Goal: Communication & Community: Answer question/provide support

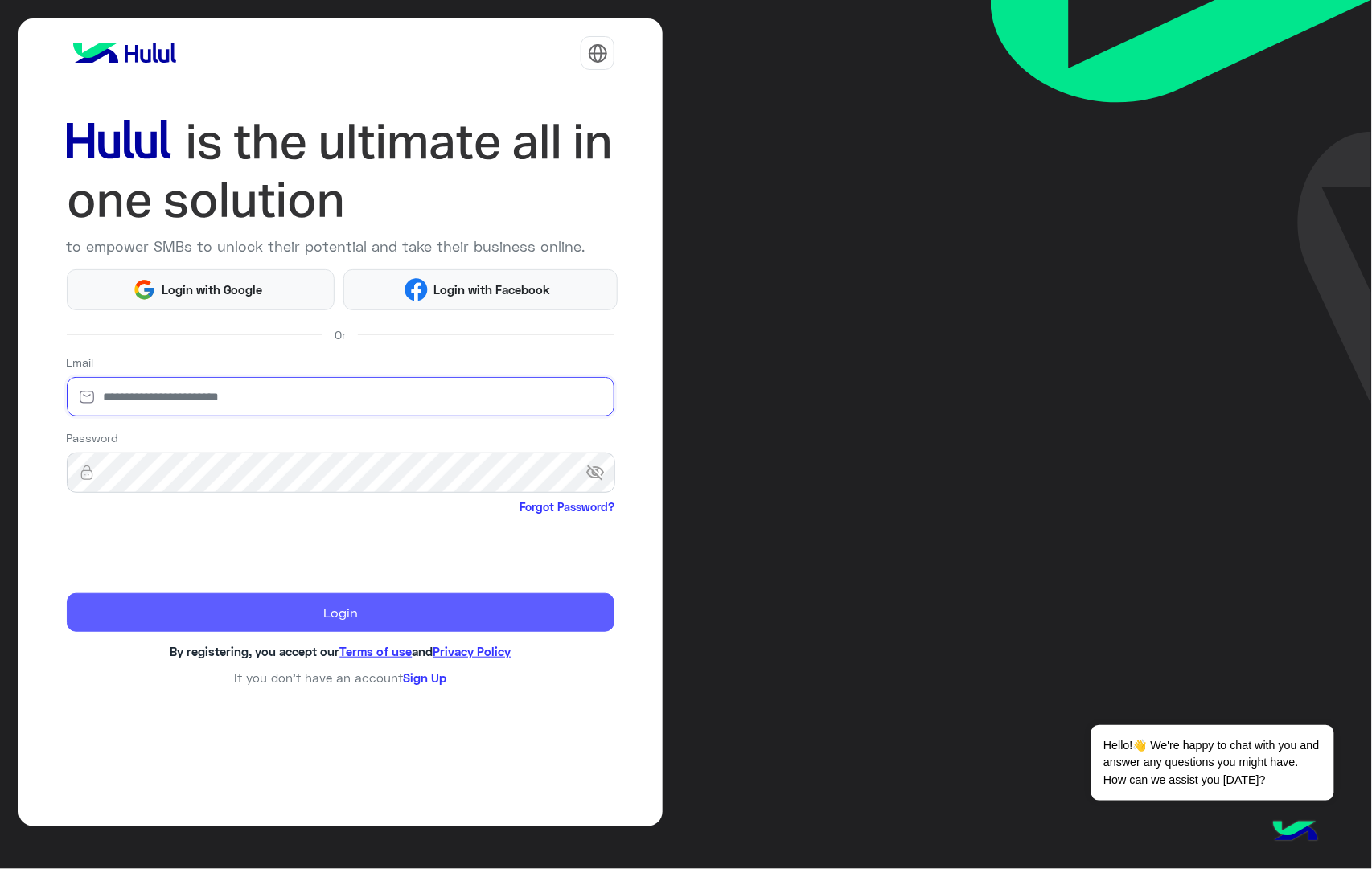
type input "**********"
click at [232, 605] on button "Login" at bounding box center [341, 612] width 549 height 39
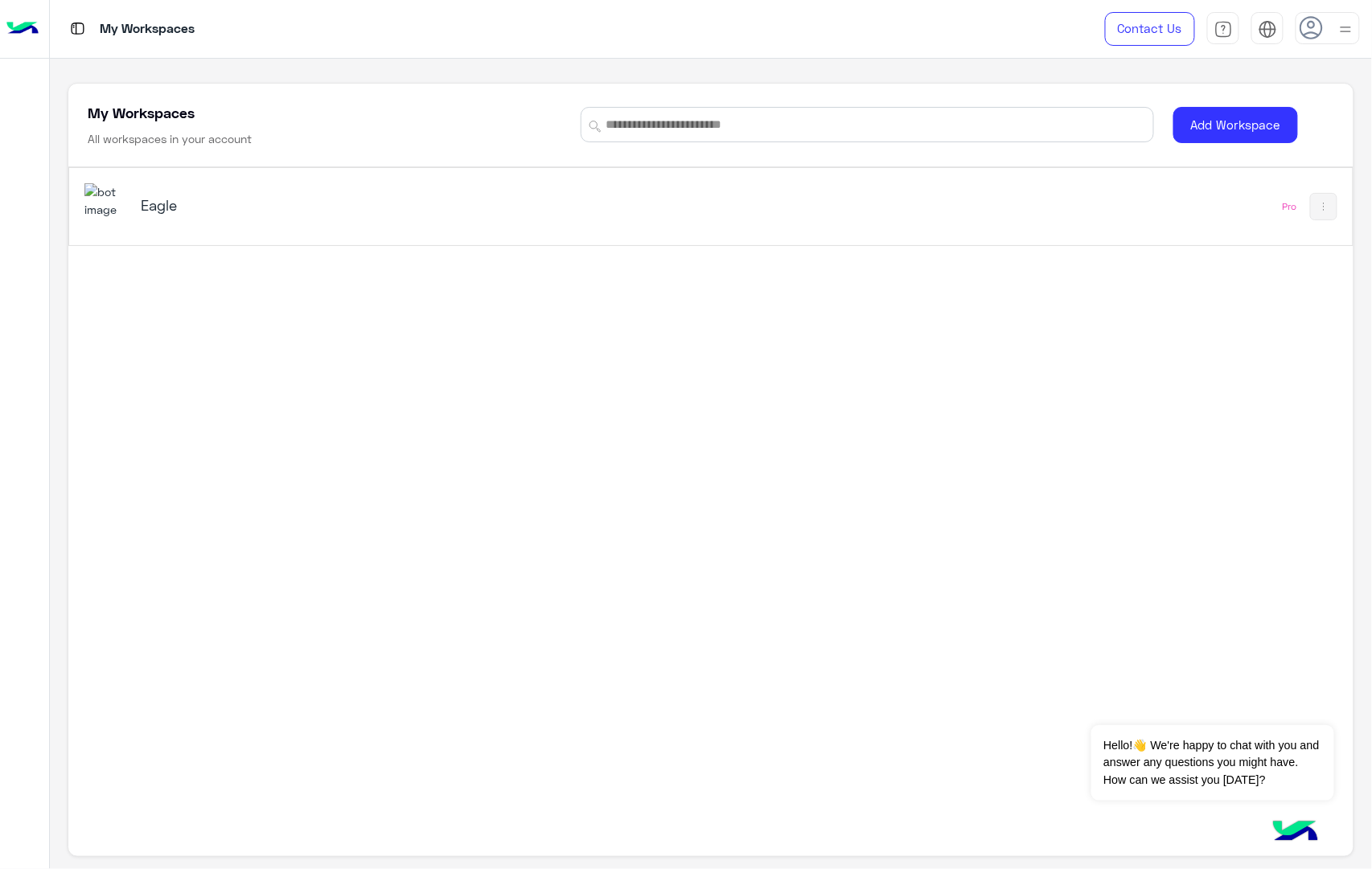
click at [122, 203] on img at bounding box center [106, 200] width 44 height 34
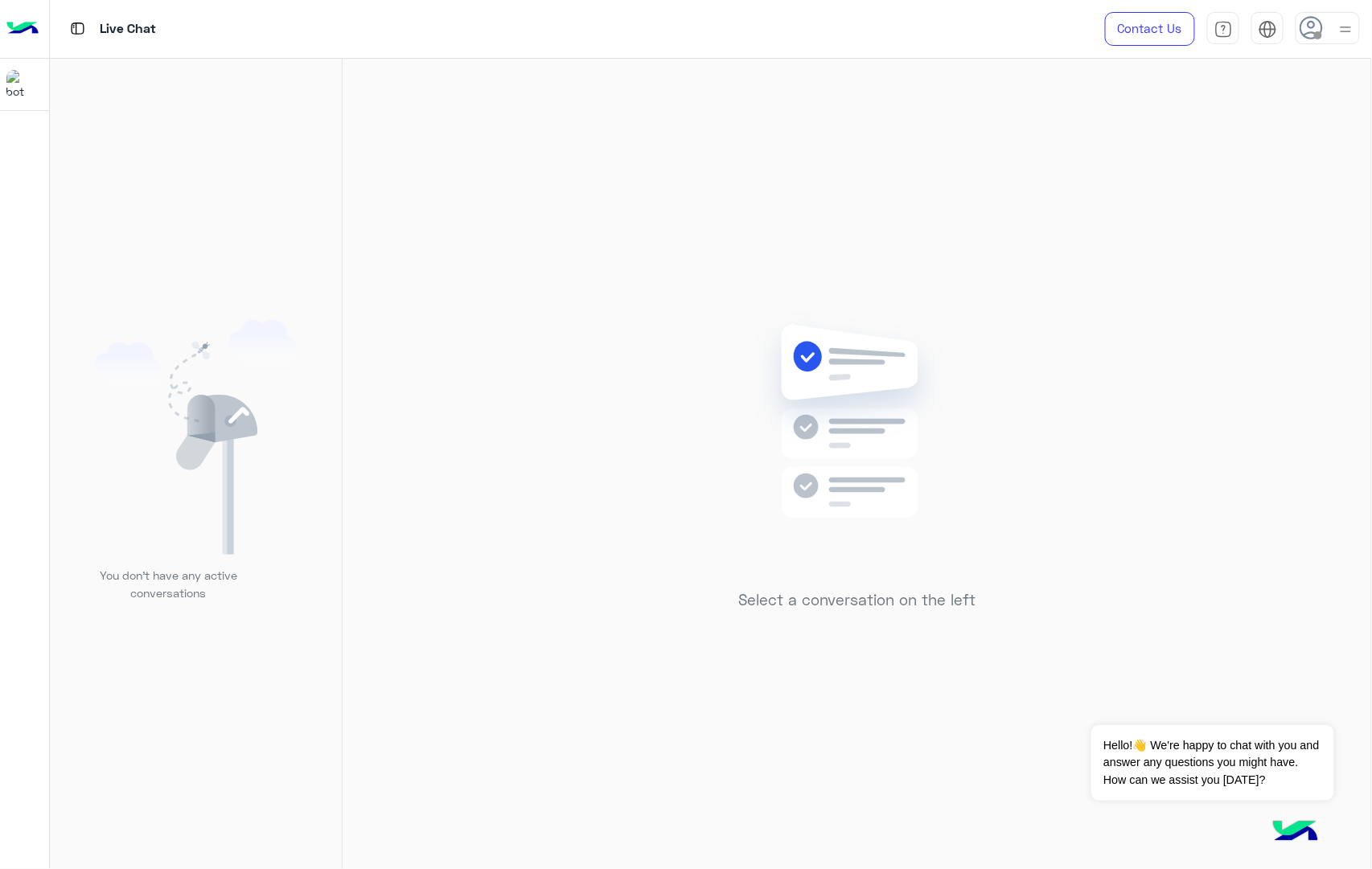
click at [1308, 32] on icon at bounding box center [1311, 28] width 24 height 24
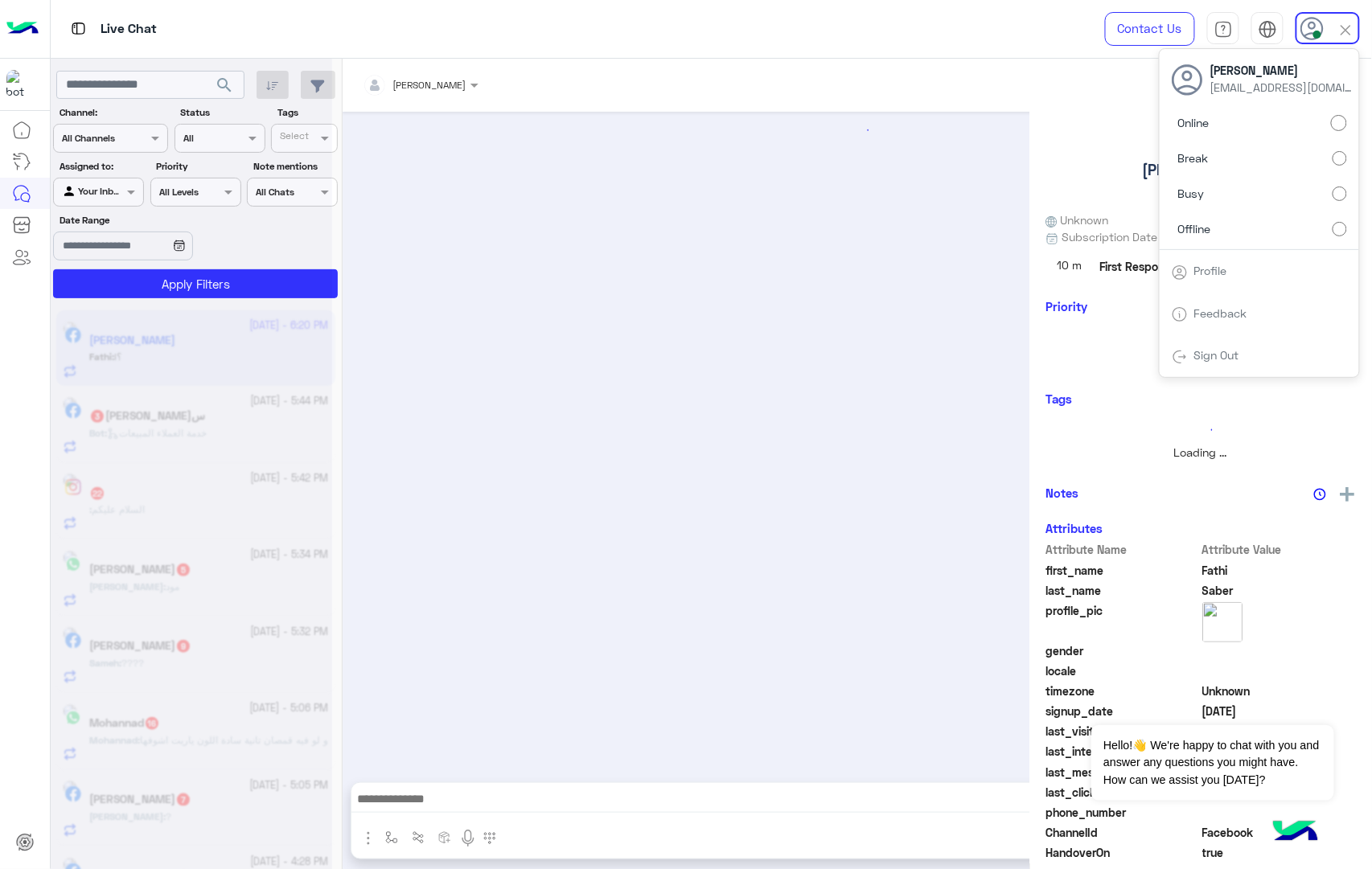
click at [776, 164] on div at bounding box center [857, 438] width 1029 height 654
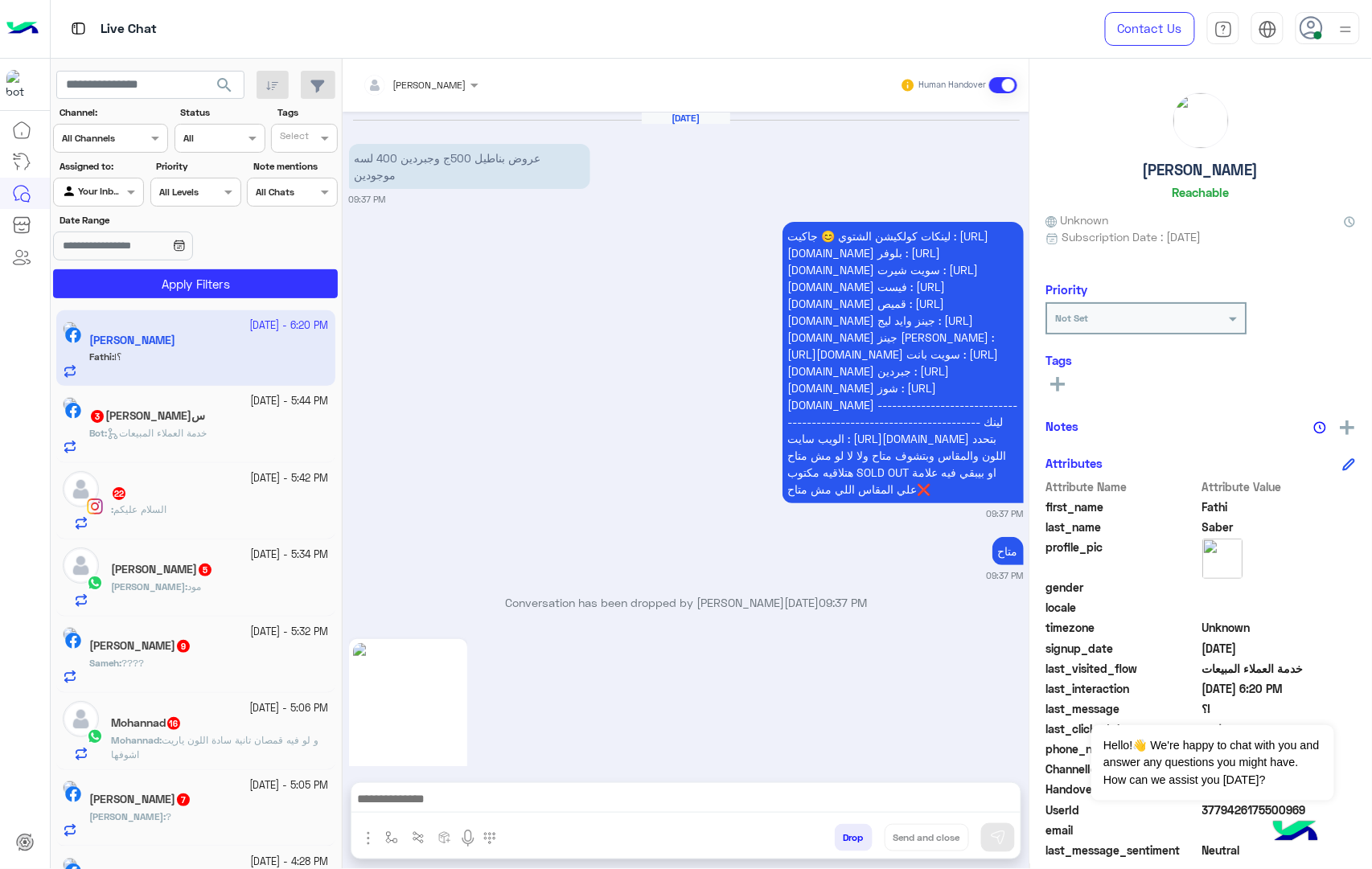
scroll to position [3030, 0]
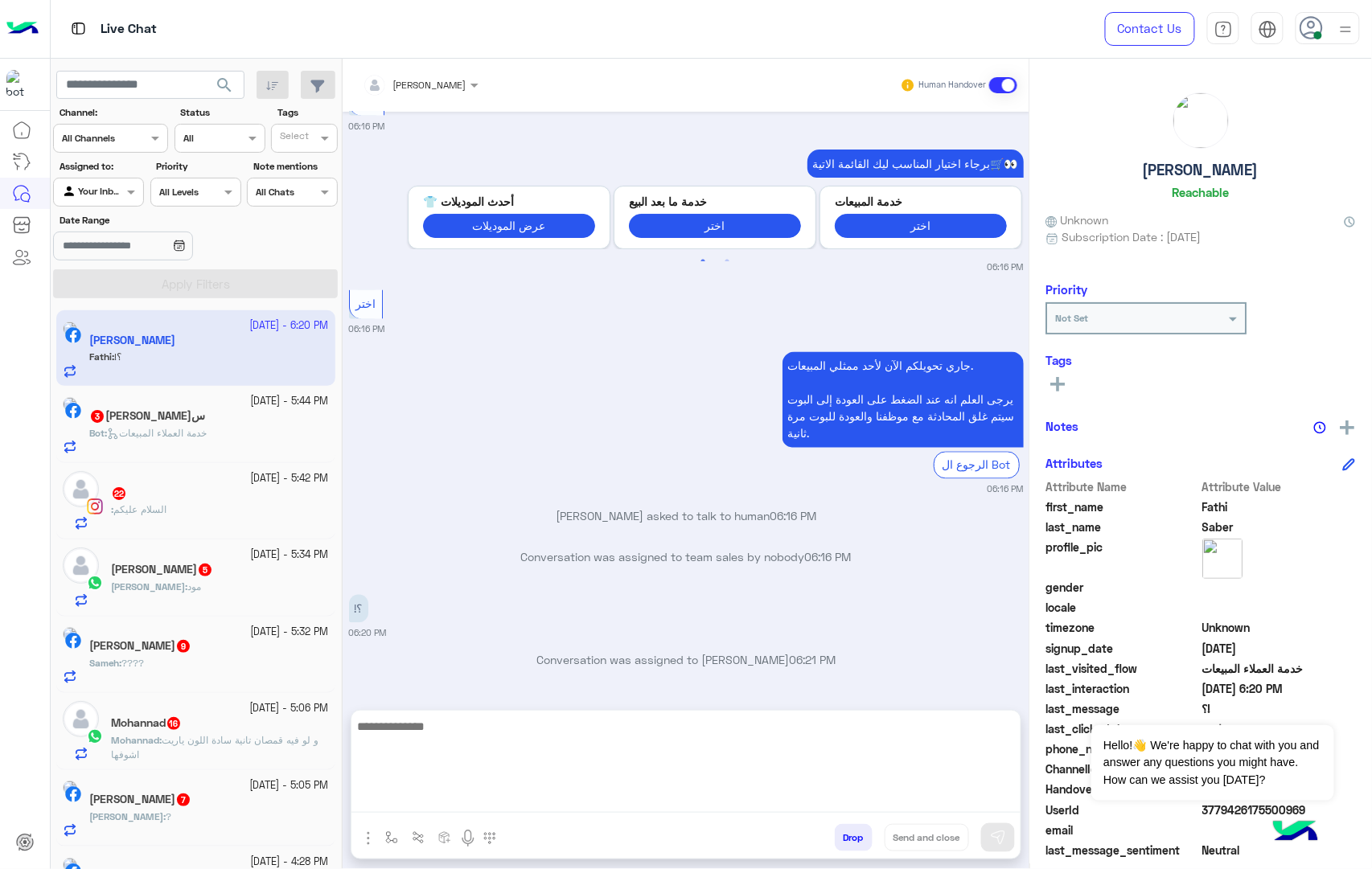
click at [487, 795] on textarea at bounding box center [685, 764] width 669 height 96
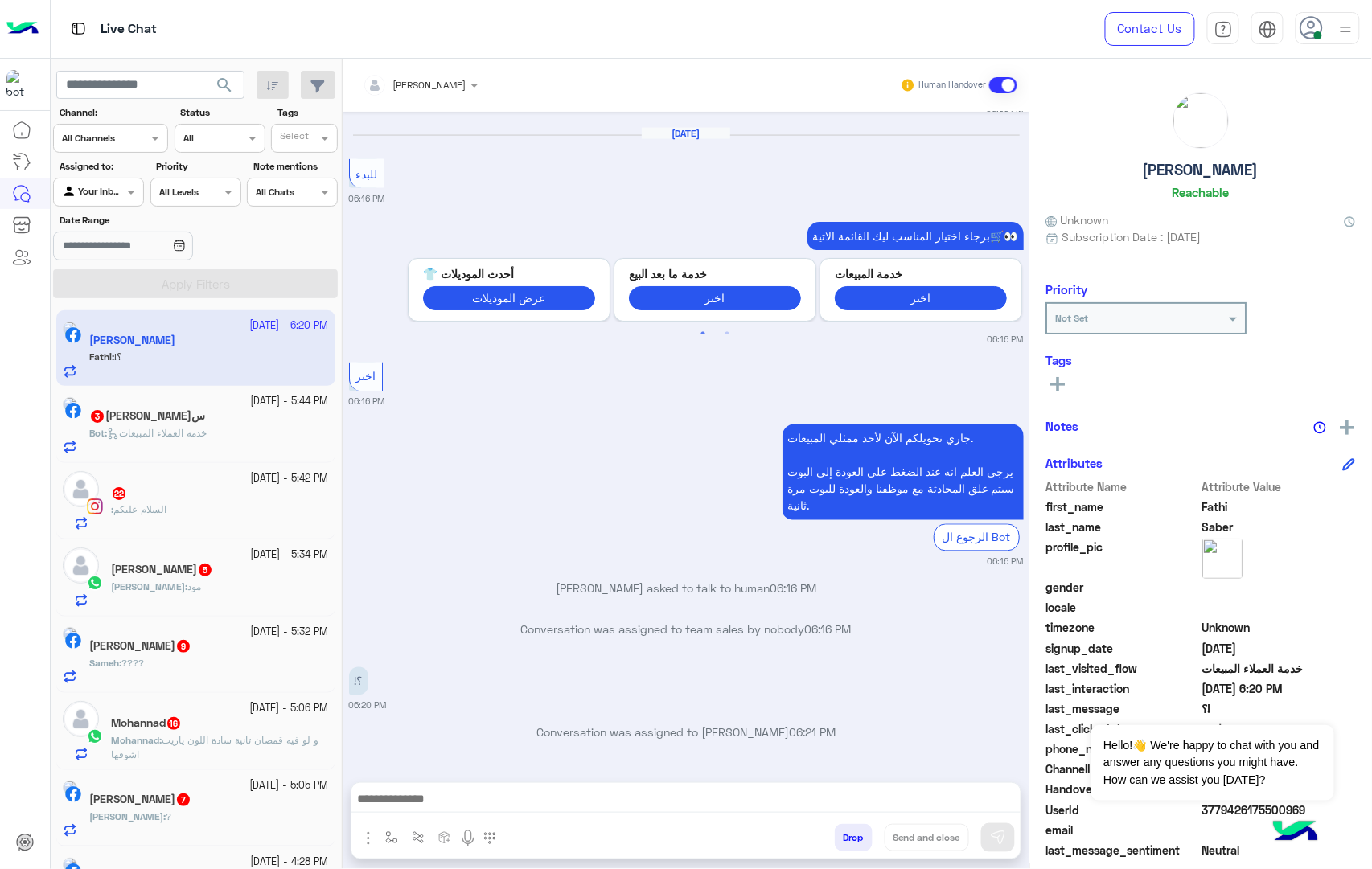
click at [462, 785] on div at bounding box center [685, 803] width 669 height 40
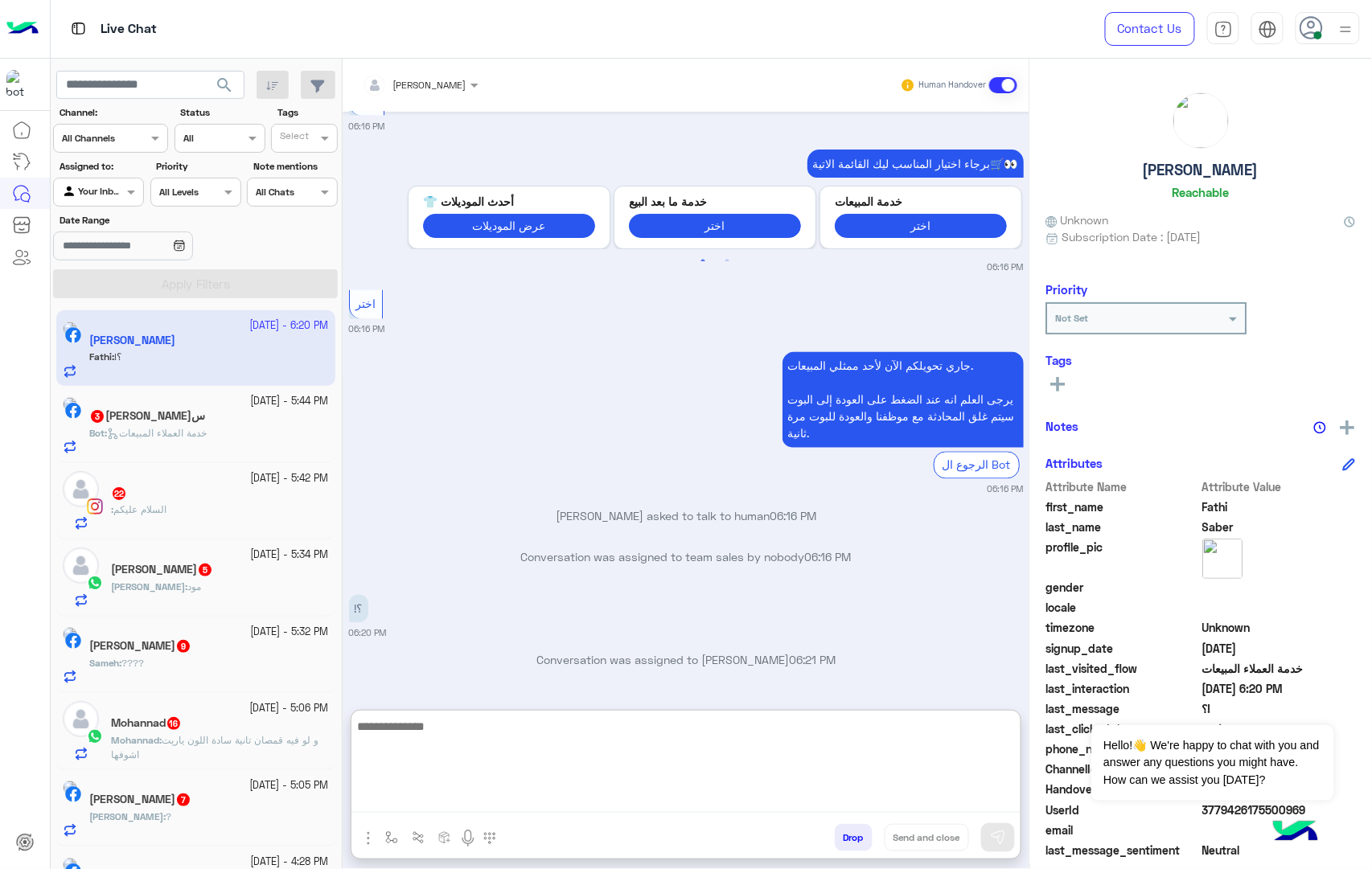
click at [435, 805] on textarea at bounding box center [685, 764] width 669 height 96
paste textarea "**********"
type textarea "**********"
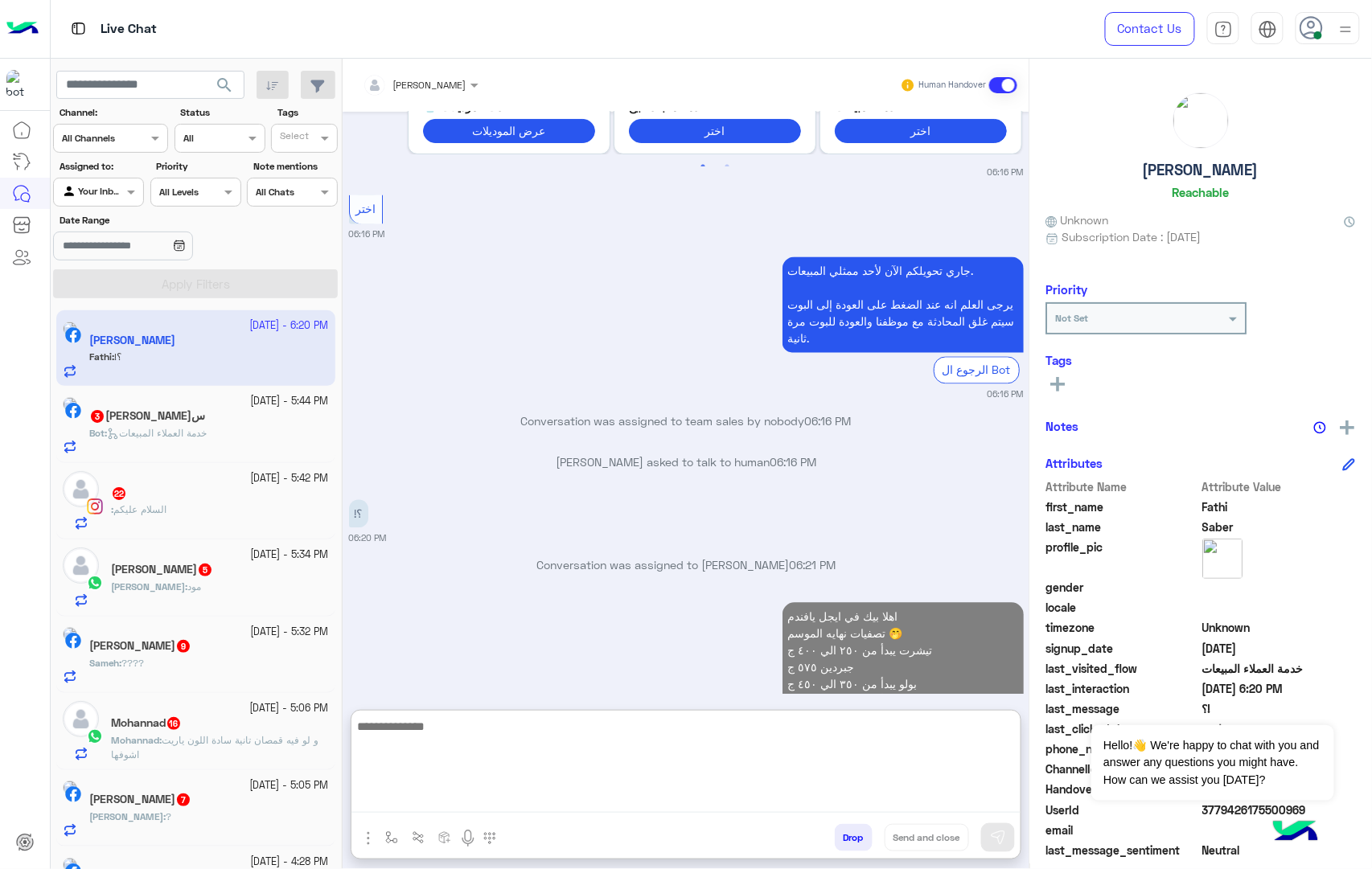
scroll to position [3299, 0]
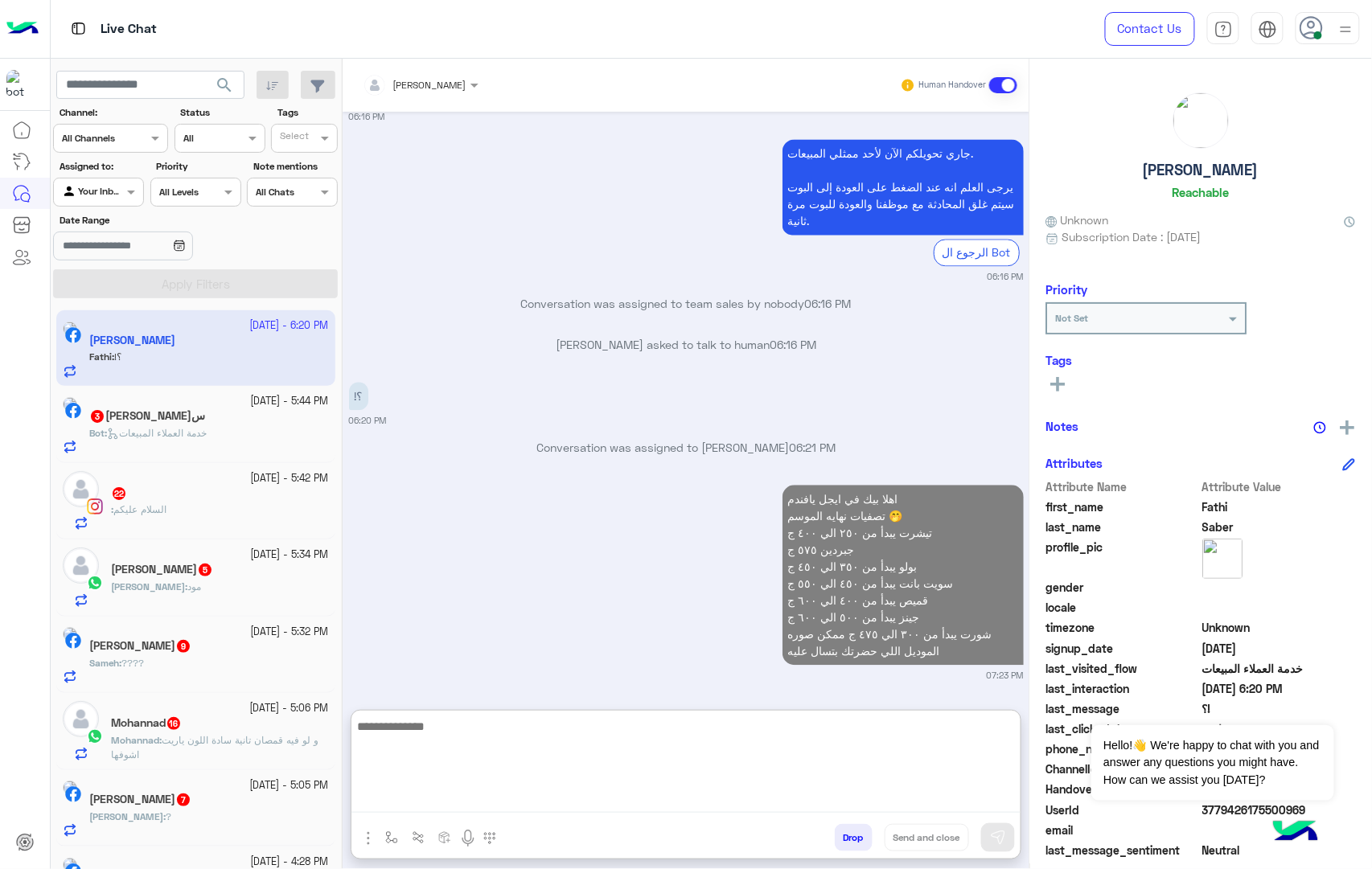
click at [200, 438] on span "خدمة العملاء المبيعات" at bounding box center [157, 433] width 100 height 12
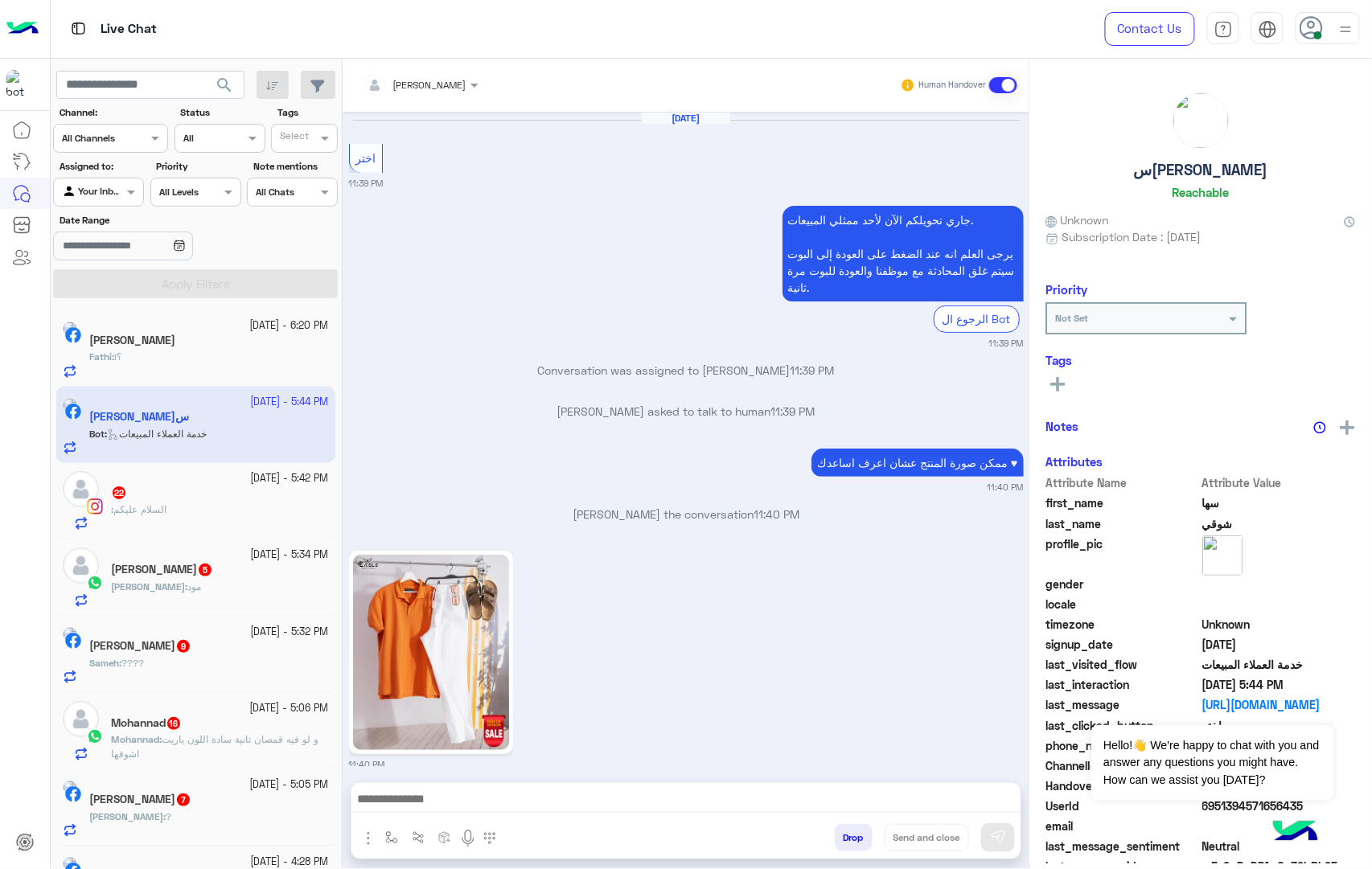
scroll to position [2025, 0]
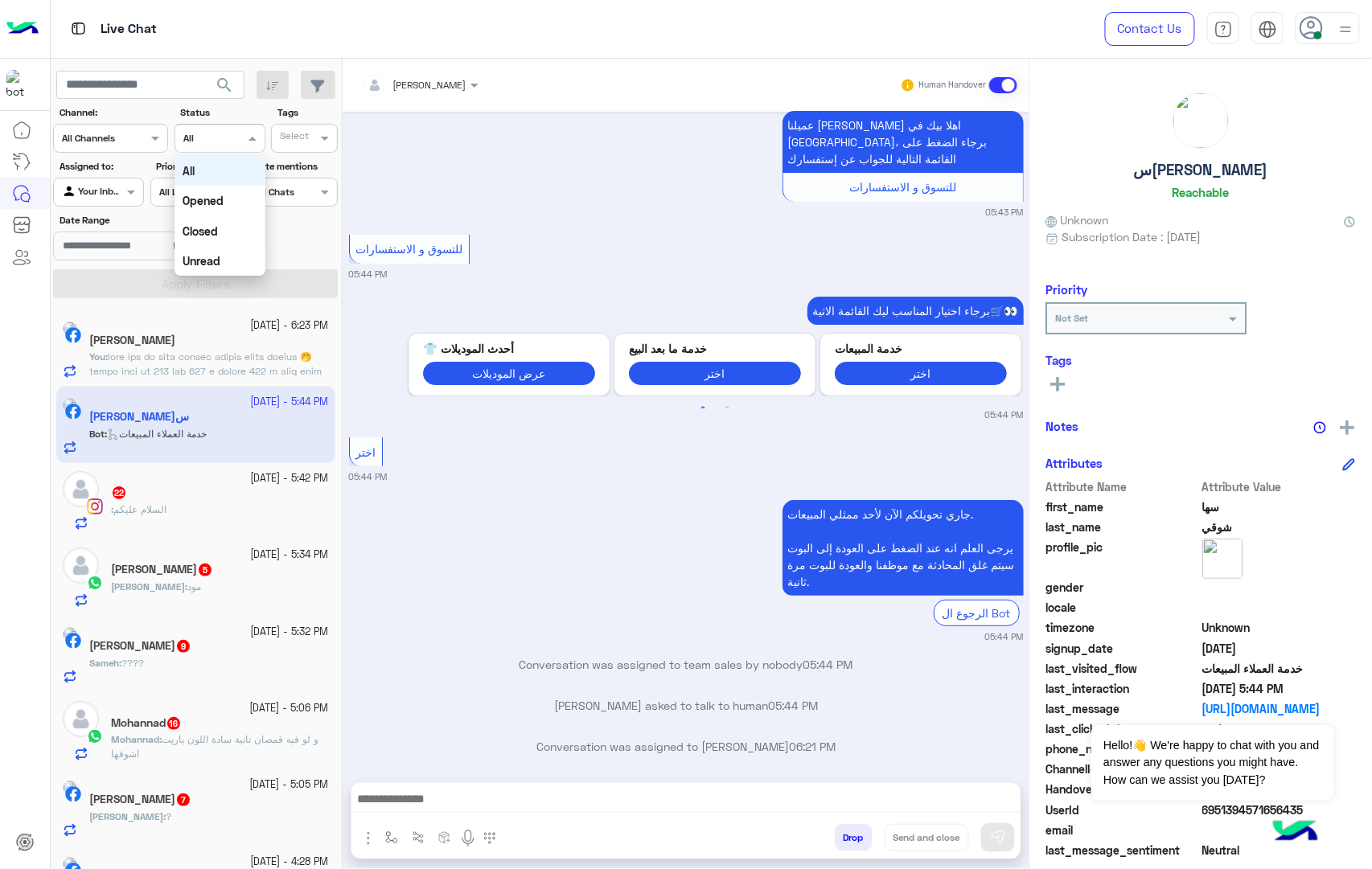
click at [246, 146] on span at bounding box center [255, 138] width 20 height 17
click at [299, 235] on div "Date Range" at bounding box center [195, 238] width 291 height 50
click at [210, 196] on div at bounding box center [195, 190] width 90 height 15
click at [277, 219] on div "Date Range" at bounding box center [195, 238] width 291 height 50
click at [299, 191] on div at bounding box center [292, 190] width 90 height 15
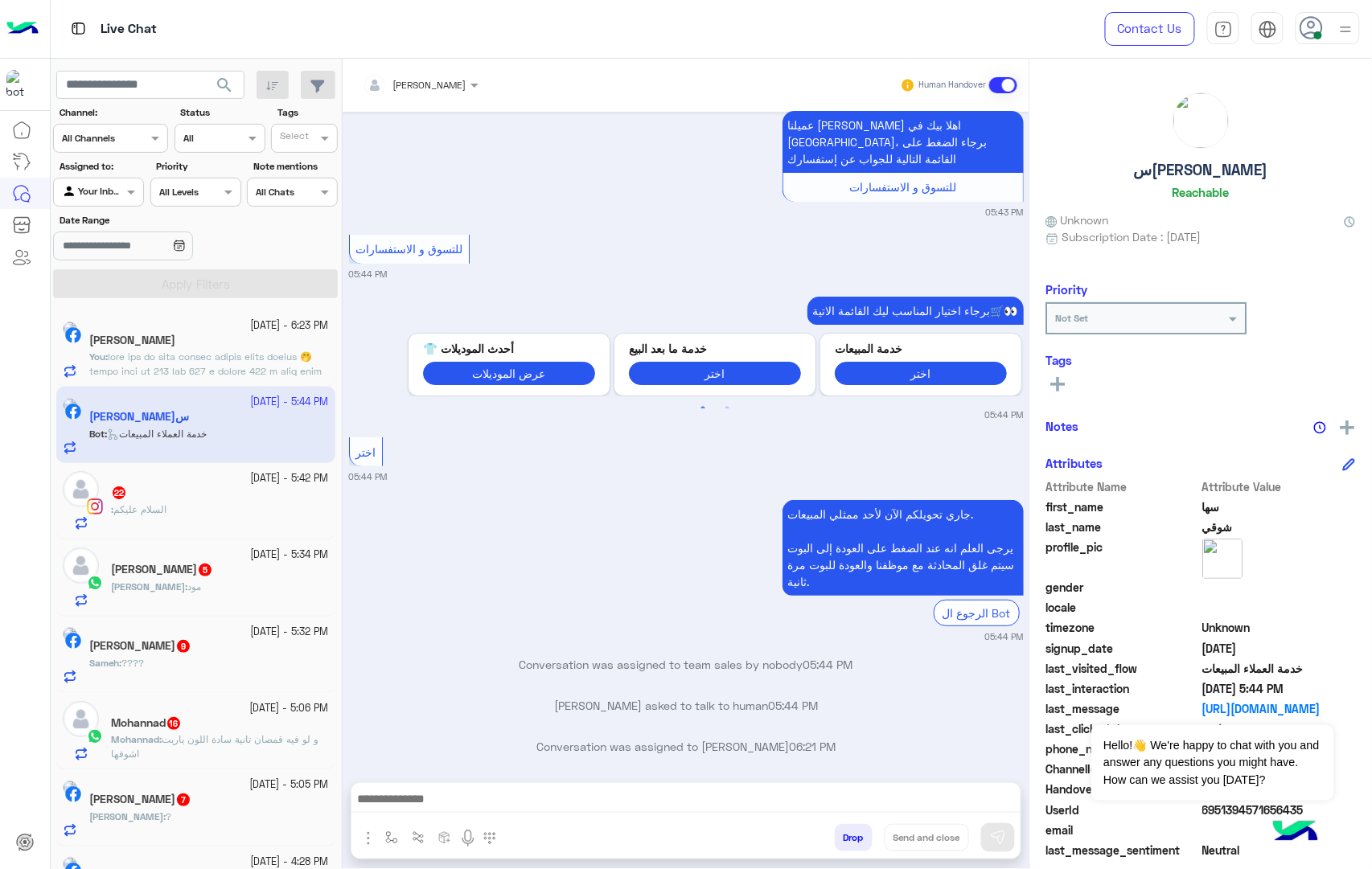
click at [210, 213] on label "Date Range" at bounding box center [149, 219] width 180 height 14
click at [192, 231] on input "Date Range" at bounding box center [122, 245] width 139 height 29
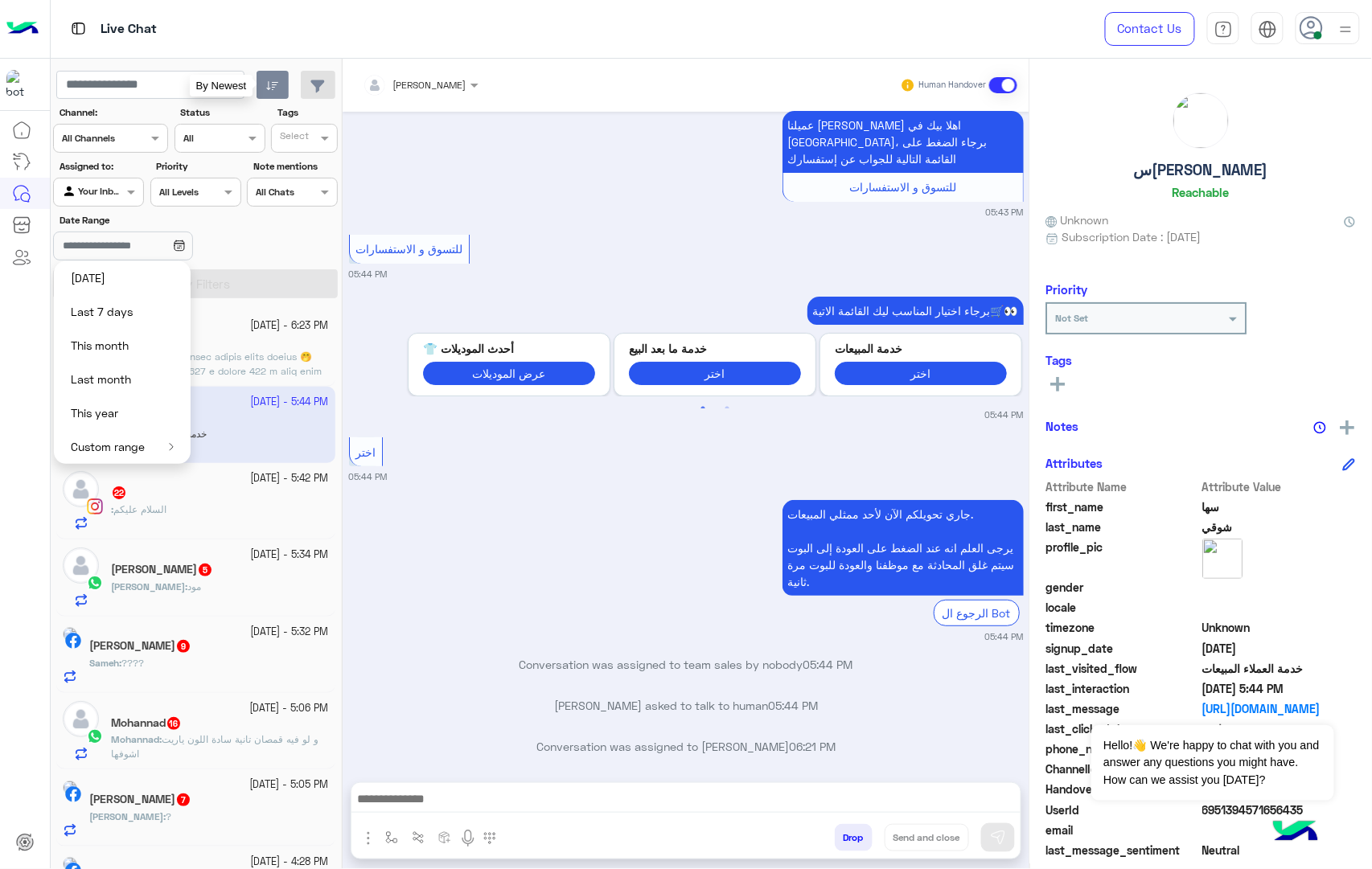
click at [267, 85] on icon "button" at bounding box center [272, 85] width 13 height 13
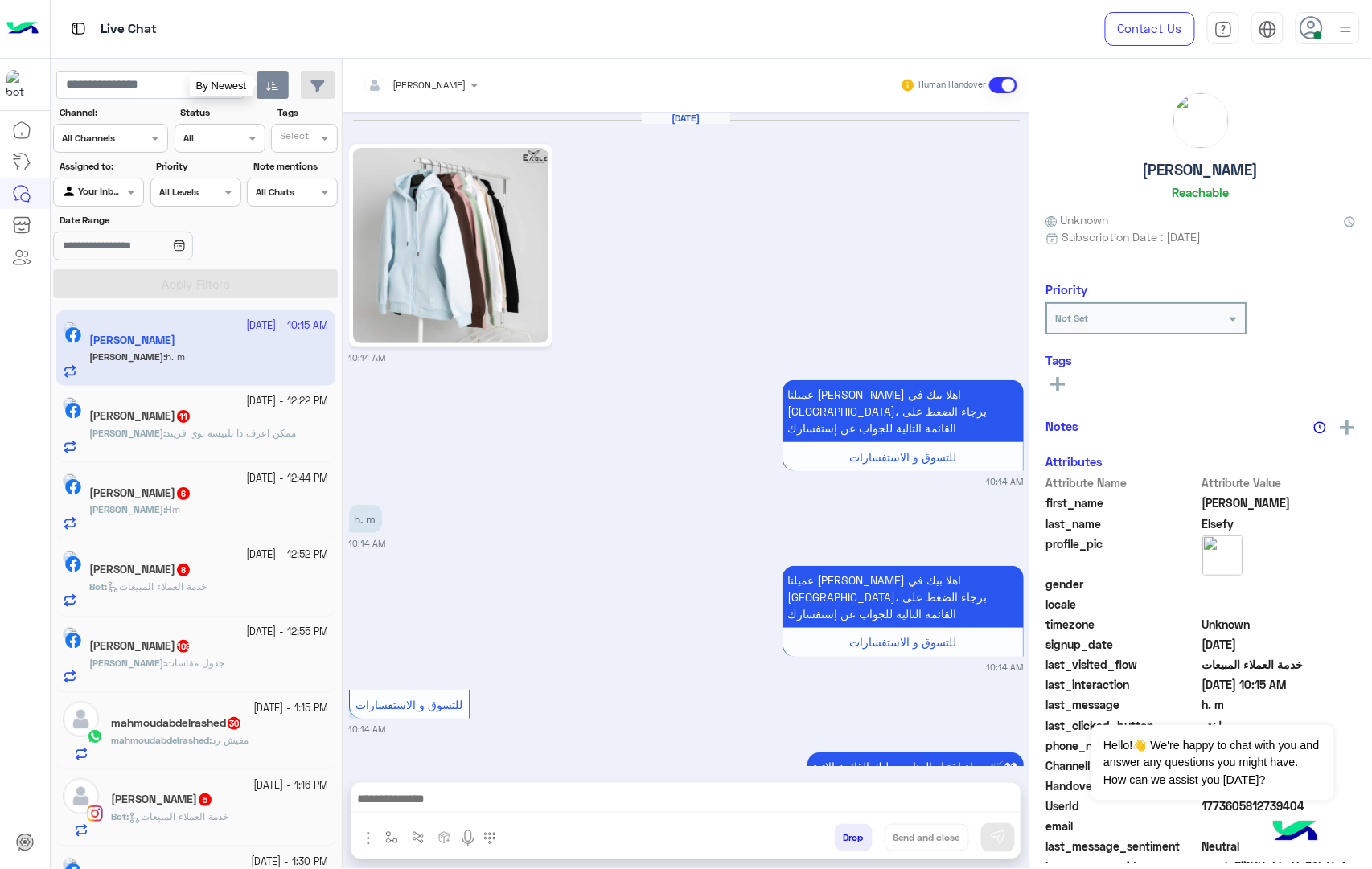
scroll to position [769, 0]
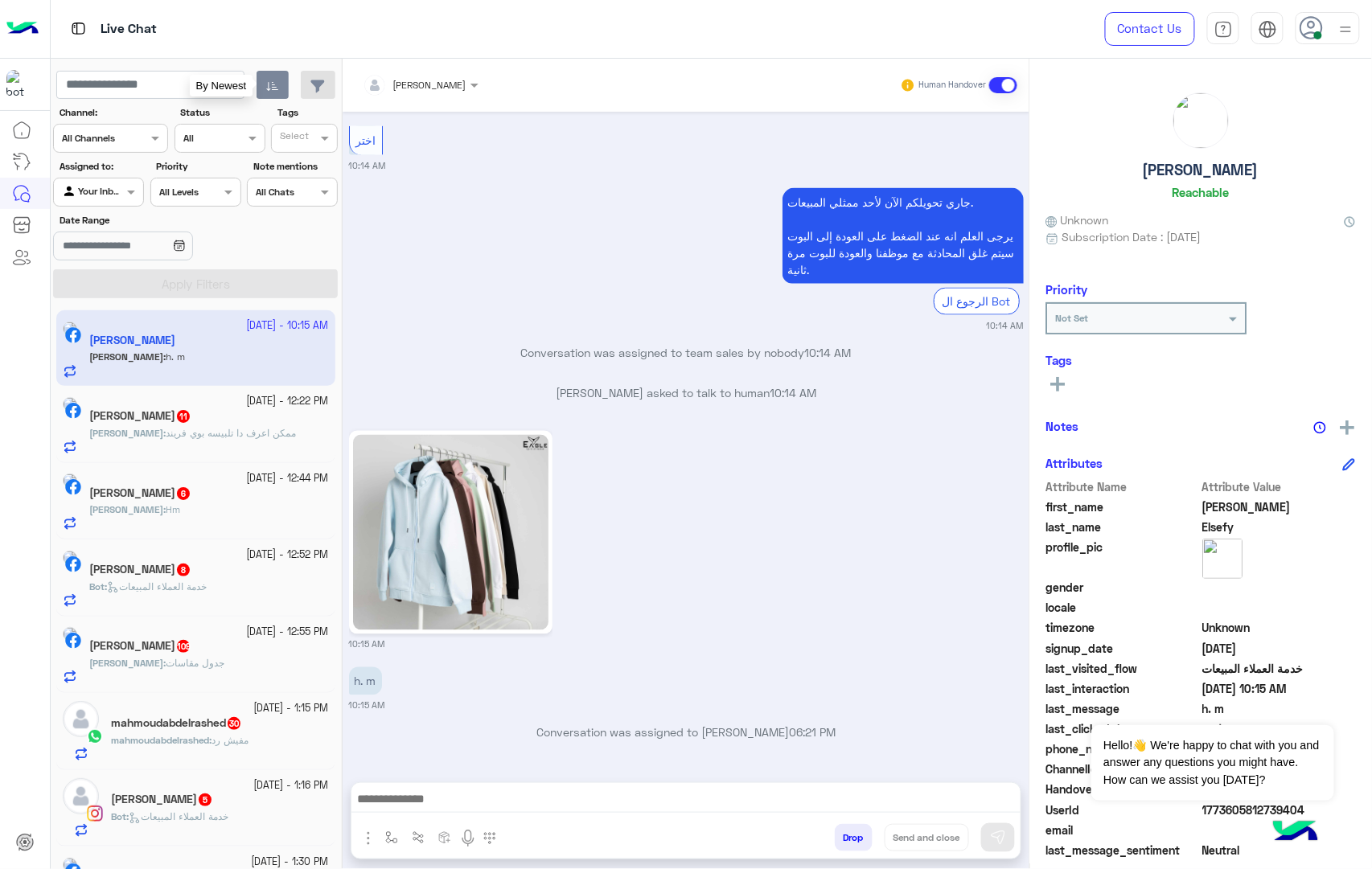
click at [846, 843] on button "Drop" at bounding box center [853, 837] width 38 height 28
click at [846, 843] on div "mohamed ahmed Human Handover Oct 15, 2025 10:14 AM عميلنا العزيز AbdelRahman اه…" at bounding box center [686, 466] width 687 height 816
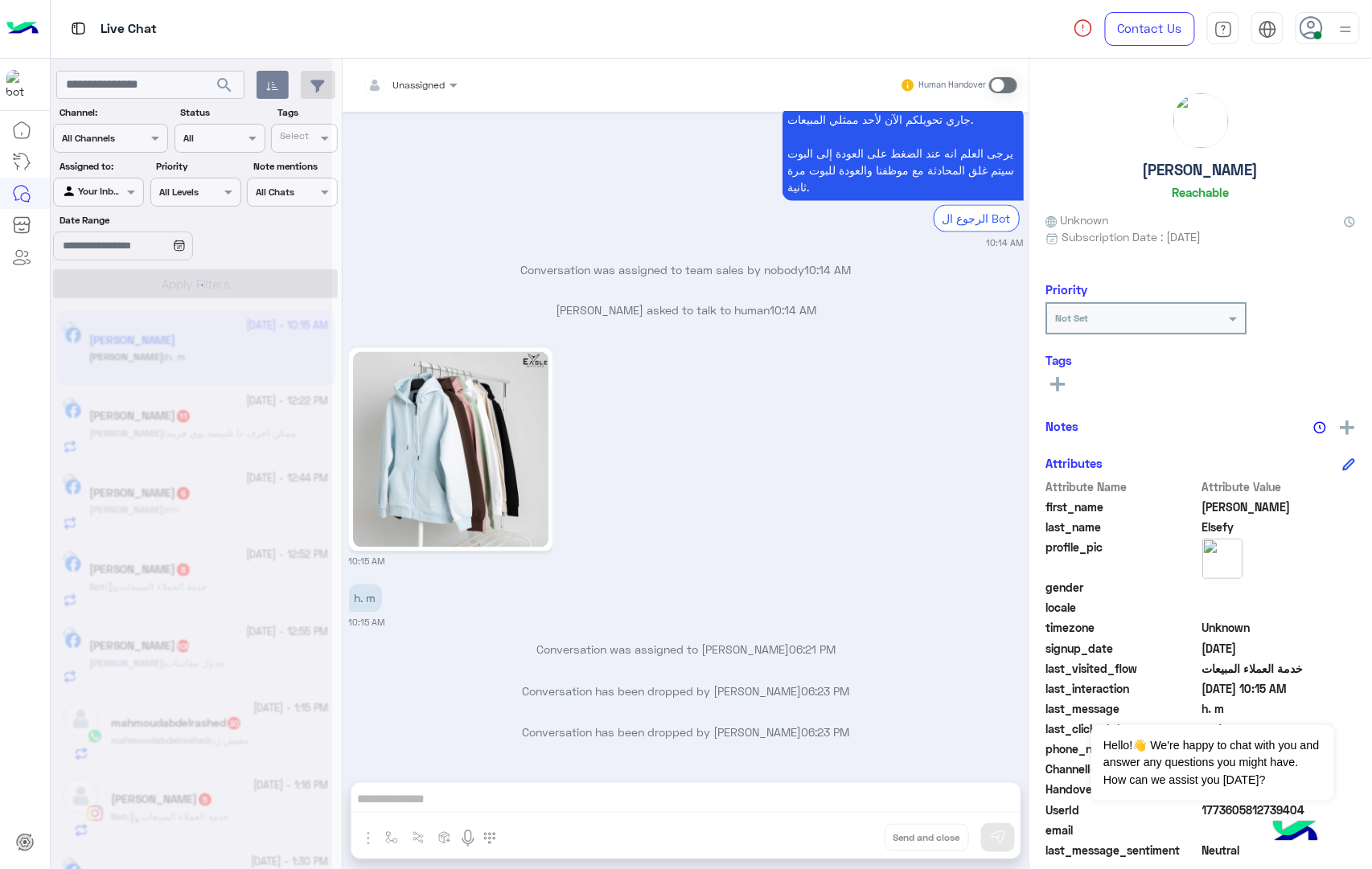
click at [846, 843] on div "Unassigned Human Handover Oct 15, 2025 10:14 AM عميلنا العزيز AbdelRahman اهلا …" at bounding box center [686, 466] width 687 height 816
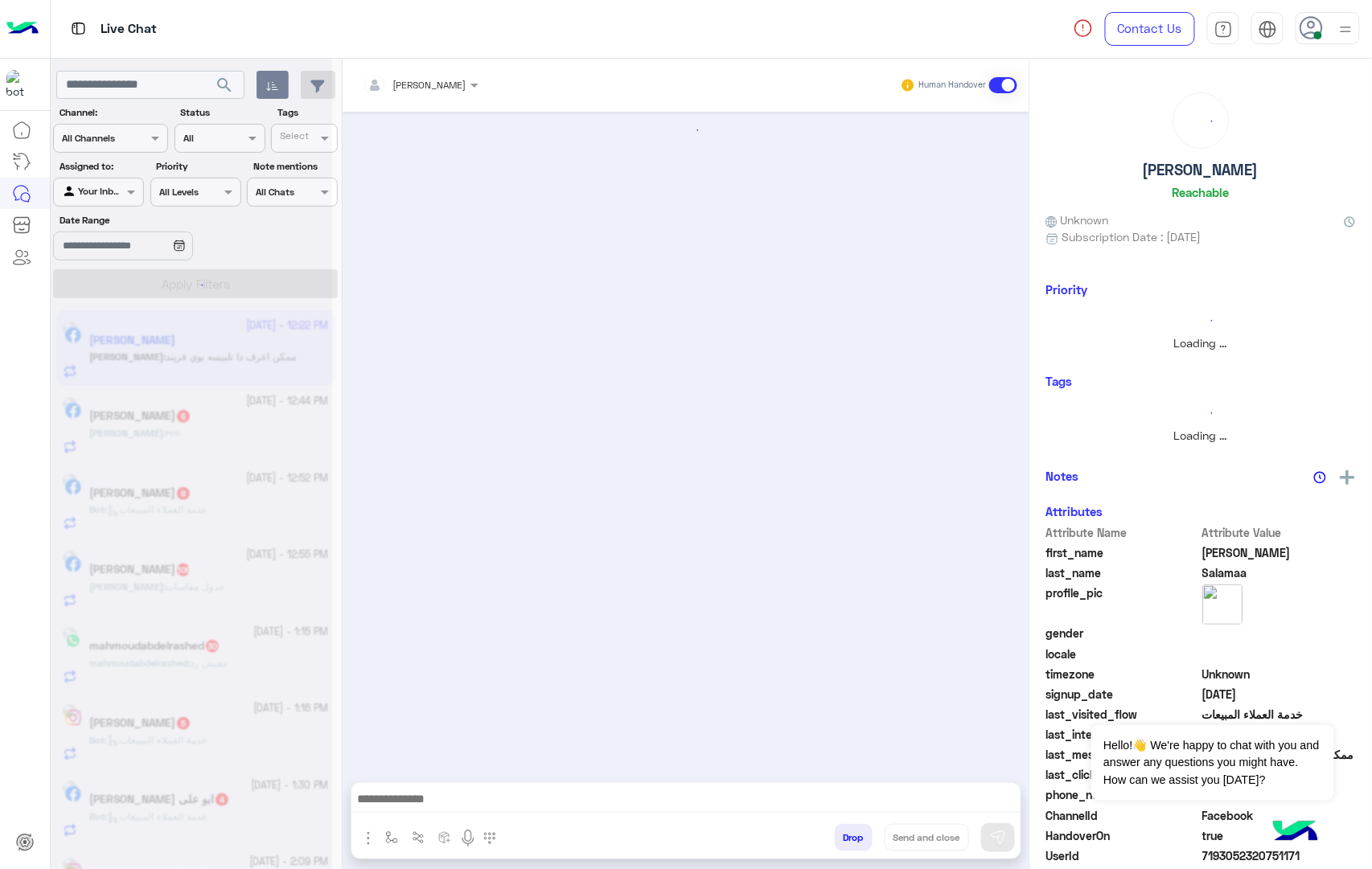
click at [846, 843] on button "Drop" at bounding box center [853, 837] width 38 height 28
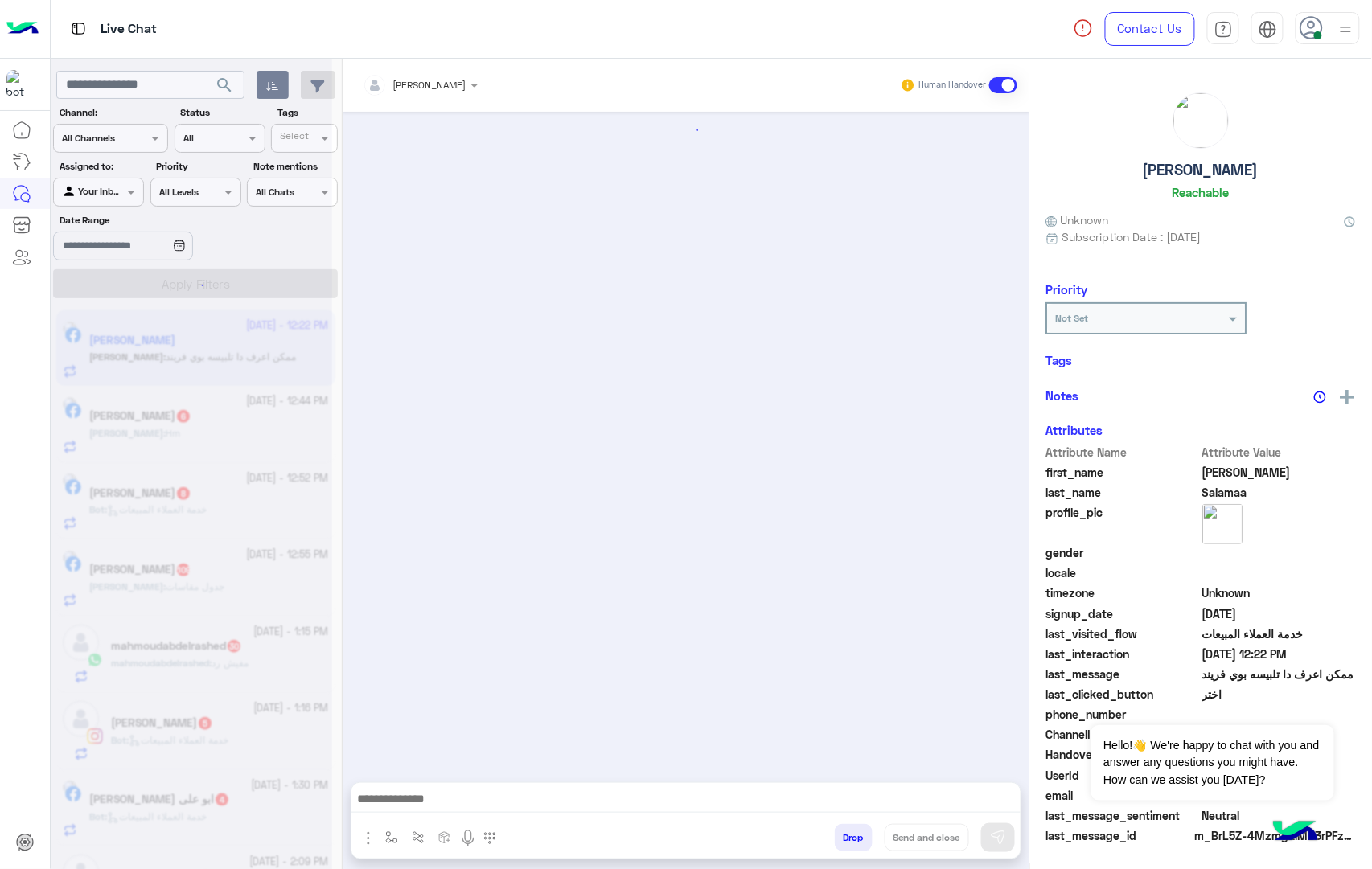
click at [846, 843] on button "Drop" at bounding box center [853, 837] width 38 height 28
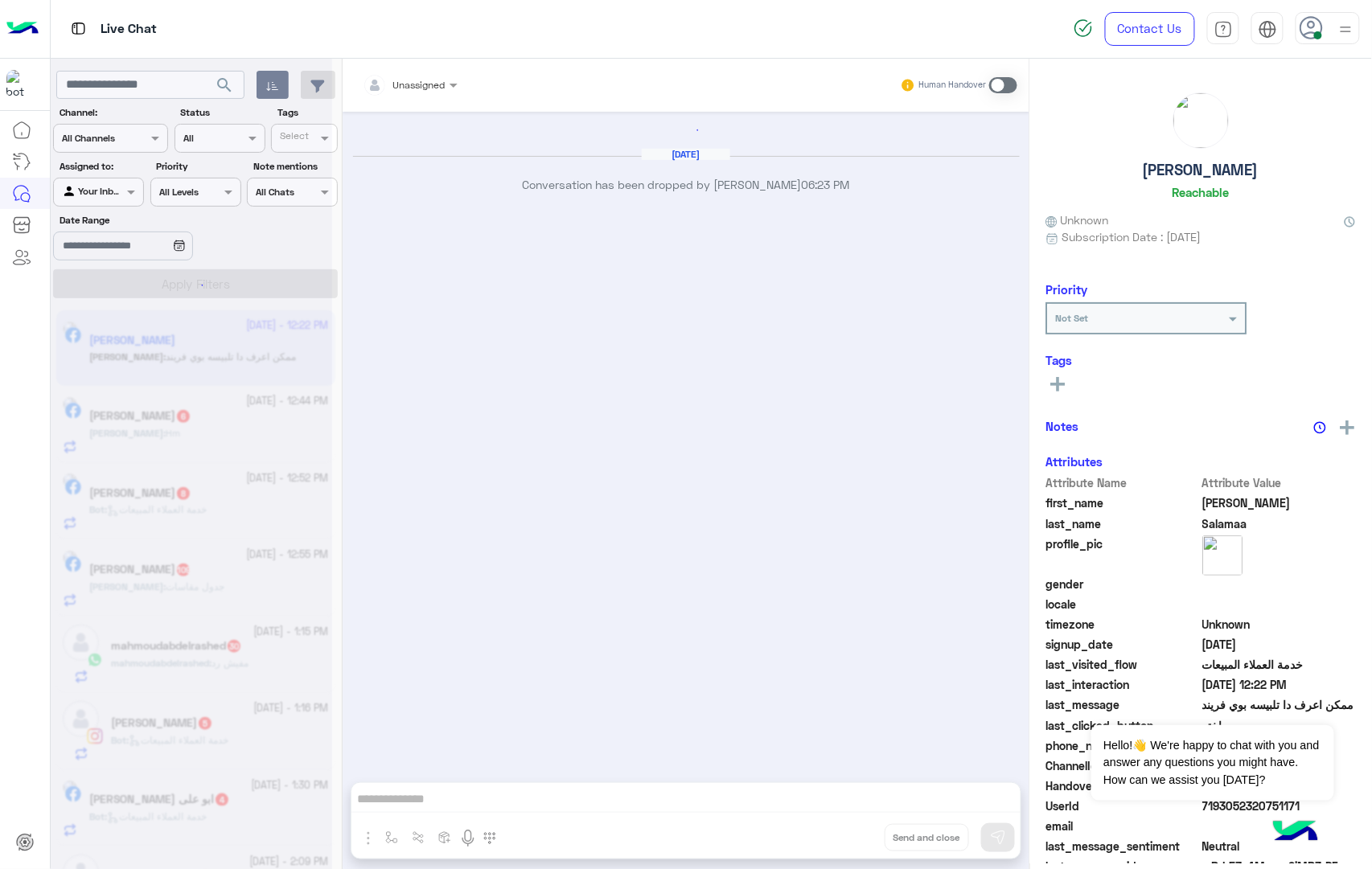
click at [846, 843] on div "Unassigned Human Handover Oct 15, 2025 Conversation has been dropped by mohamed…" at bounding box center [686, 466] width 687 height 816
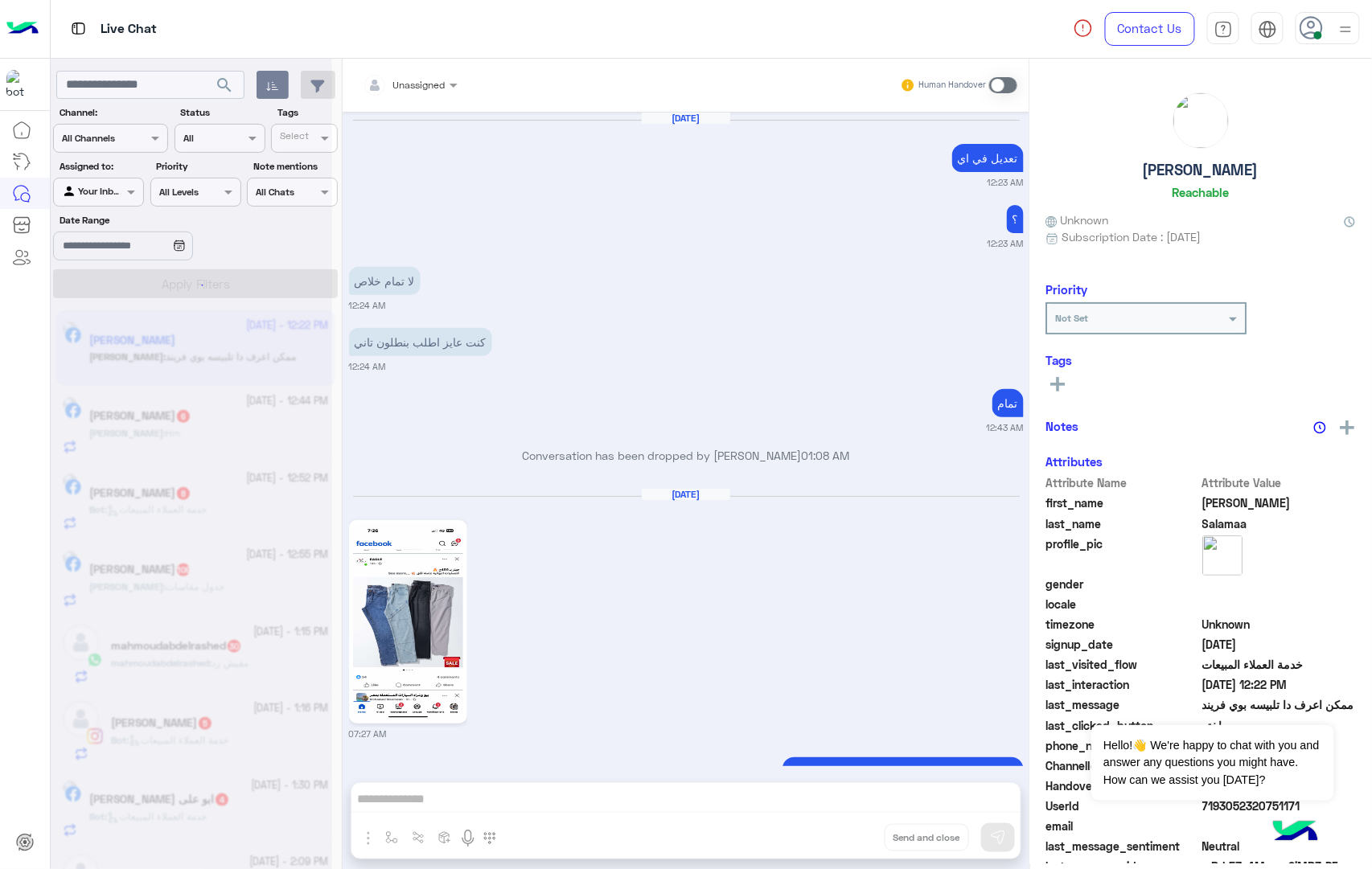
click at [846, 843] on div "Unassigned Human Handover Sep 6, 2025 تعديل في اي 12:23 AM ؟ 12:23 AM لا تمام خ…" at bounding box center [686, 466] width 687 height 816
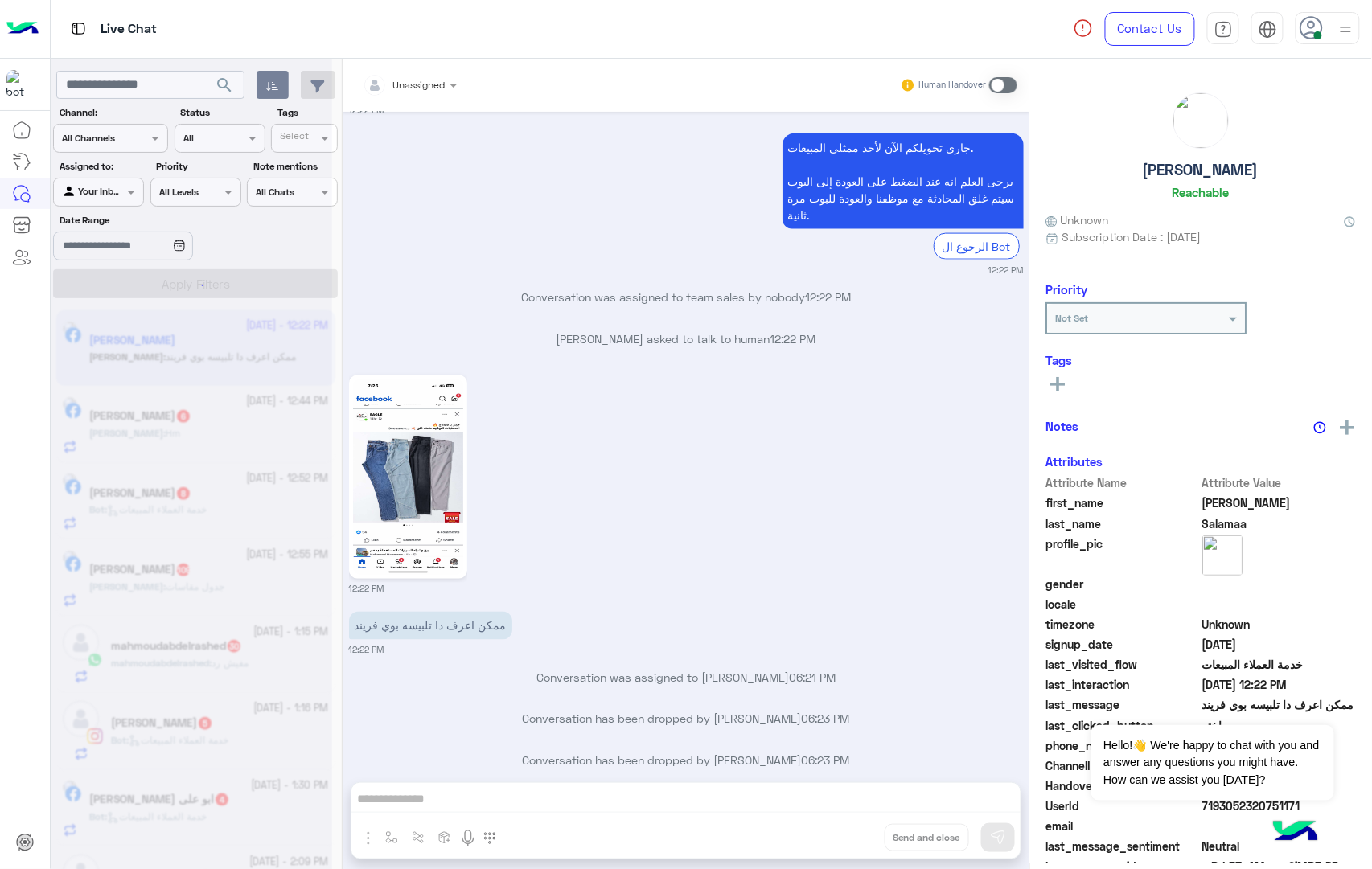
click at [846, 843] on div "Unassigned Human Handover Sep 6, 2025 تعديل في اي 12:23 AM ؟ 12:23 AM لا تمام خ…" at bounding box center [686, 466] width 687 height 816
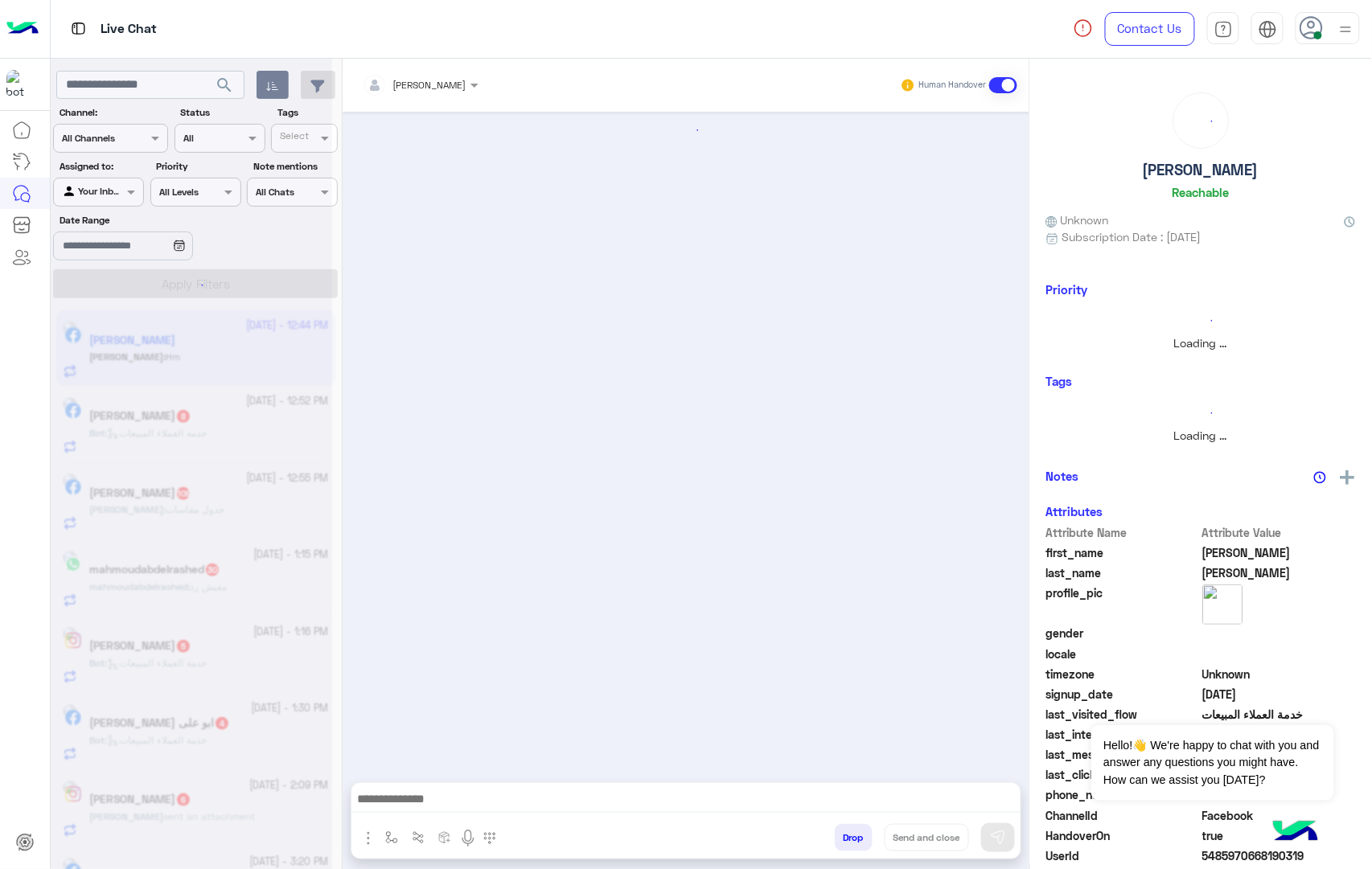
click at [846, 843] on button "Drop" at bounding box center [853, 837] width 38 height 28
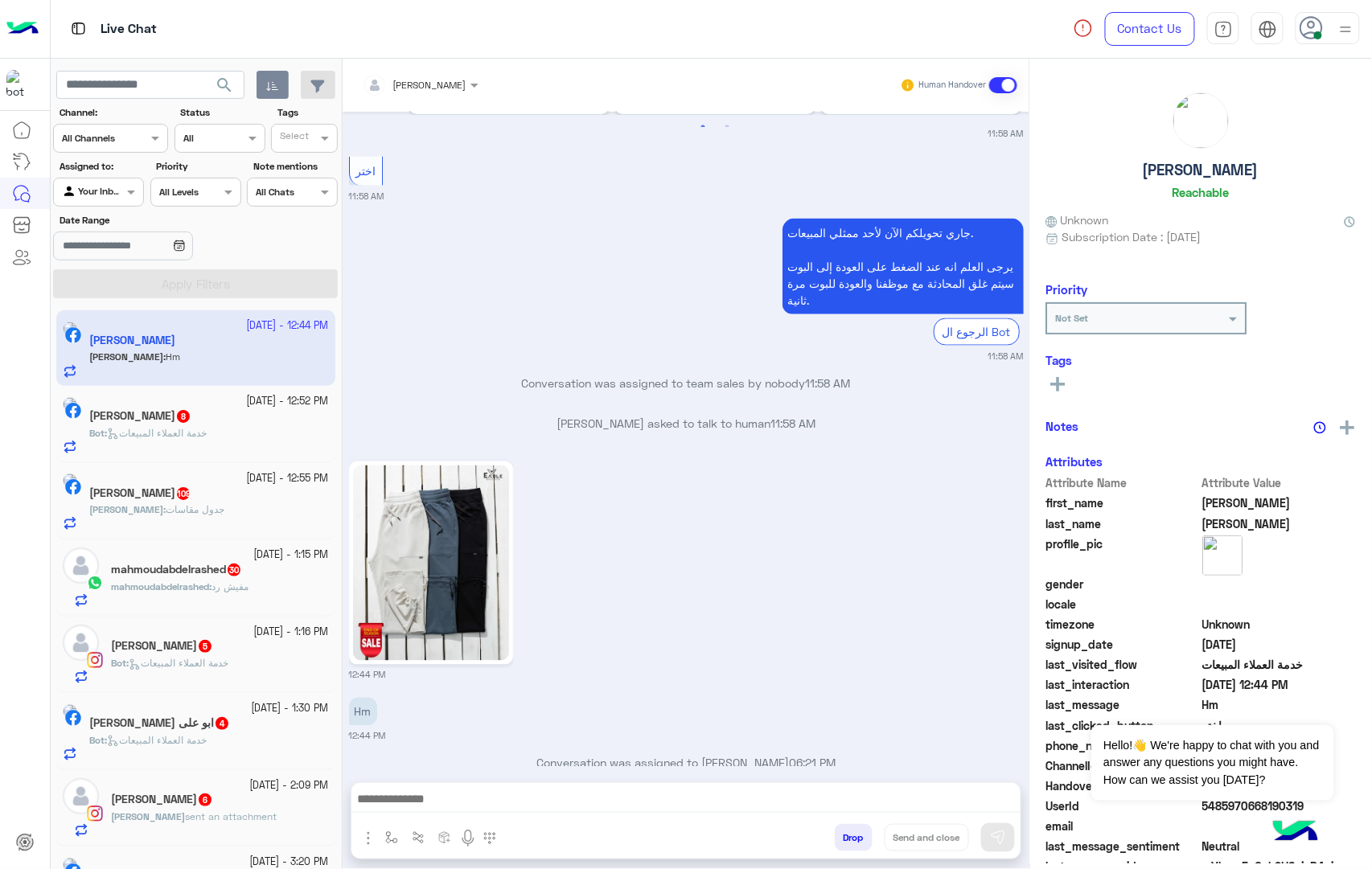
click at [846, 843] on button "Drop" at bounding box center [853, 837] width 38 height 28
click at [846, 843] on div "mohamed ahmed Human Handover Oct 15, 2025 11:58 AM عميلنا العزيز Ahmed اهلا بيك…" at bounding box center [686, 466] width 687 height 816
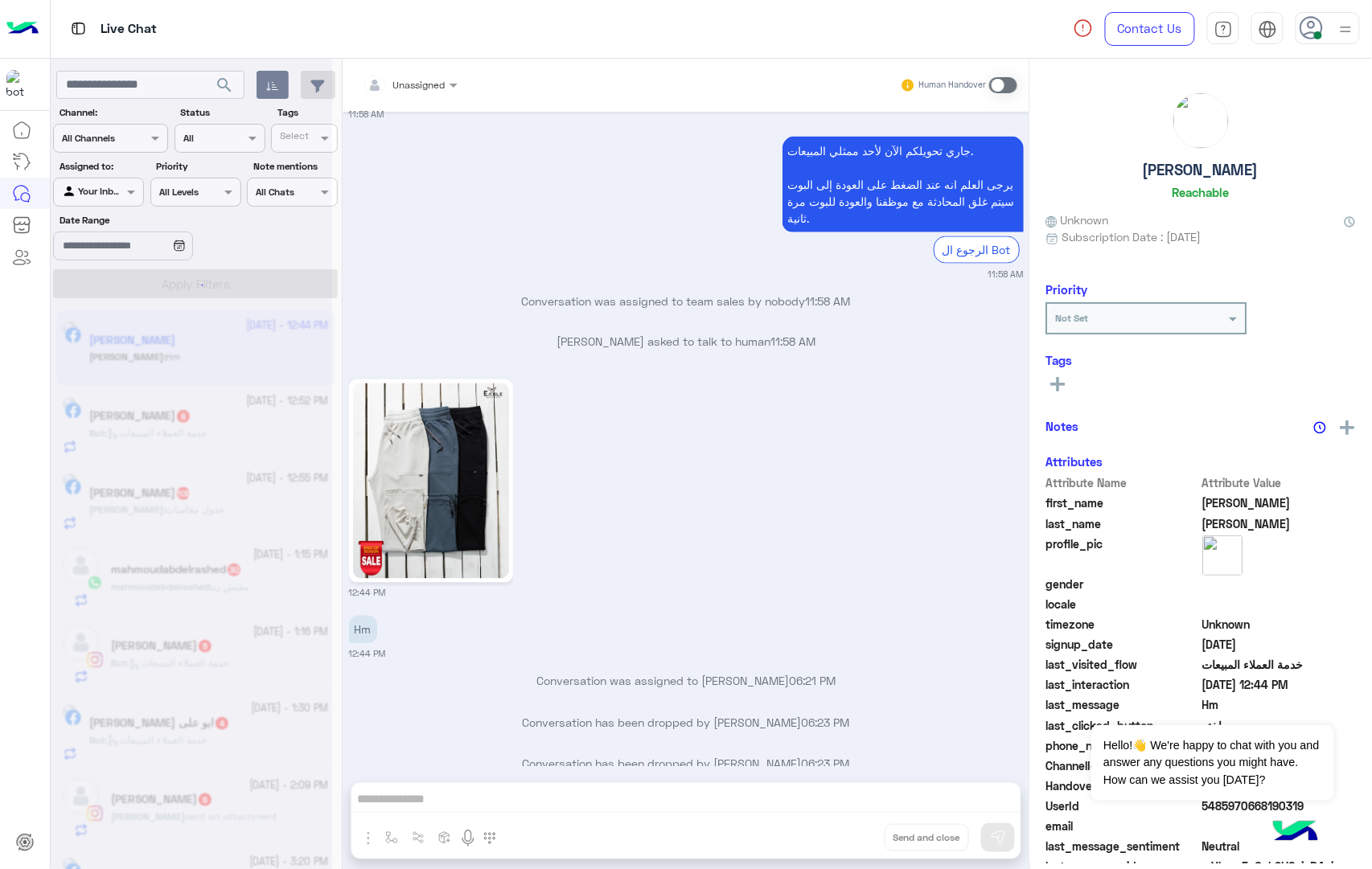
click at [846, 843] on div "Unassigned Human Handover Oct 15, 2025 11:58 AM عميلنا العزيز Ahmed اهلا بيك في…" at bounding box center [686, 466] width 687 height 816
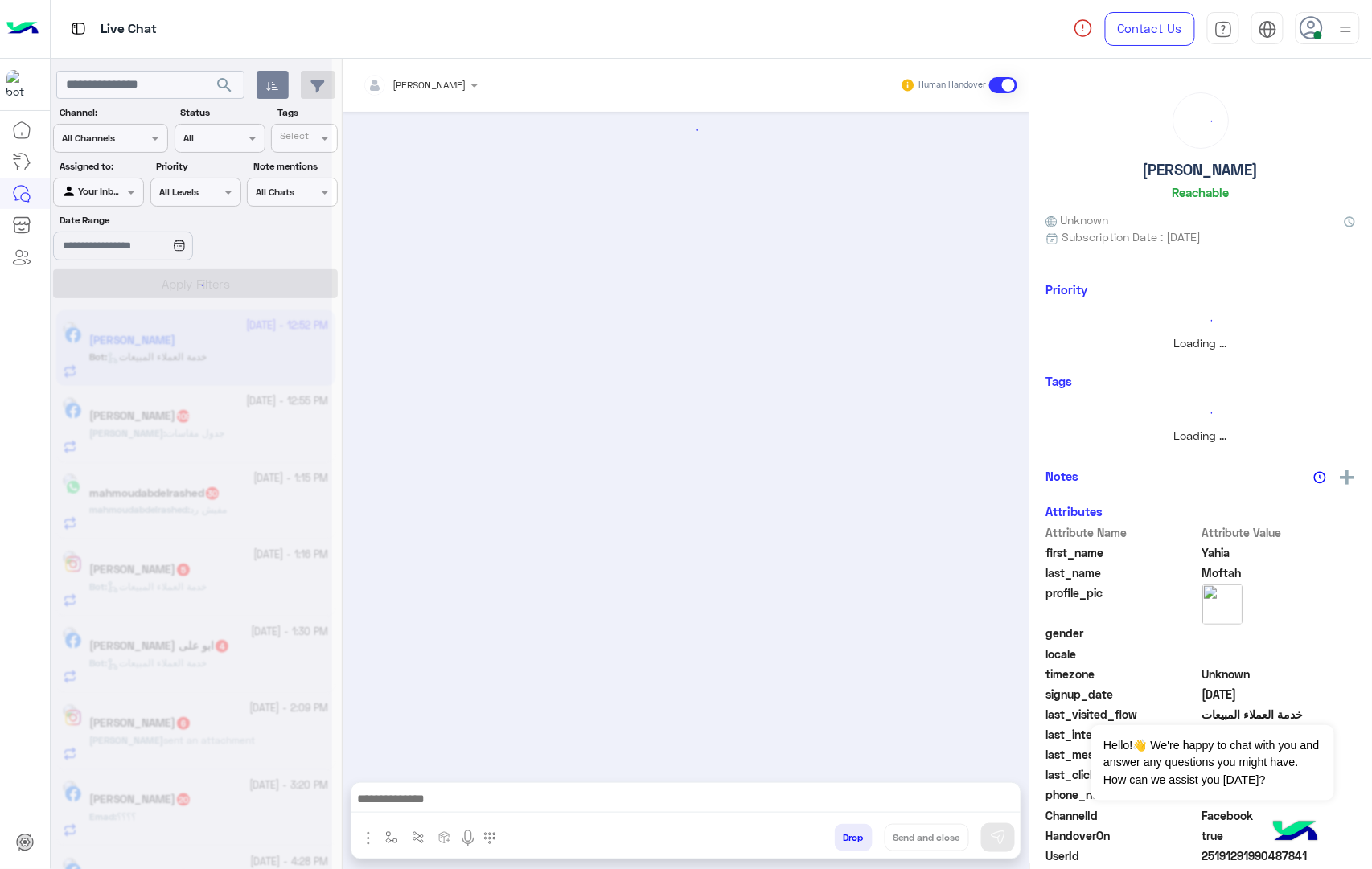
click at [846, 843] on button "Drop" at bounding box center [853, 837] width 38 height 28
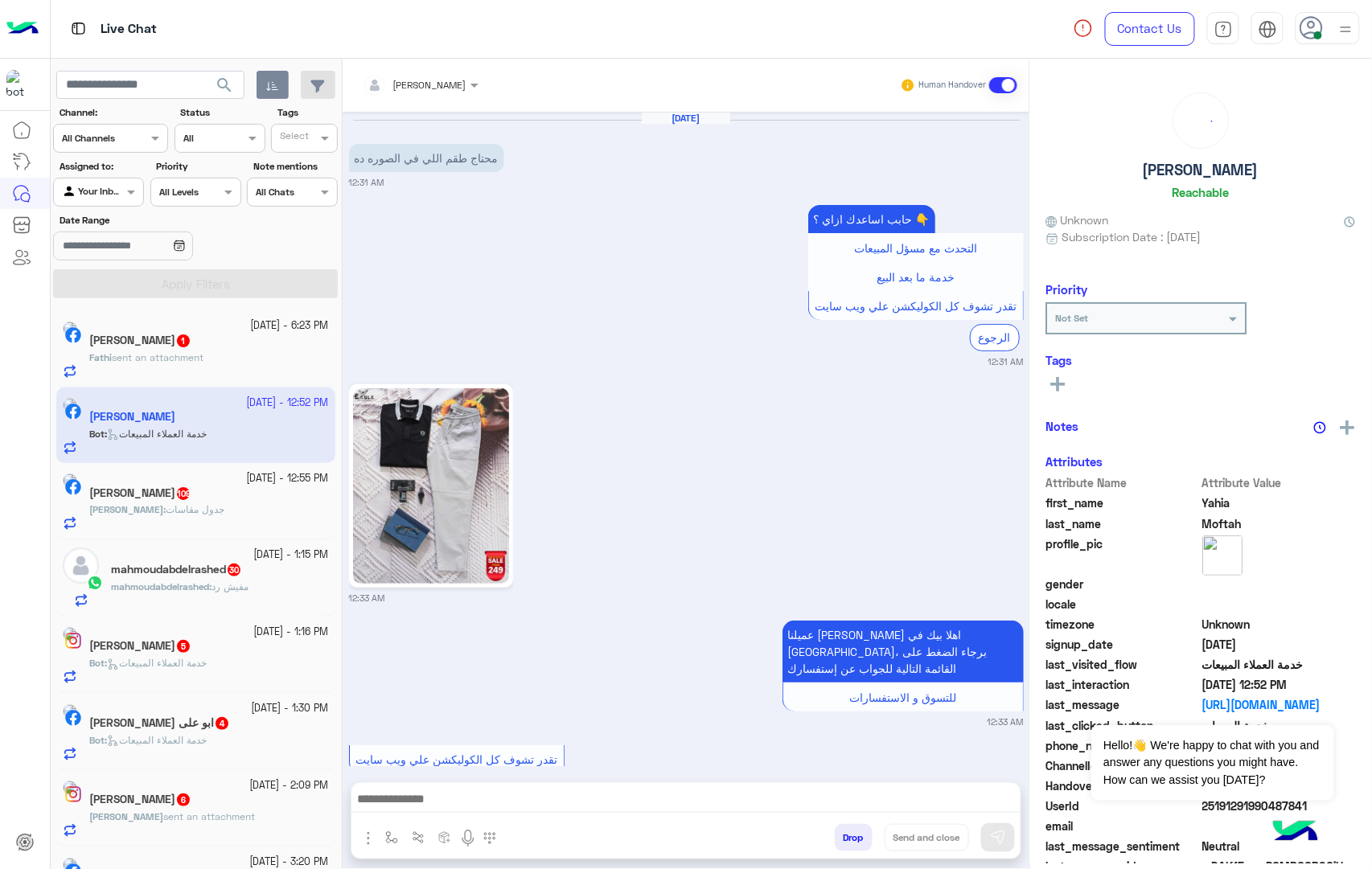
click at [846, 843] on button "Drop" at bounding box center [853, 837] width 38 height 28
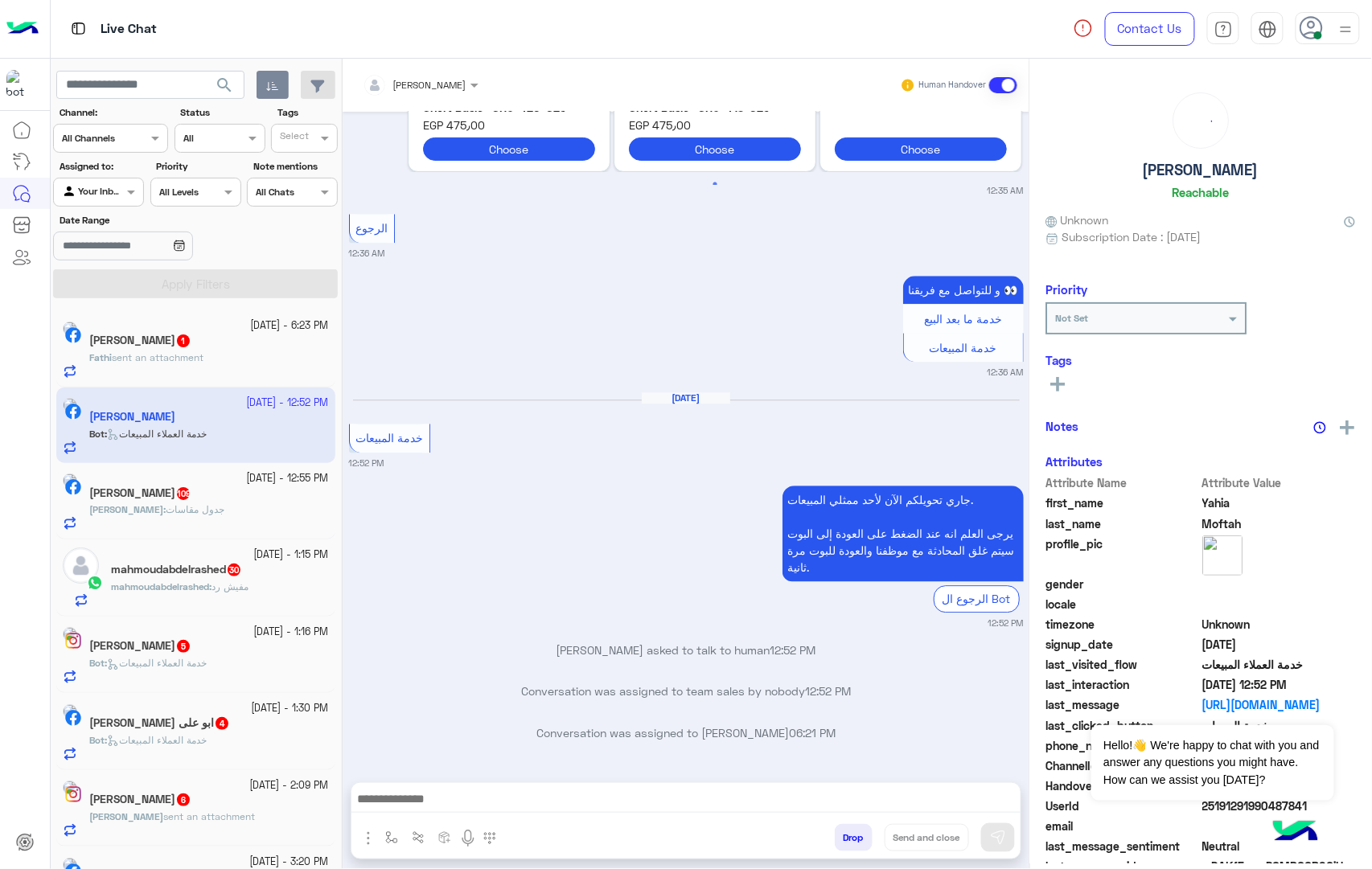
scroll to position [1370, 0]
click at [846, 843] on div "mohamed ahmed Human Handover Oct 13, 2025 محتاج طقم اللي في الصوره ده 12:31 AM …" at bounding box center [686, 466] width 687 height 816
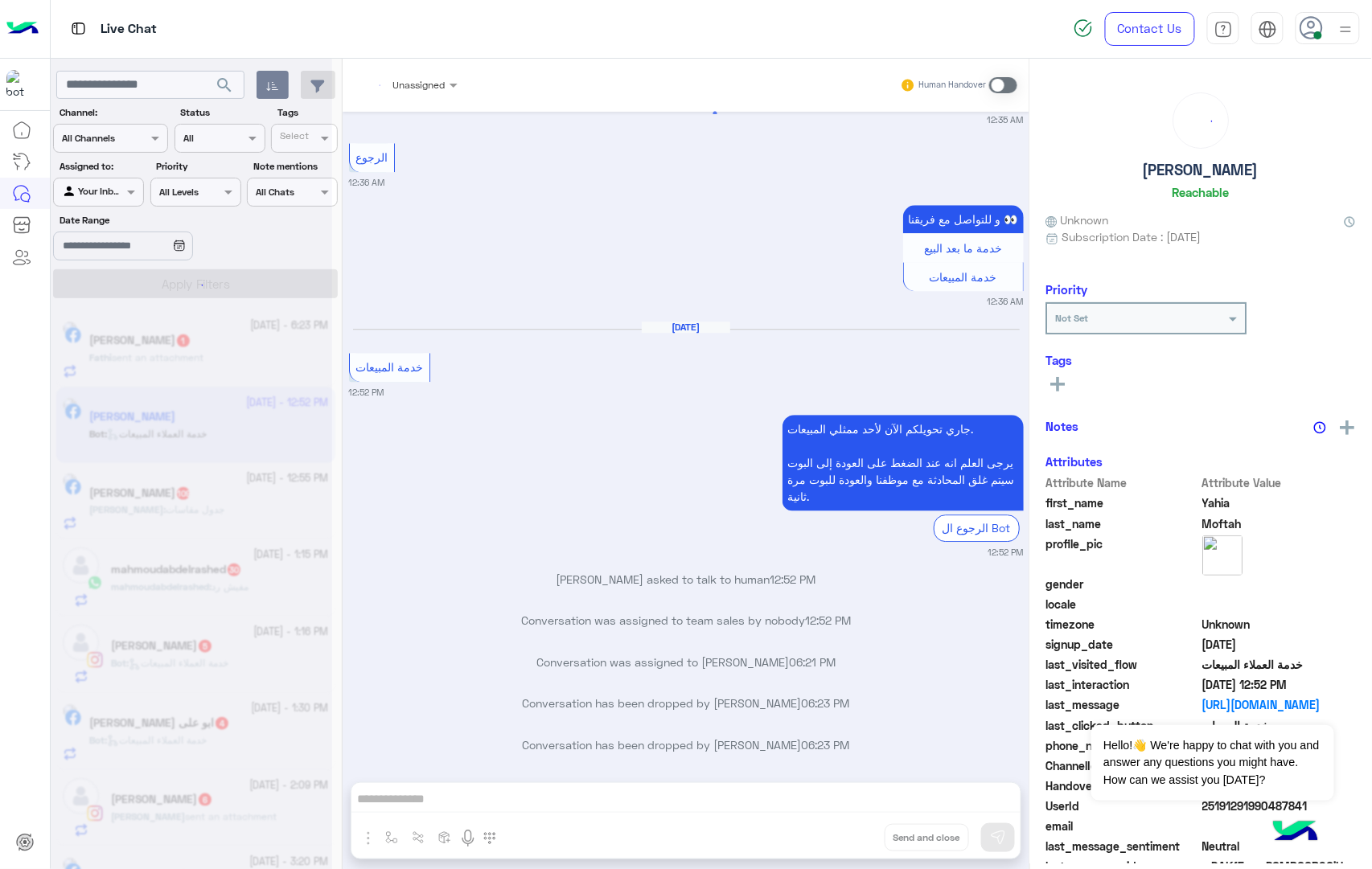
click at [846, 843] on div "Unassigned Human Handover Oct 13, 2025 محتاج طقم اللي في الصوره ده 12:31 AM حاب…" at bounding box center [686, 466] width 687 height 816
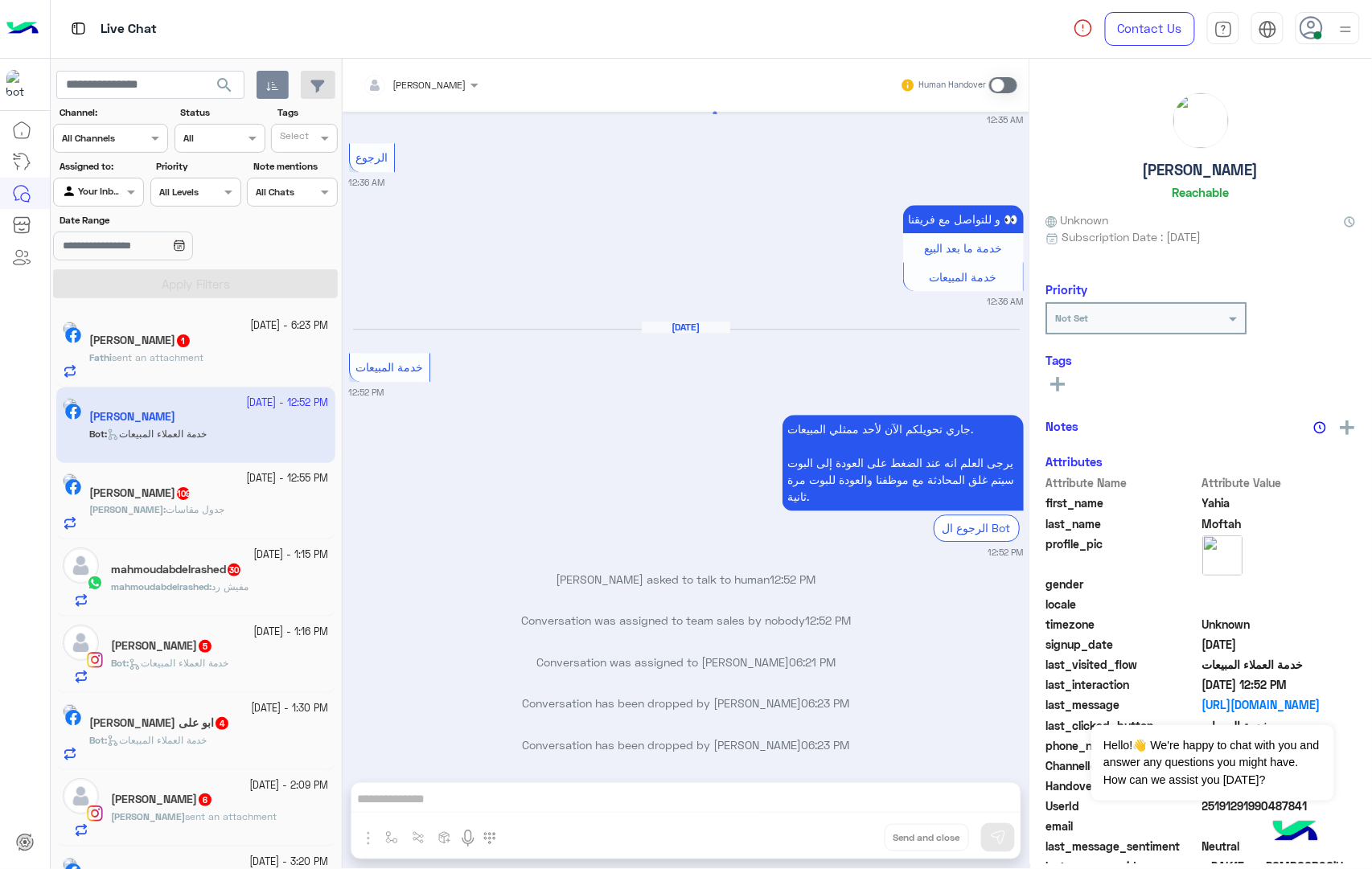
click at [846, 843] on div "mohamed ahmed Human Handover Oct 13, 2025 محتاج طقم اللي في الصوره ده 12:31 AM …" at bounding box center [686, 466] width 687 height 816
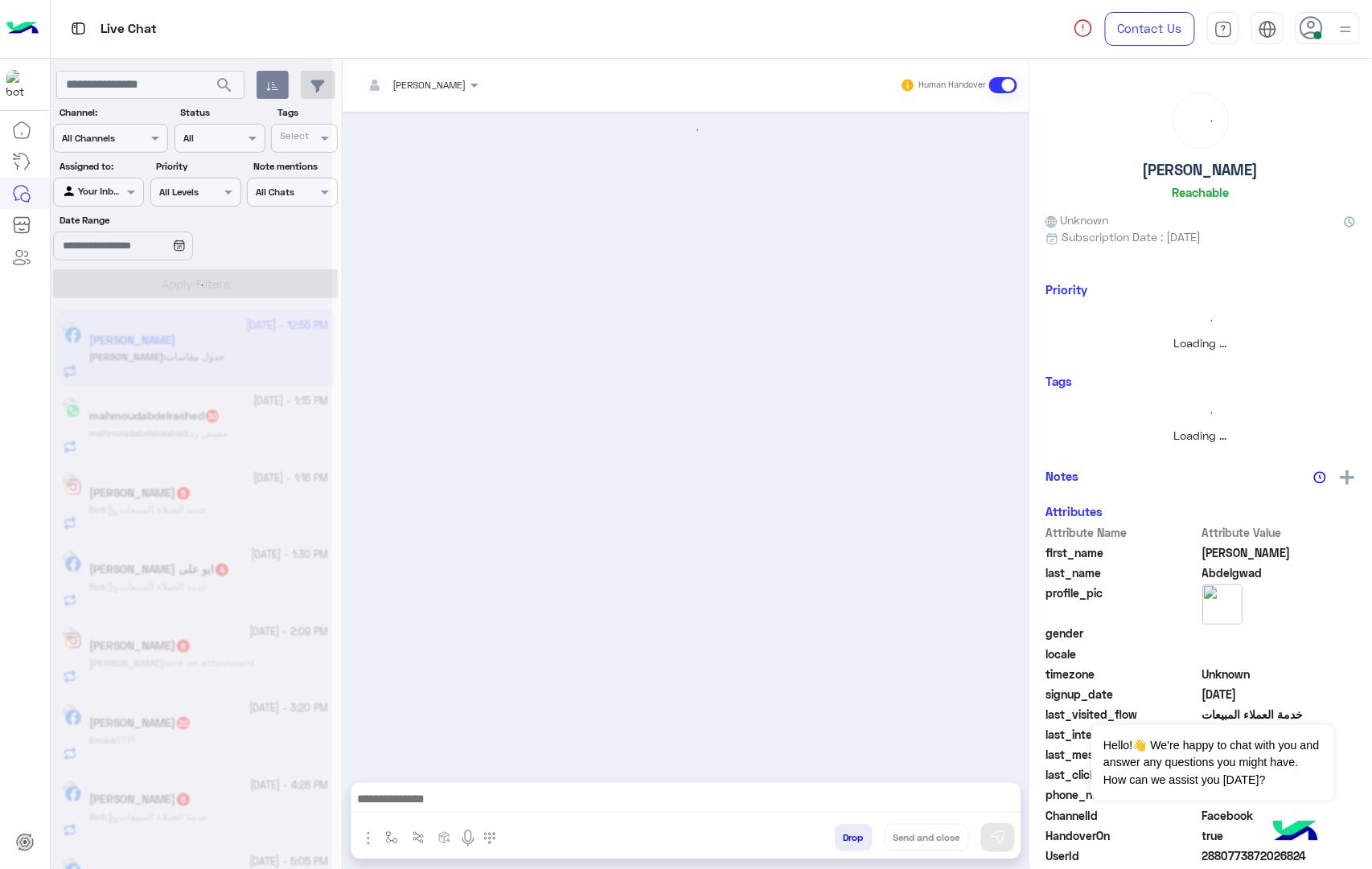
click at [846, 843] on button "Drop" at bounding box center [853, 837] width 38 height 28
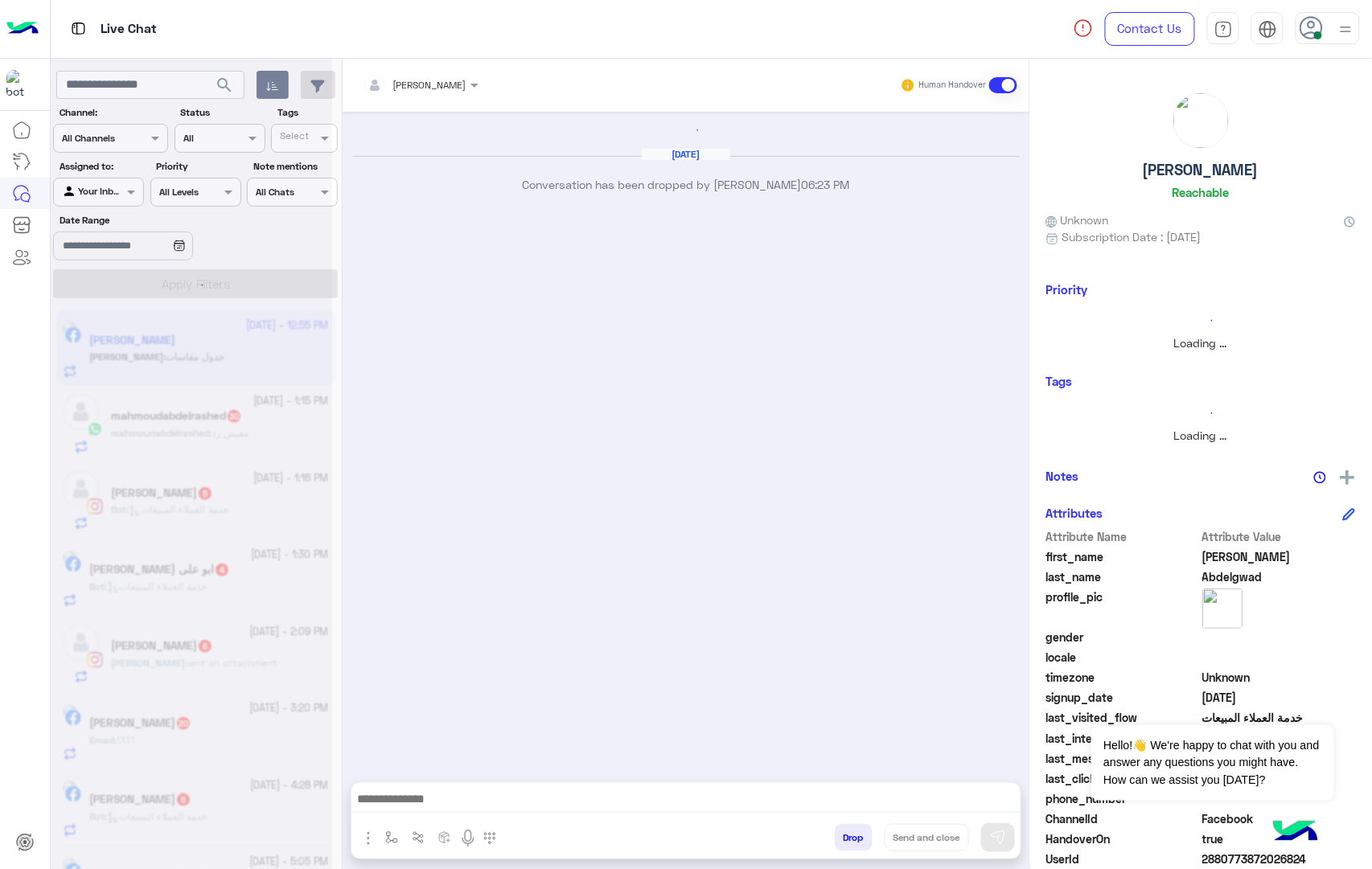
click at [846, 843] on div "mohamed ahmed Human Handover Oct 15, 2025 Conversation has been dropped by moha…" at bounding box center [686, 466] width 687 height 816
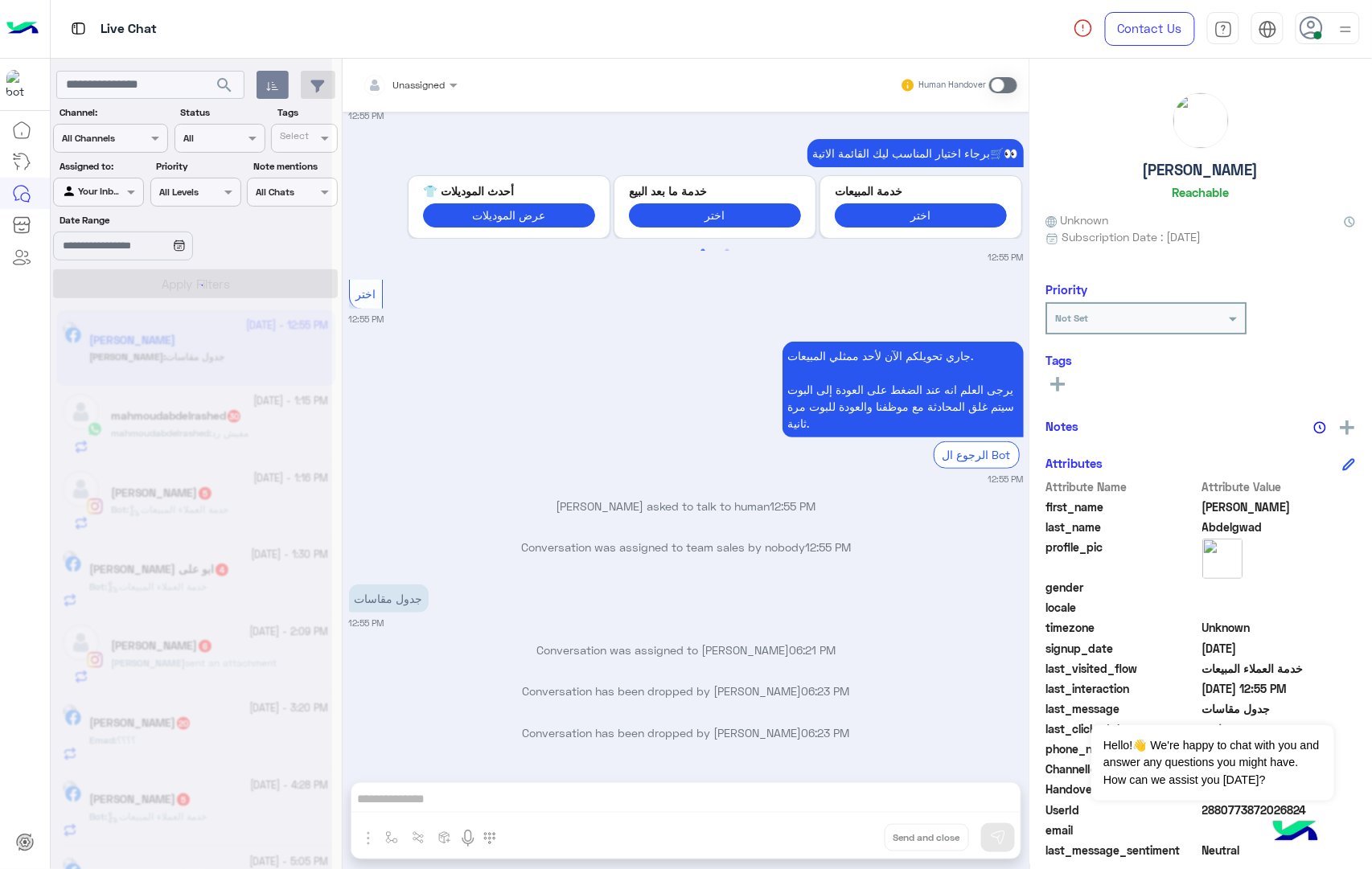
click at [846, 843] on div "Unassigned Human Handover Oct 15, 2025 ممكن جدول مقاسات واللوان المتوفره 11:53 …" at bounding box center [686, 466] width 687 height 816
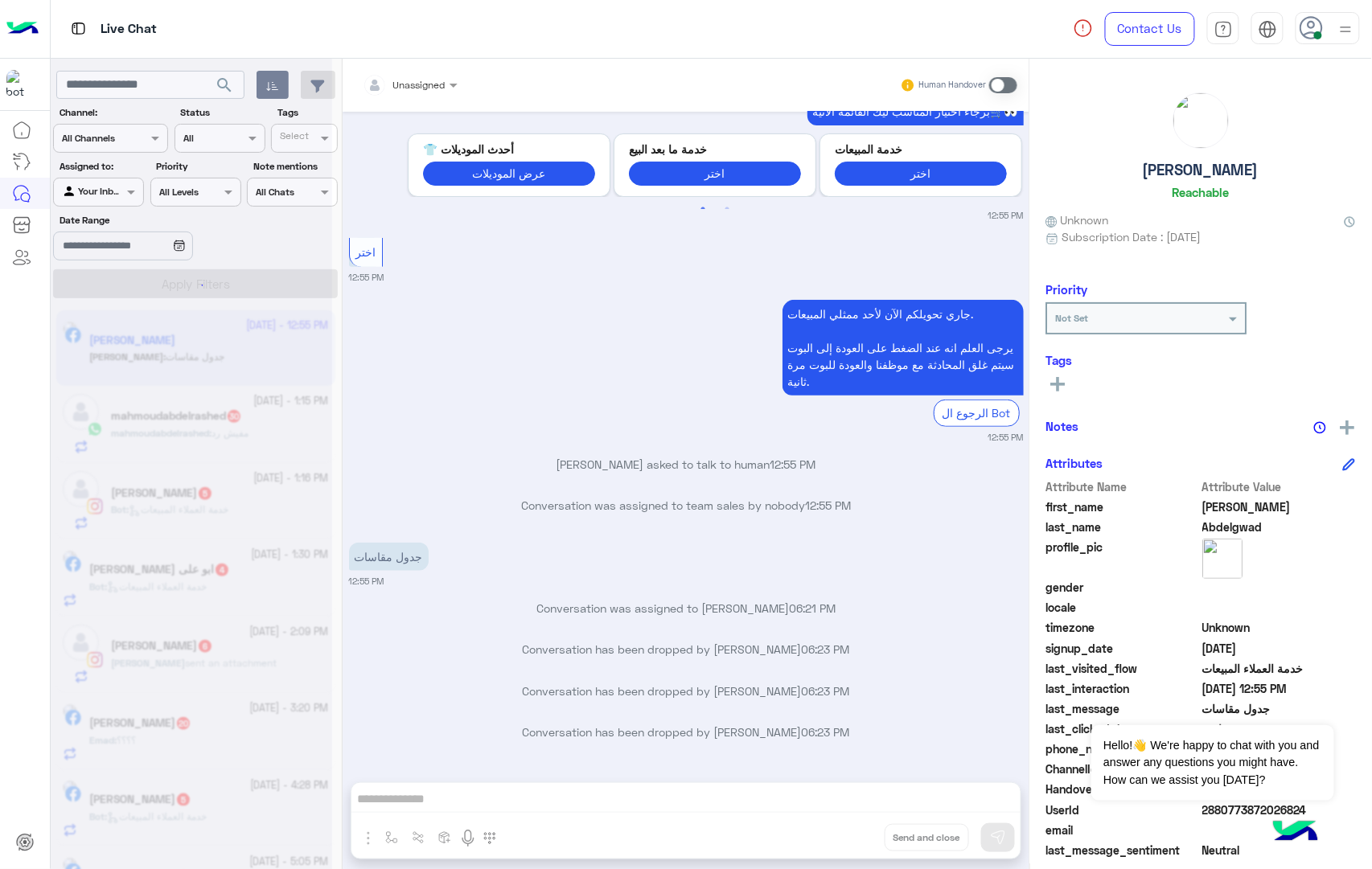
click at [846, 843] on div "Unassigned Human Handover Oct 15, 2025 ممكن جدول مقاسات واللوان المتوفره 11:53 …" at bounding box center [686, 466] width 687 height 816
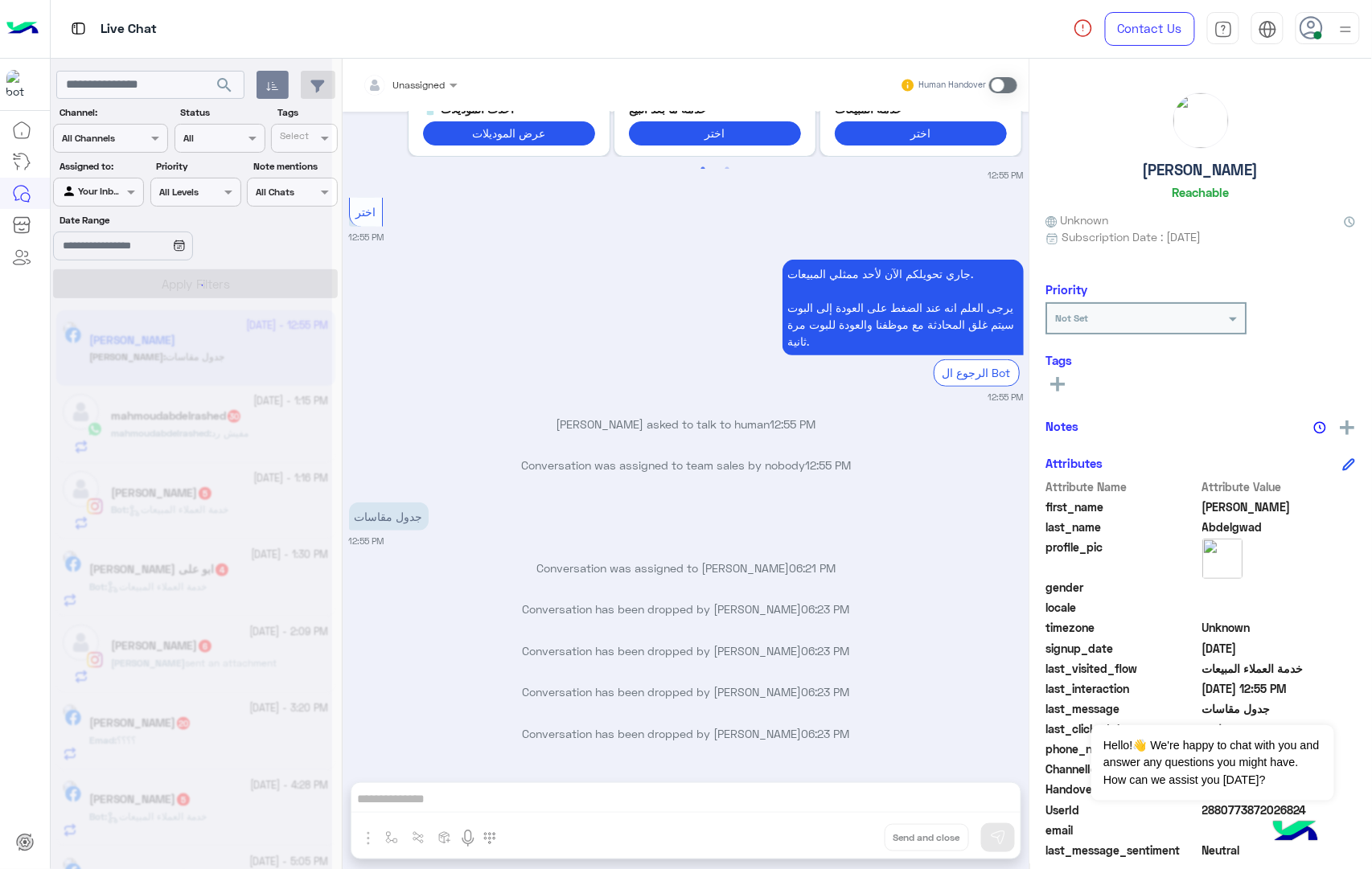
click at [846, 843] on div "Unassigned Human Handover Oct 15, 2025 ممكن جدول مقاسات واللوان المتوفره 11:53 …" at bounding box center [686, 466] width 687 height 816
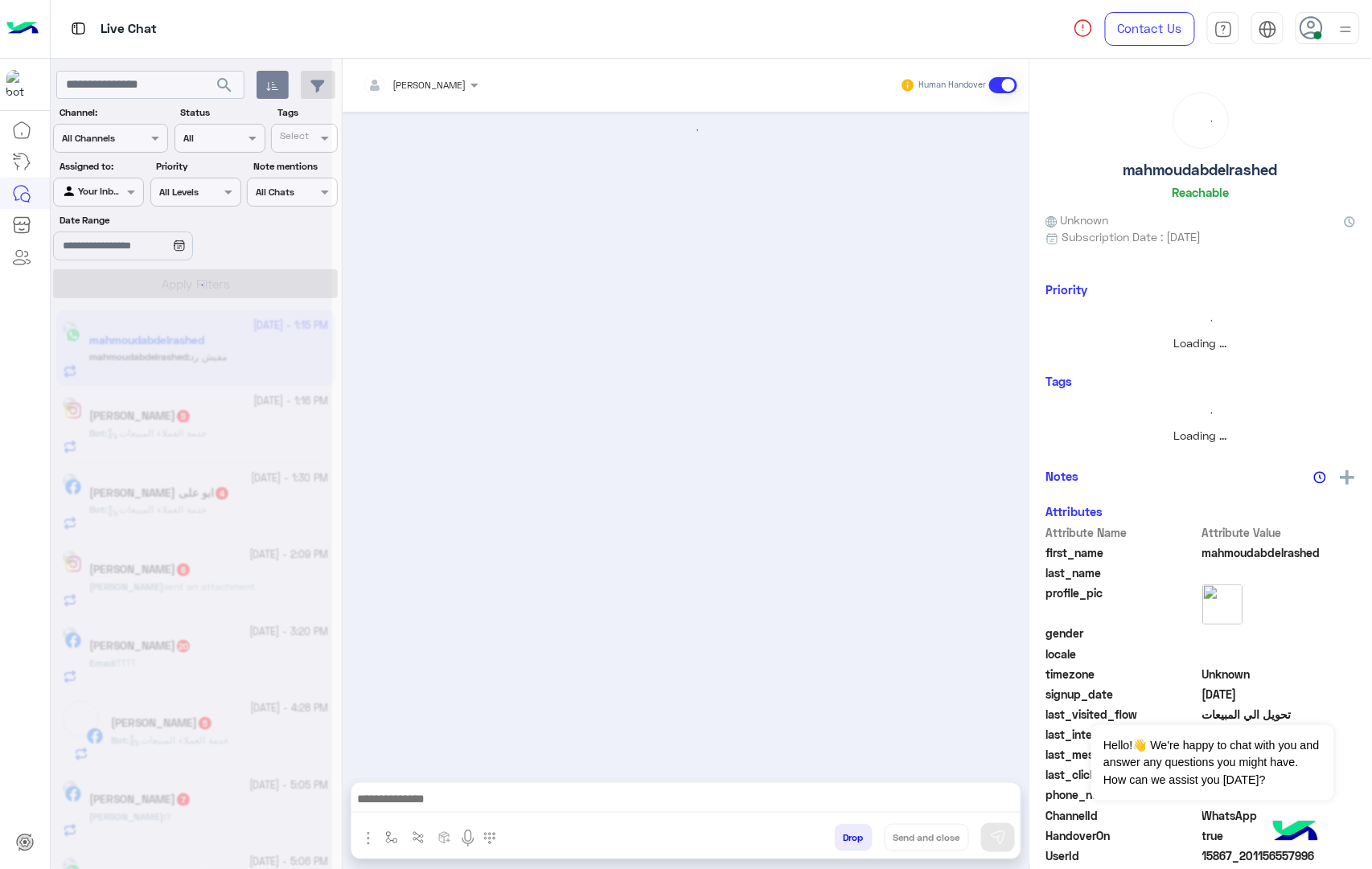
click at [846, 843] on button "Drop" at bounding box center [853, 837] width 38 height 28
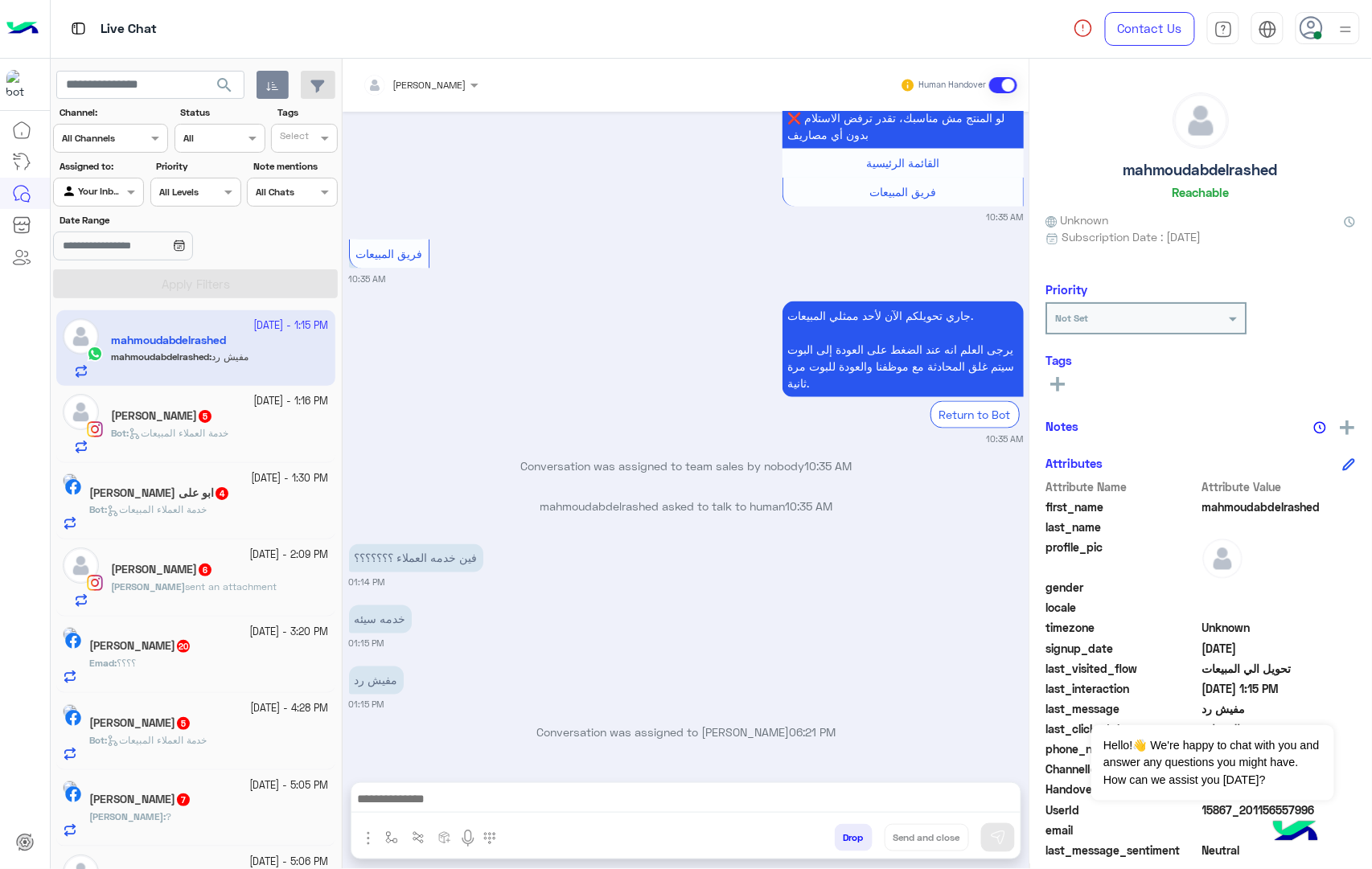
click at [846, 843] on button "Drop" at bounding box center [853, 837] width 38 height 28
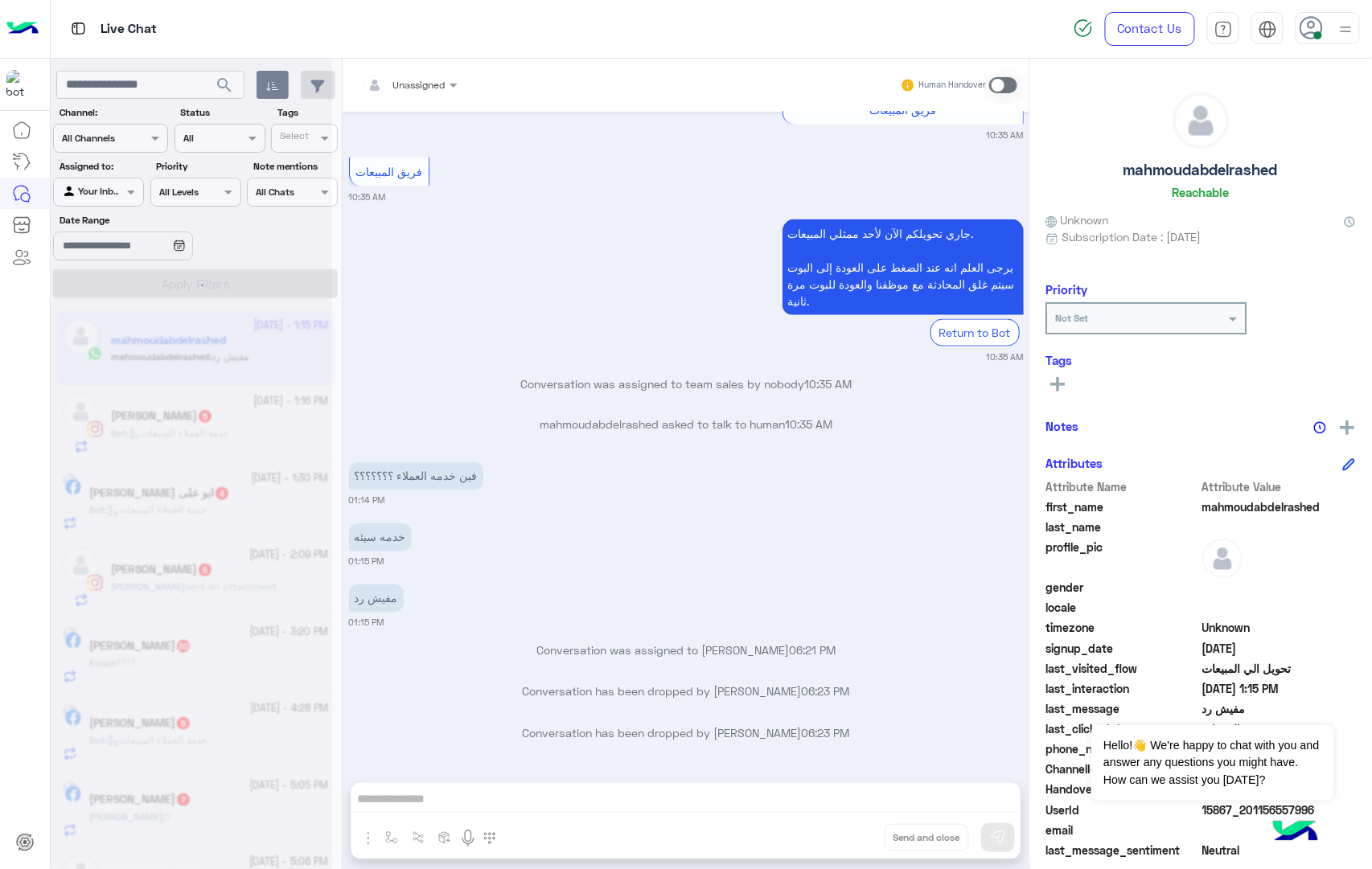
click at [846, 843] on div "Unassigned Human Handover Oct 15, 2025 الأسئلة الشائعة 12:30 AM من فضلك اختر وا…" at bounding box center [686, 466] width 687 height 816
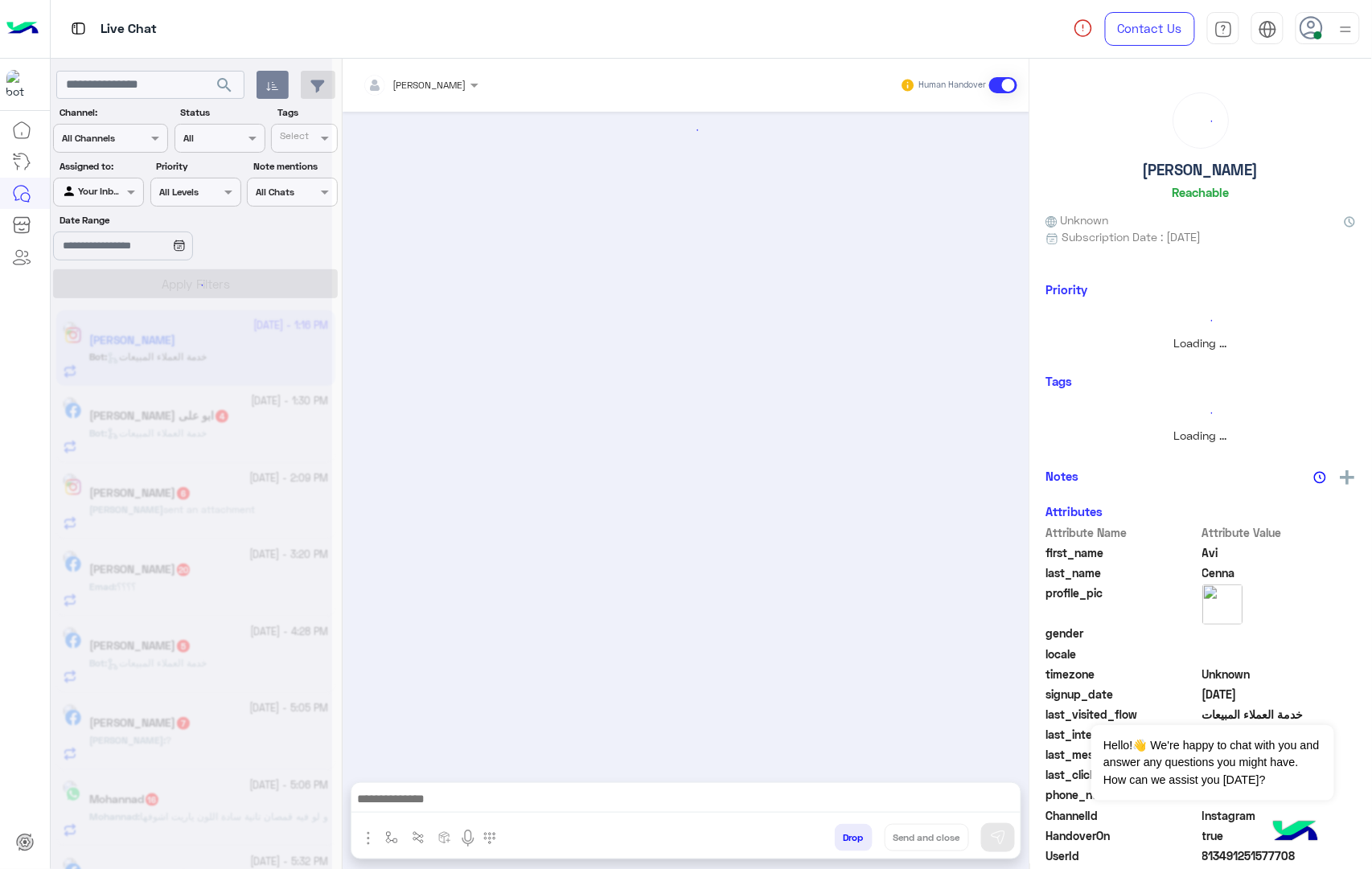
click at [846, 843] on div "mohamed ahmed Human Handover Drop Send and close" at bounding box center [686, 466] width 687 height 816
click at [846, 843] on button "Drop" at bounding box center [853, 837] width 38 height 28
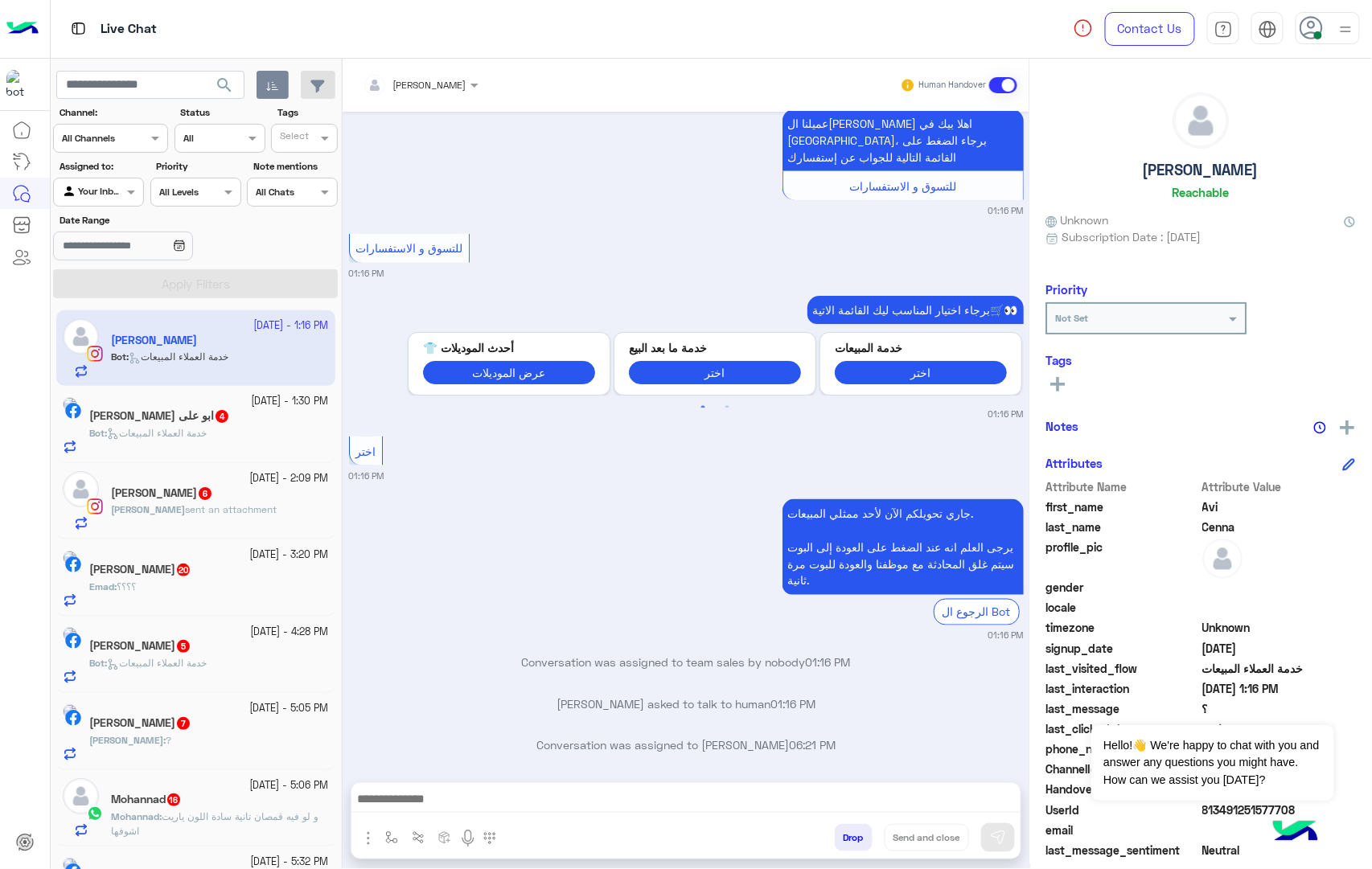
click at [846, 843] on button "Drop" at bounding box center [853, 837] width 38 height 28
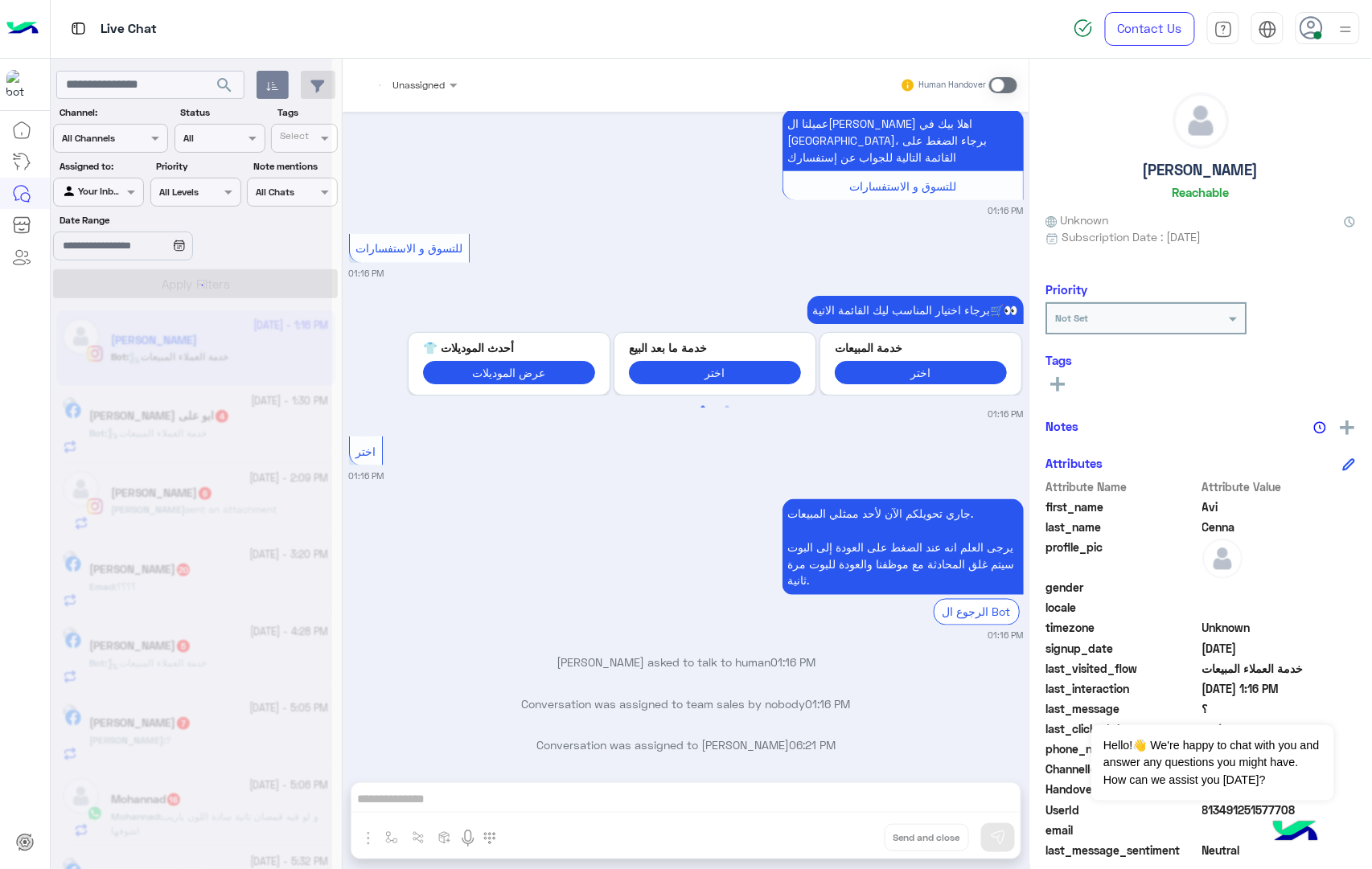
click at [846, 843] on div "Unassigned Human Handover Oct 15, 2025 السلام عليكم بتبيعوا فيست بعد ادنكم ؟ 01…" at bounding box center [686, 466] width 687 height 816
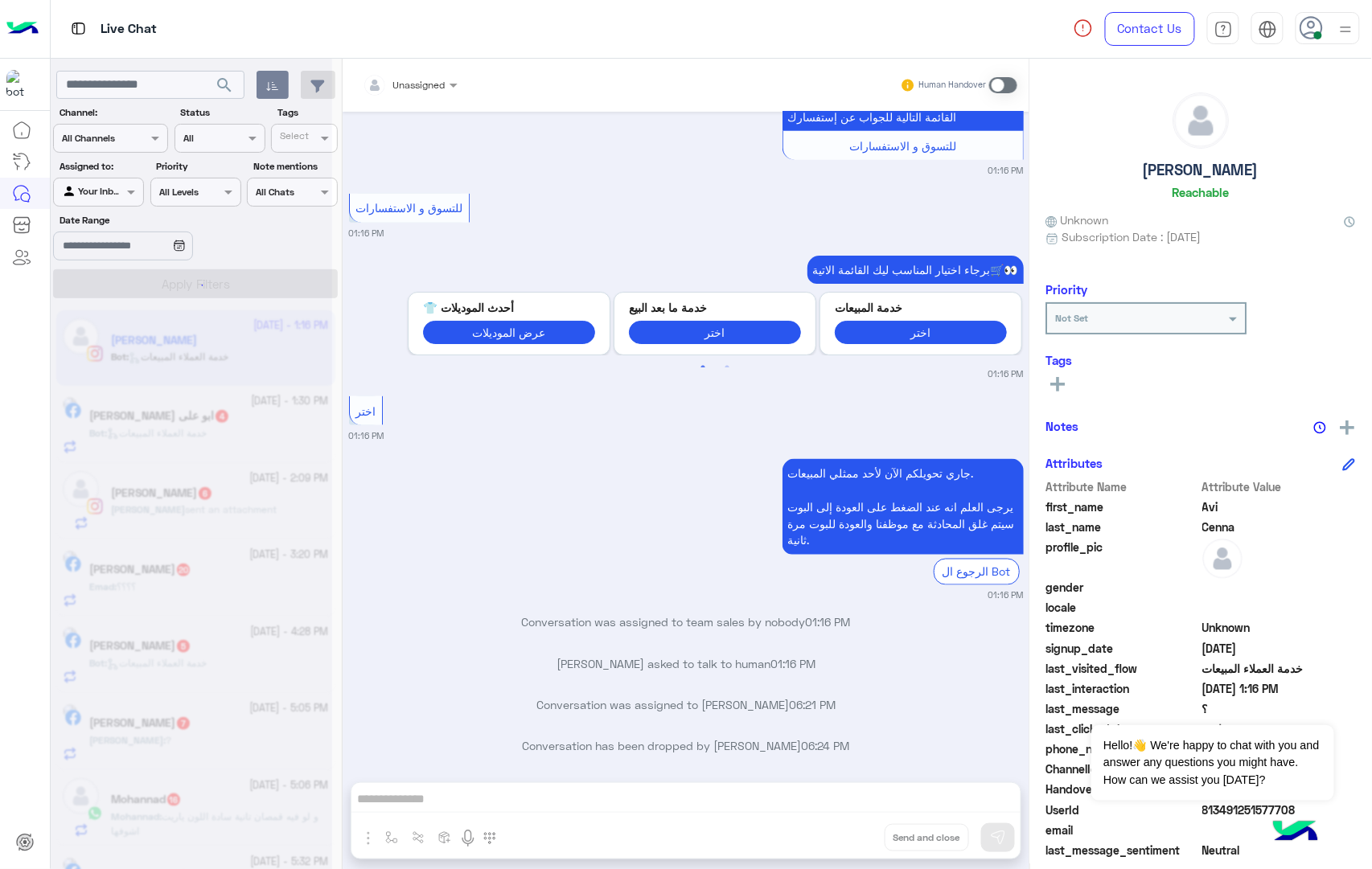
scroll to position [645, 0]
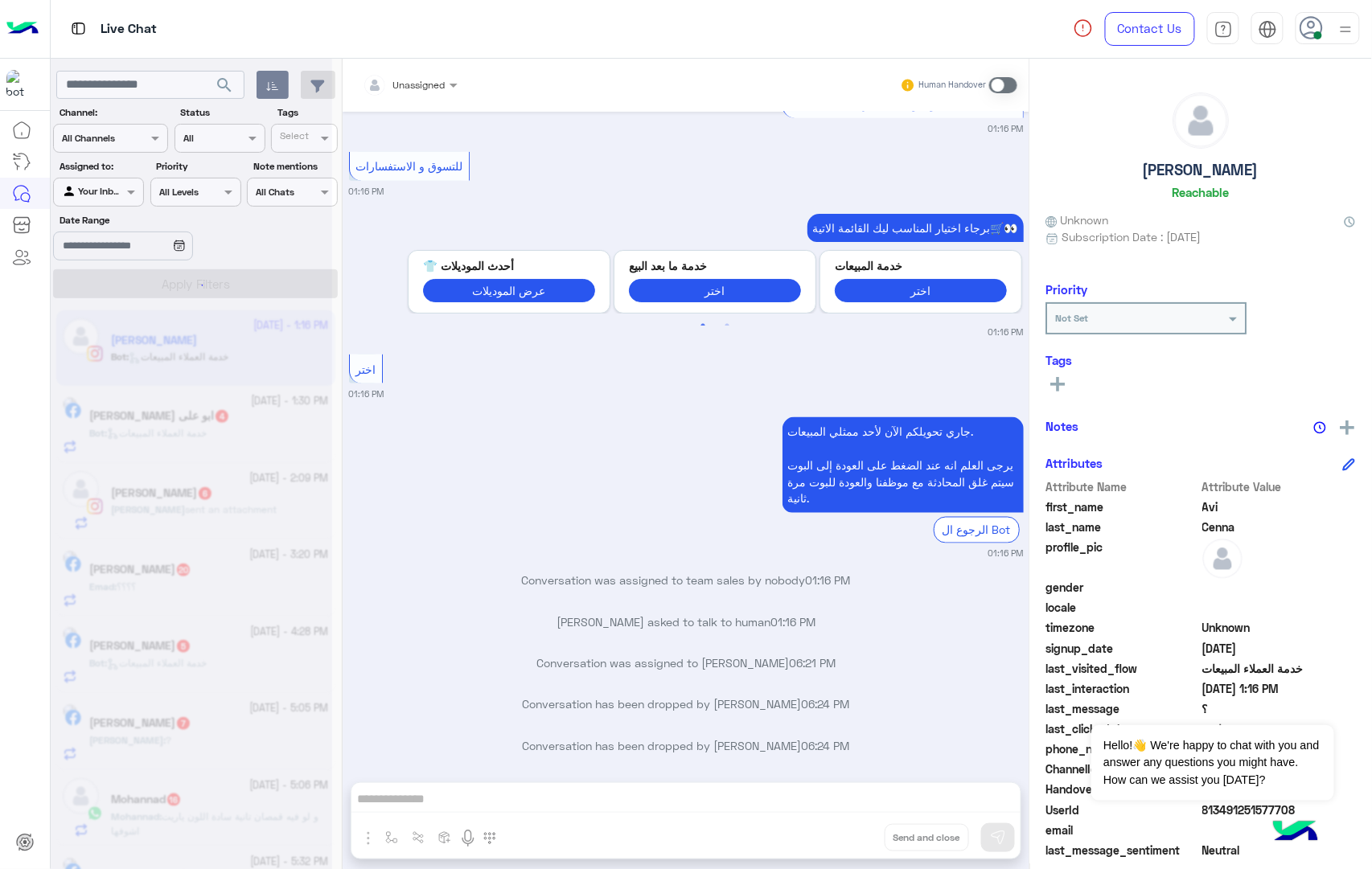
click at [846, 843] on div "Unassigned Human Handover Oct 15, 2025 السلام عليكم بتبيعوا فيست بعد ادنكم ؟ 01…" at bounding box center [686, 466] width 687 height 816
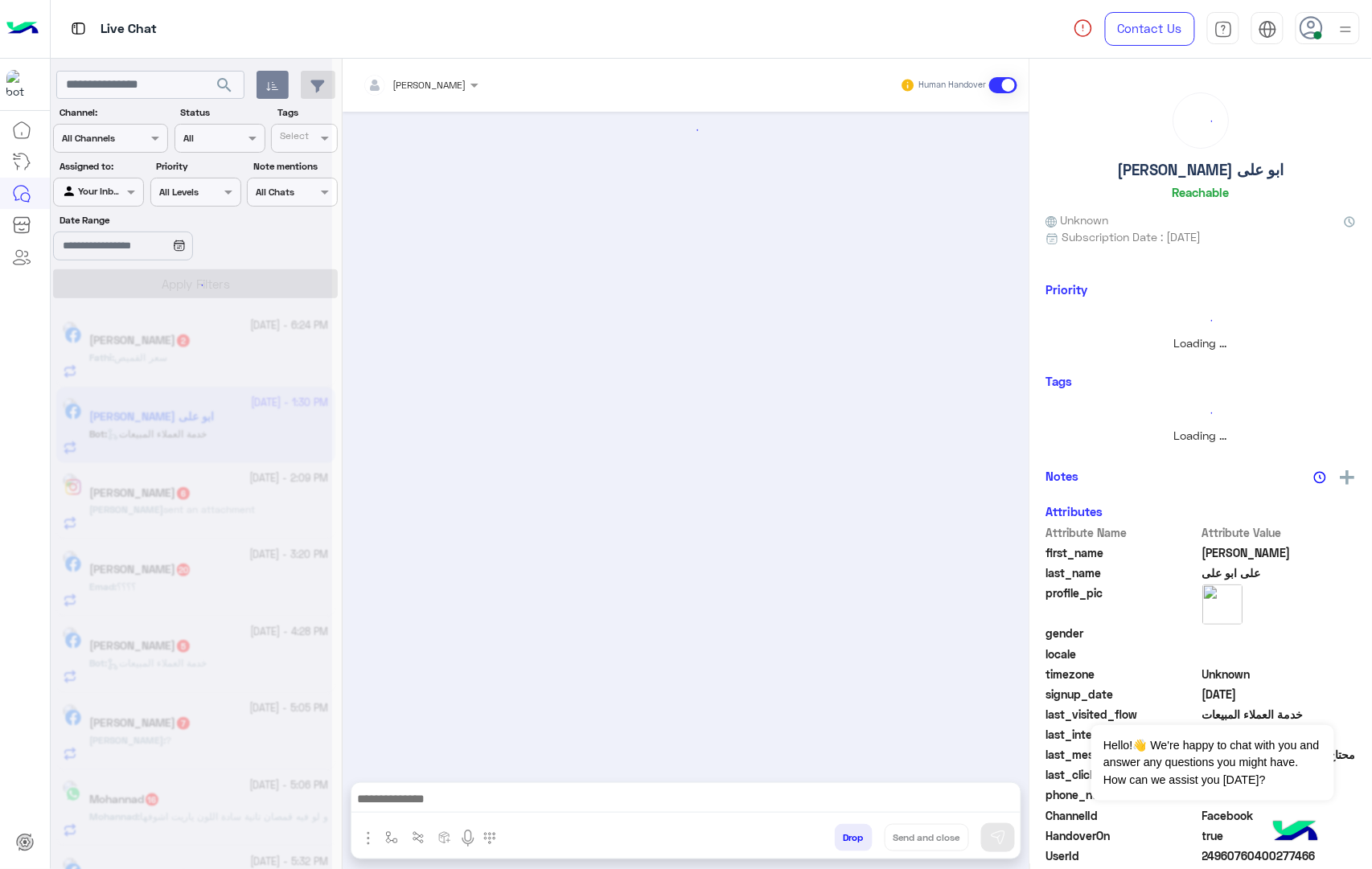
click at [846, 843] on button "Drop" at bounding box center [853, 837] width 38 height 28
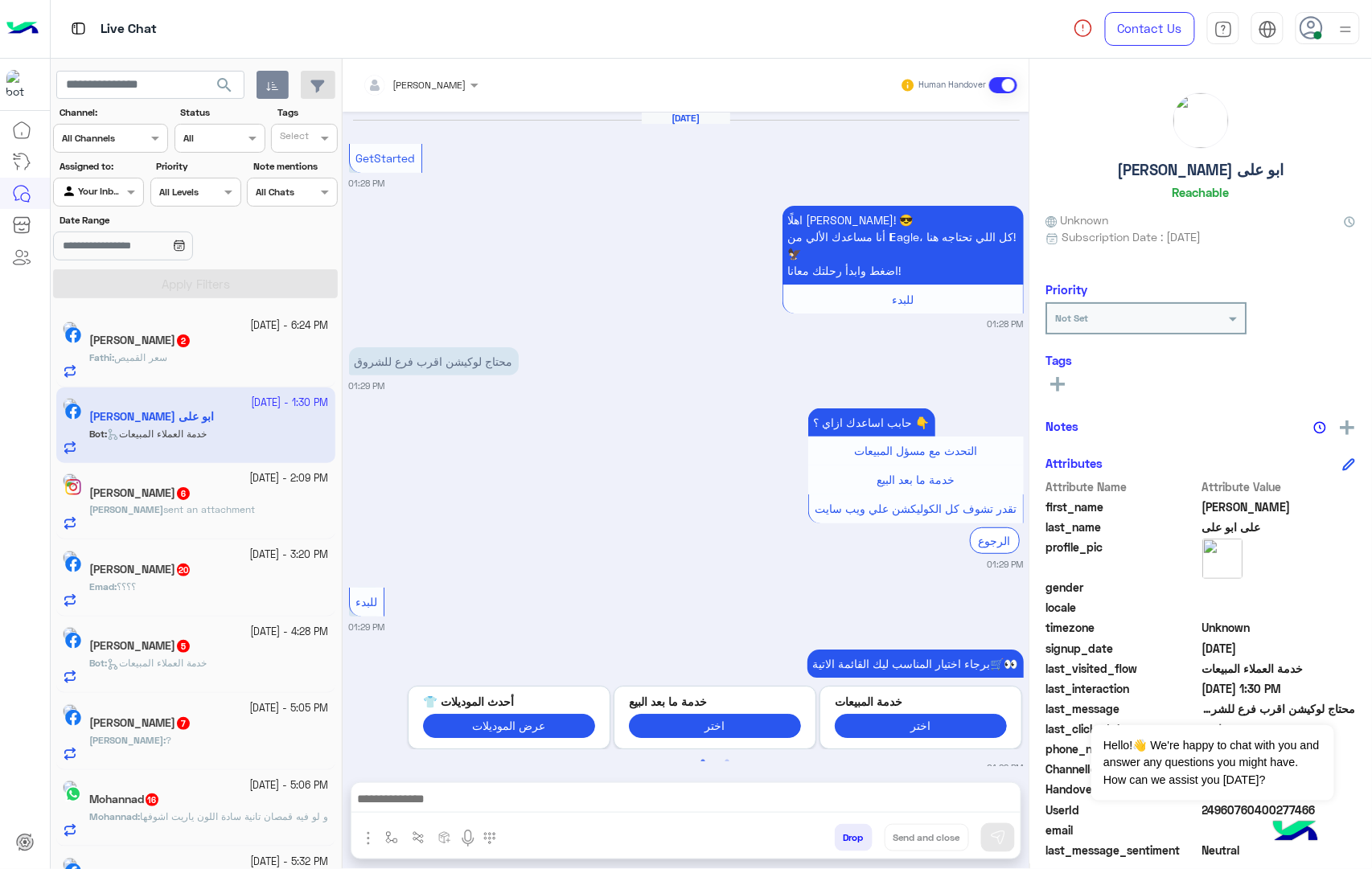
scroll to position [370, 0]
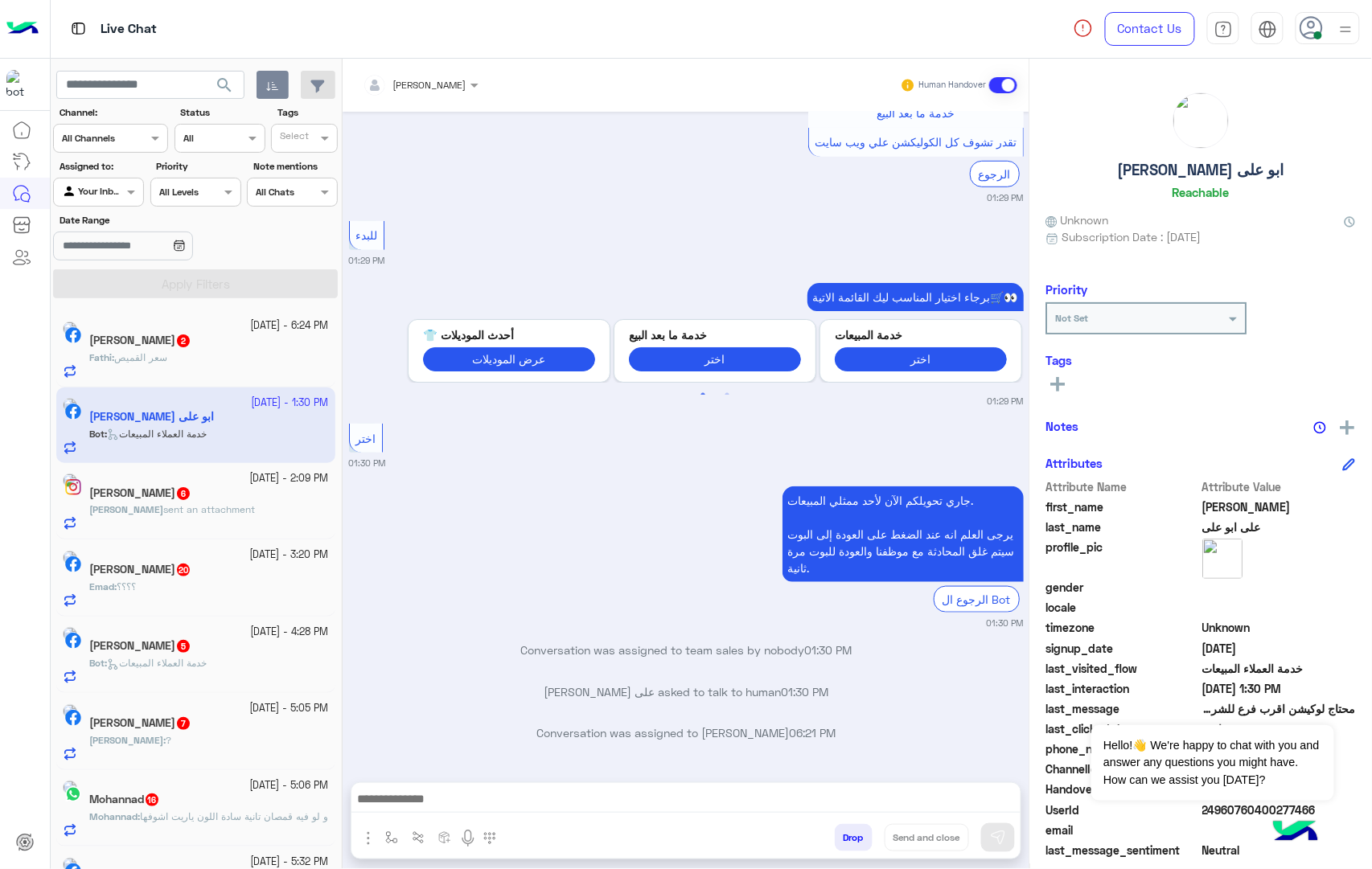
click at [846, 843] on button "Drop" at bounding box center [853, 837] width 38 height 28
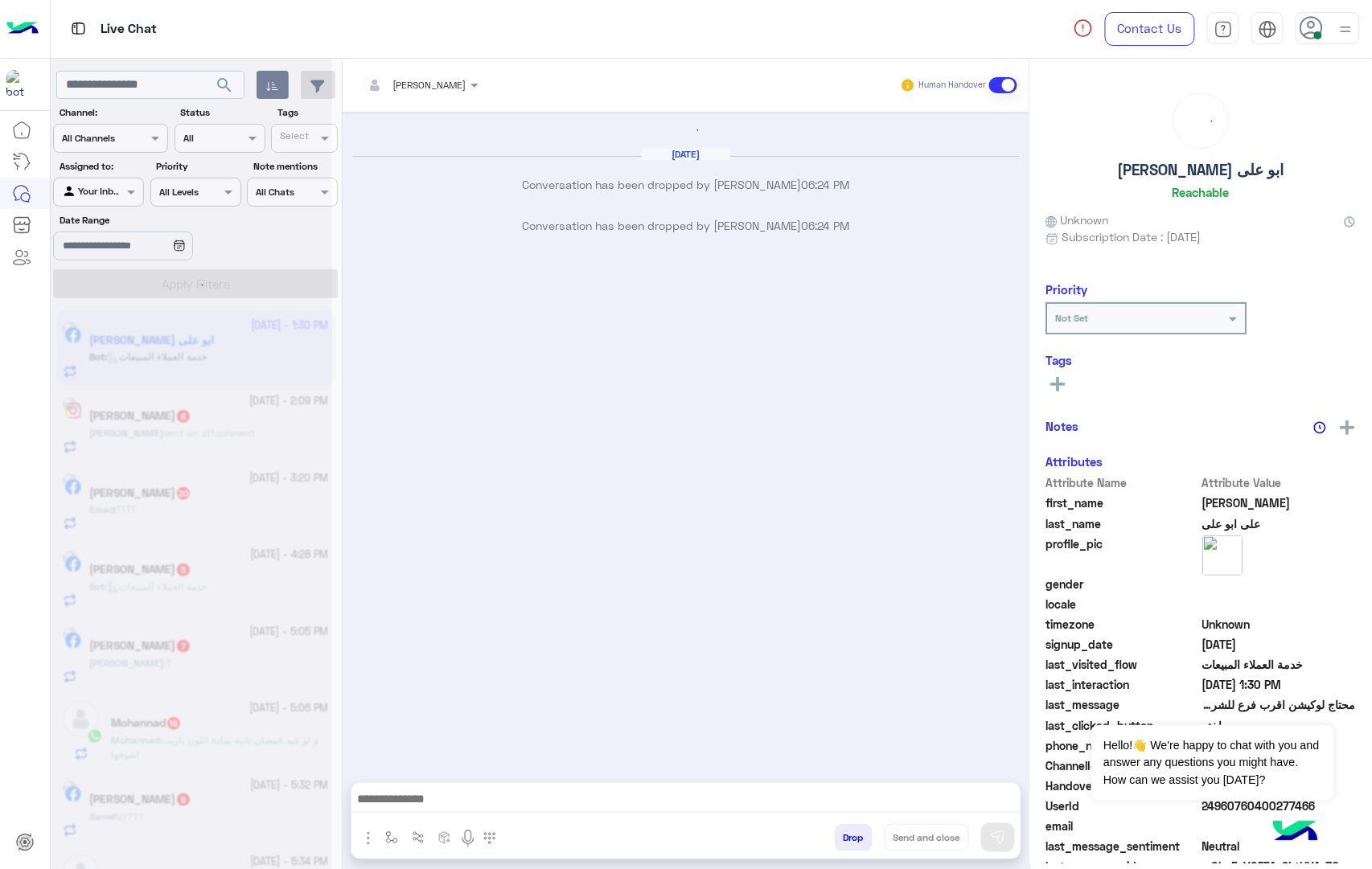
scroll to position [534, 0]
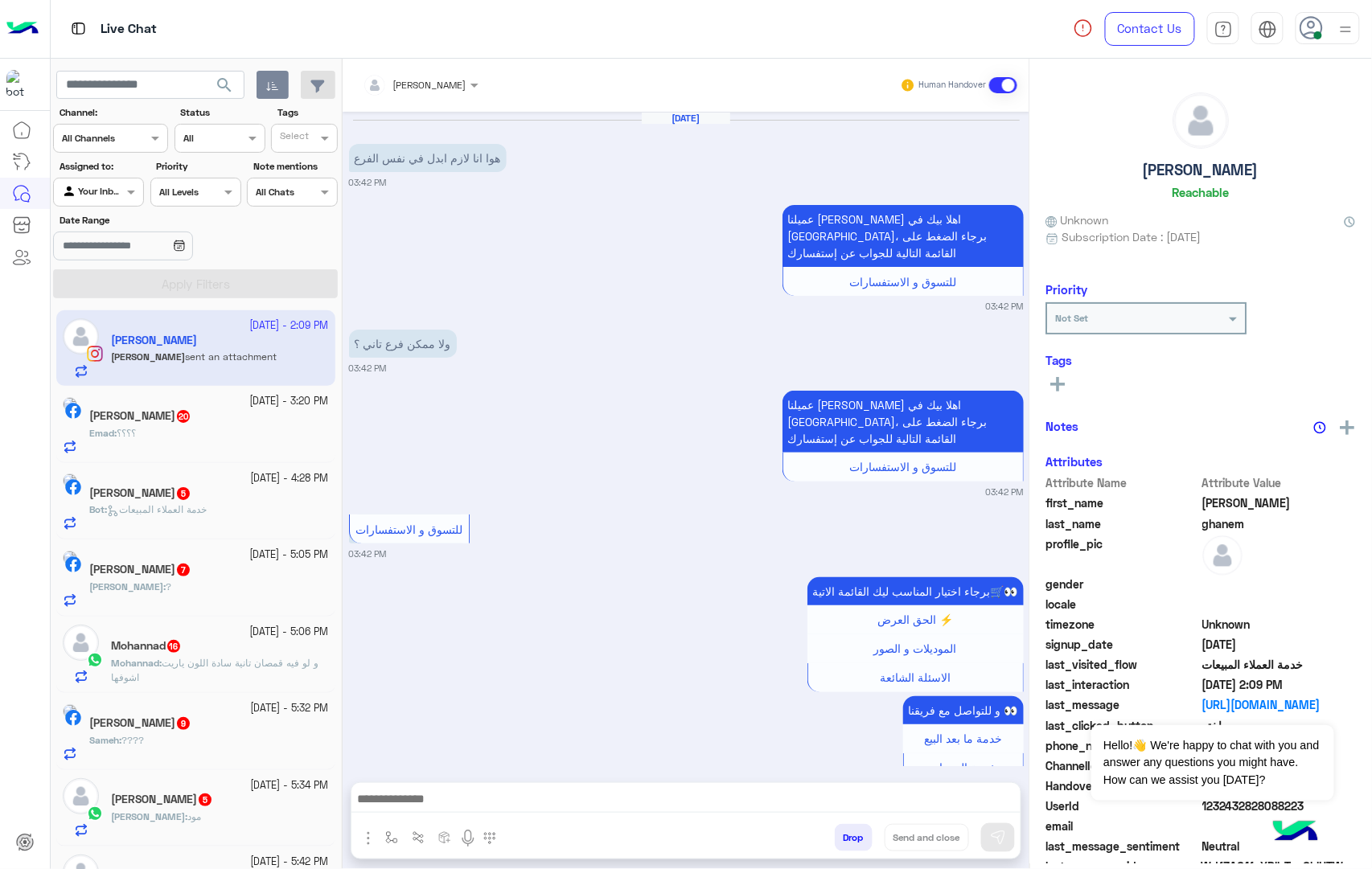
scroll to position [2229, 0]
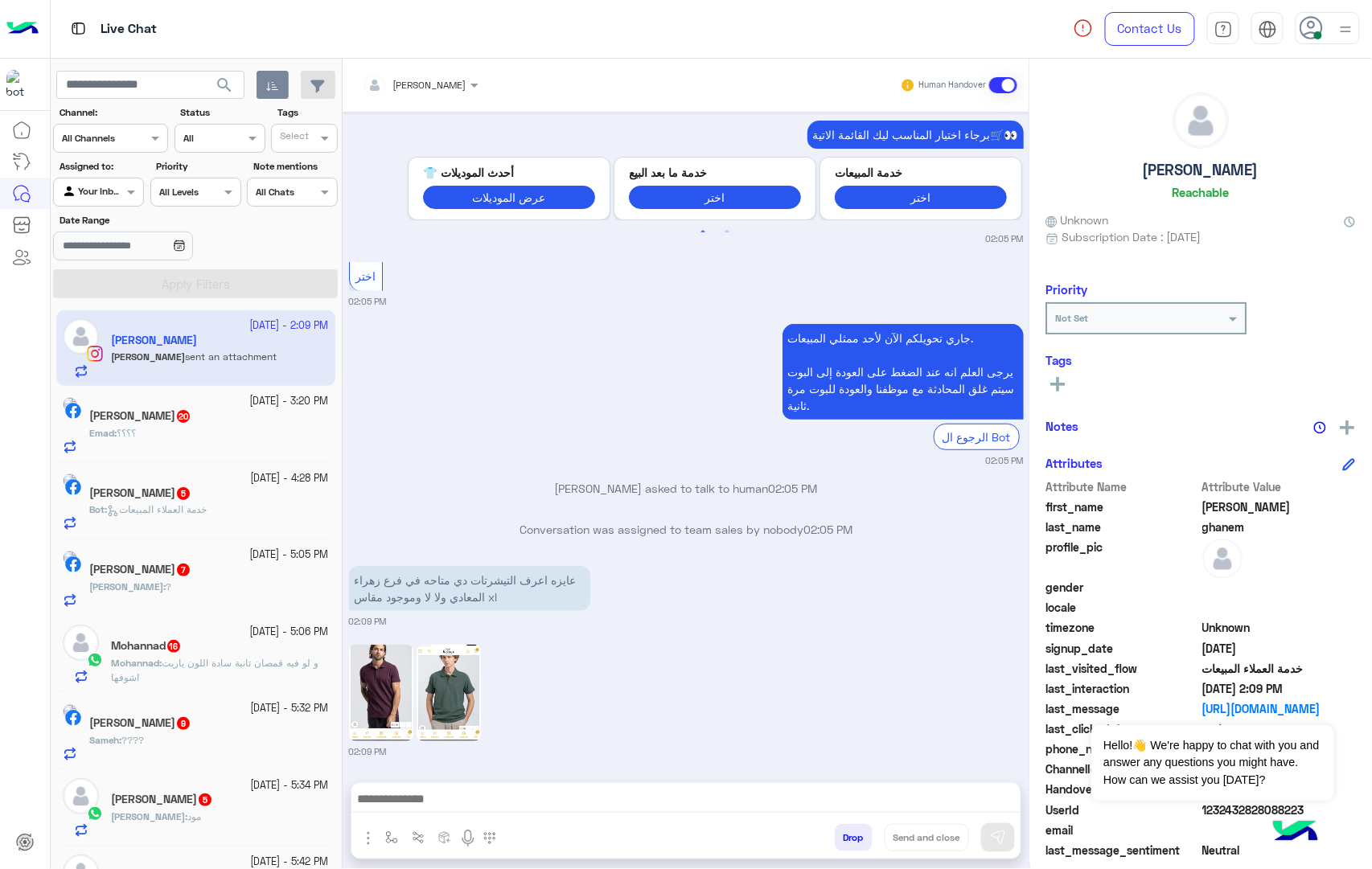
click at [846, 843] on button "Drop" at bounding box center [853, 837] width 38 height 28
click at [846, 843] on div "mohamed ahmed Human Handover Sep 14, 2024 هوا انا لازم ابدل في نفس الفرع 03:42 …" at bounding box center [686, 466] width 687 height 816
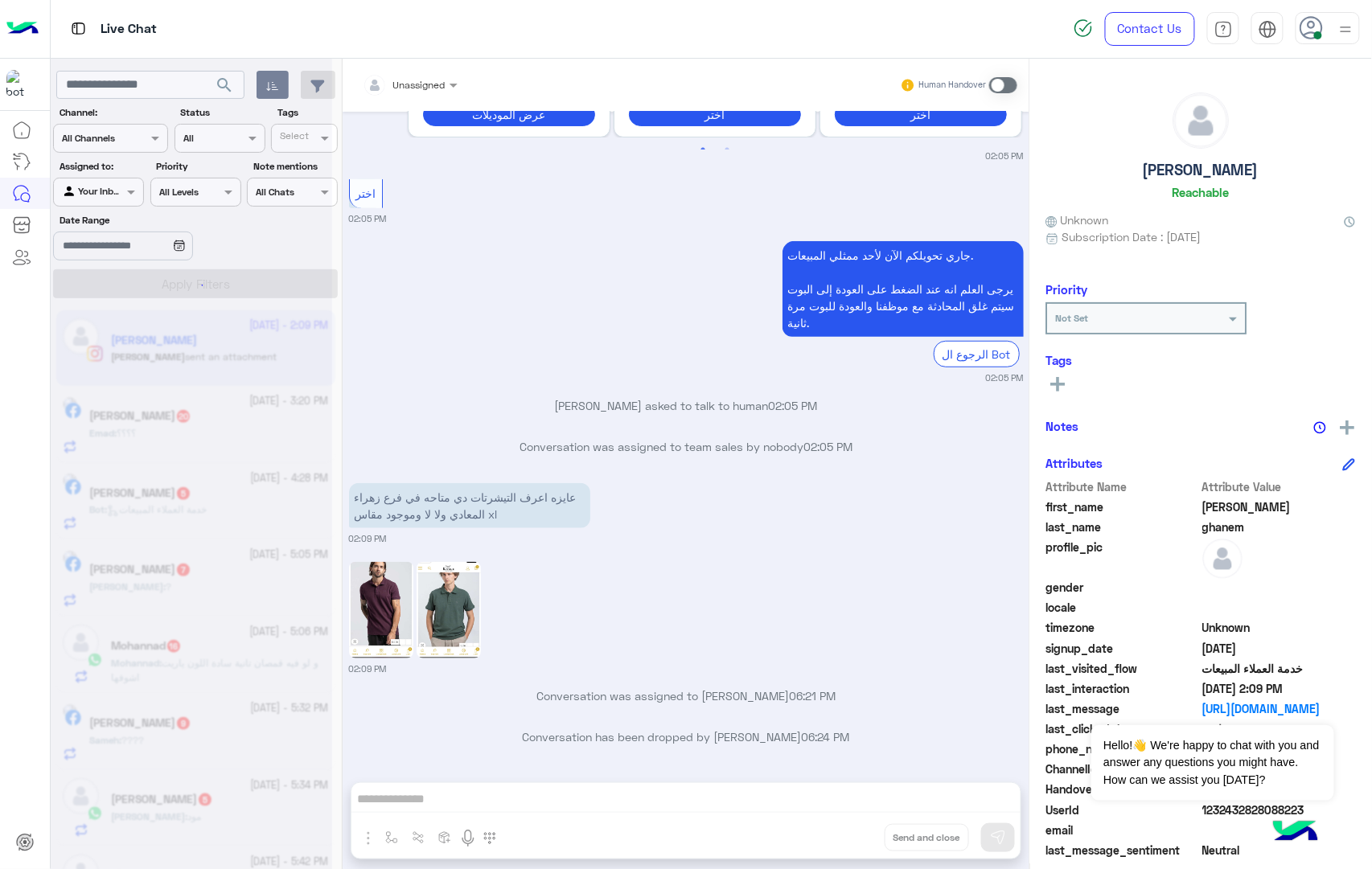
click at [846, 843] on div "Unassigned Human Handover Sep 14, 2024 هوا انا لازم ابدل في نفس الفرع 03:42 PM …" at bounding box center [686, 466] width 687 height 816
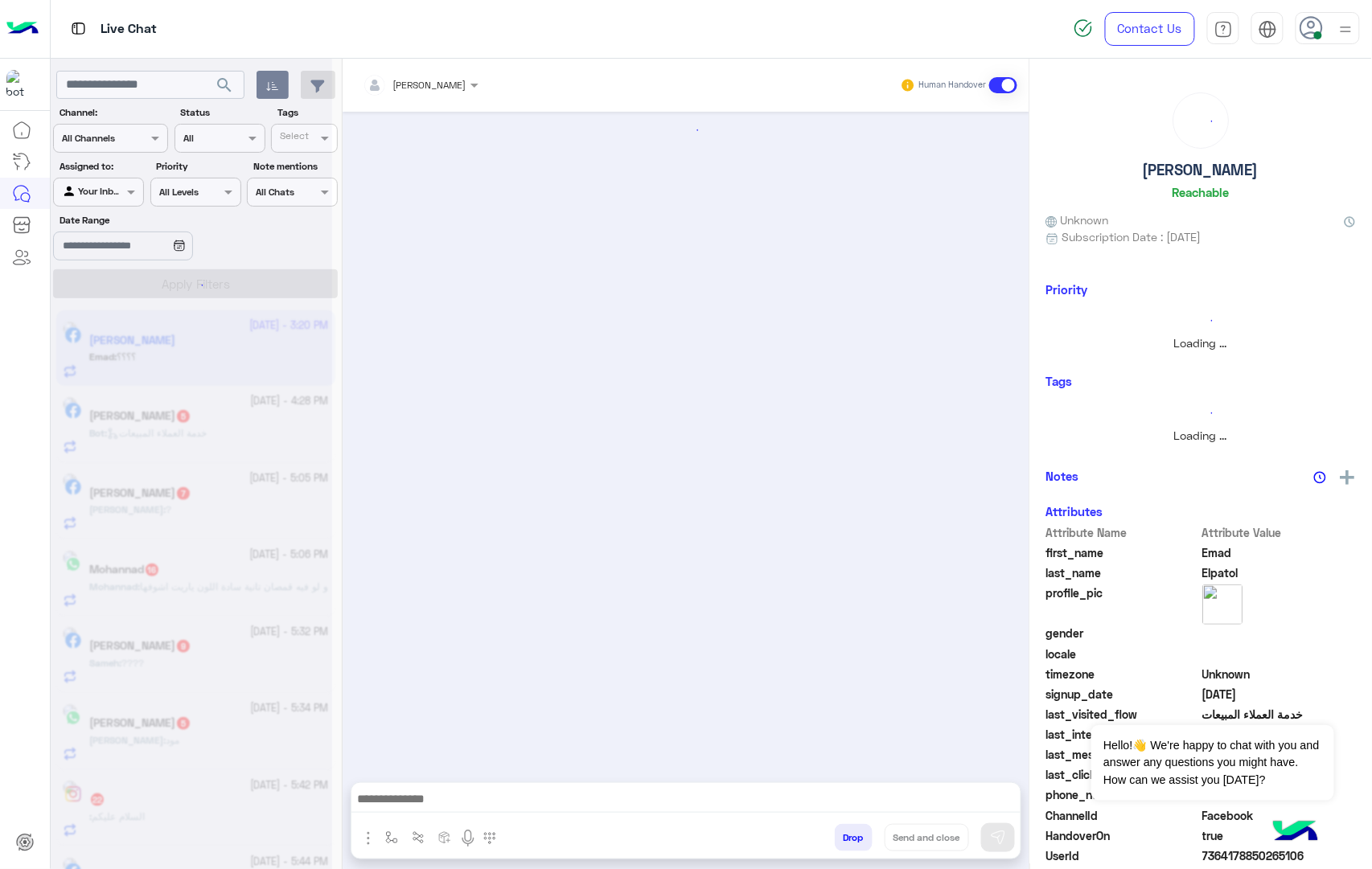
click at [846, 843] on button "Drop" at bounding box center [853, 837] width 38 height 28
click at [846, 843] on div "mohamed ahmed Human Handover Oct 15, 2025 Conversation has been dropped by moha…" at bounding box center [686, 466] width 687 height 816
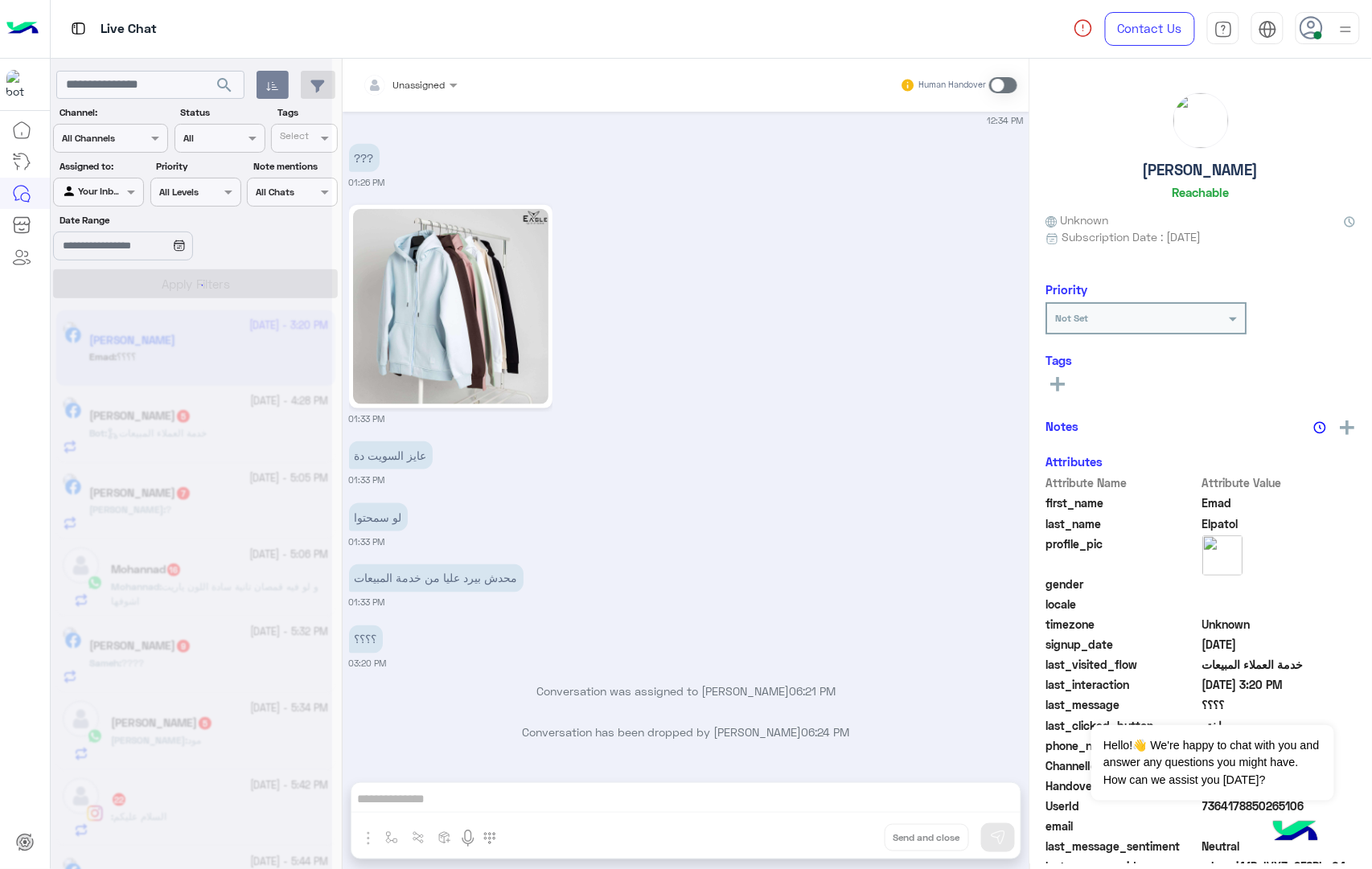
click at [846, 843] on div "Unassigned Human Handover Jul 15, 2025 برجاء إختيار المحافظة فرع القاهرة فروع ا…" at bounding box center [686, 466] width 687 height 816
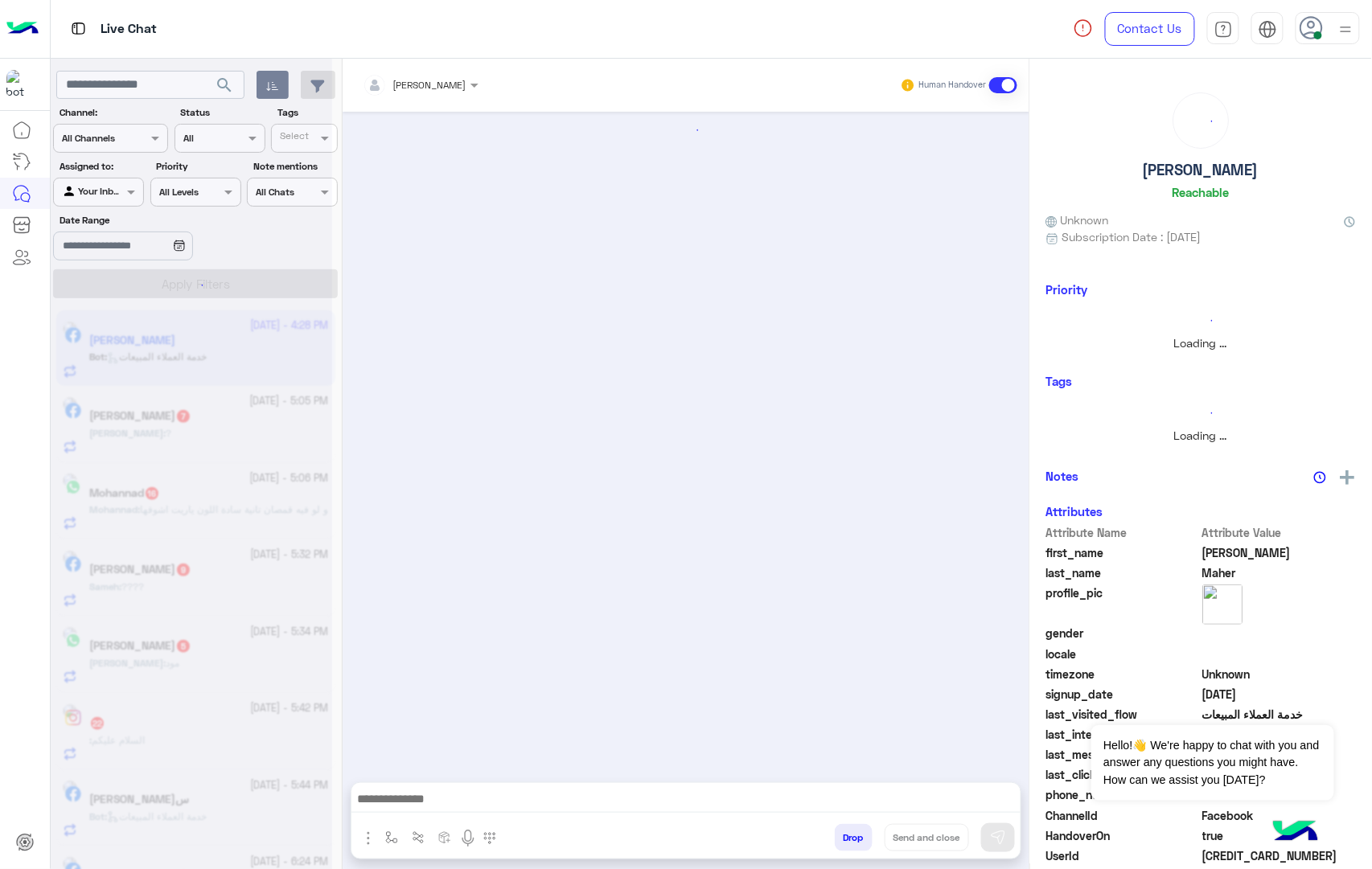
click at [846, 843] on button "Drop" at bounding box center [853, 837] width 38 height 28
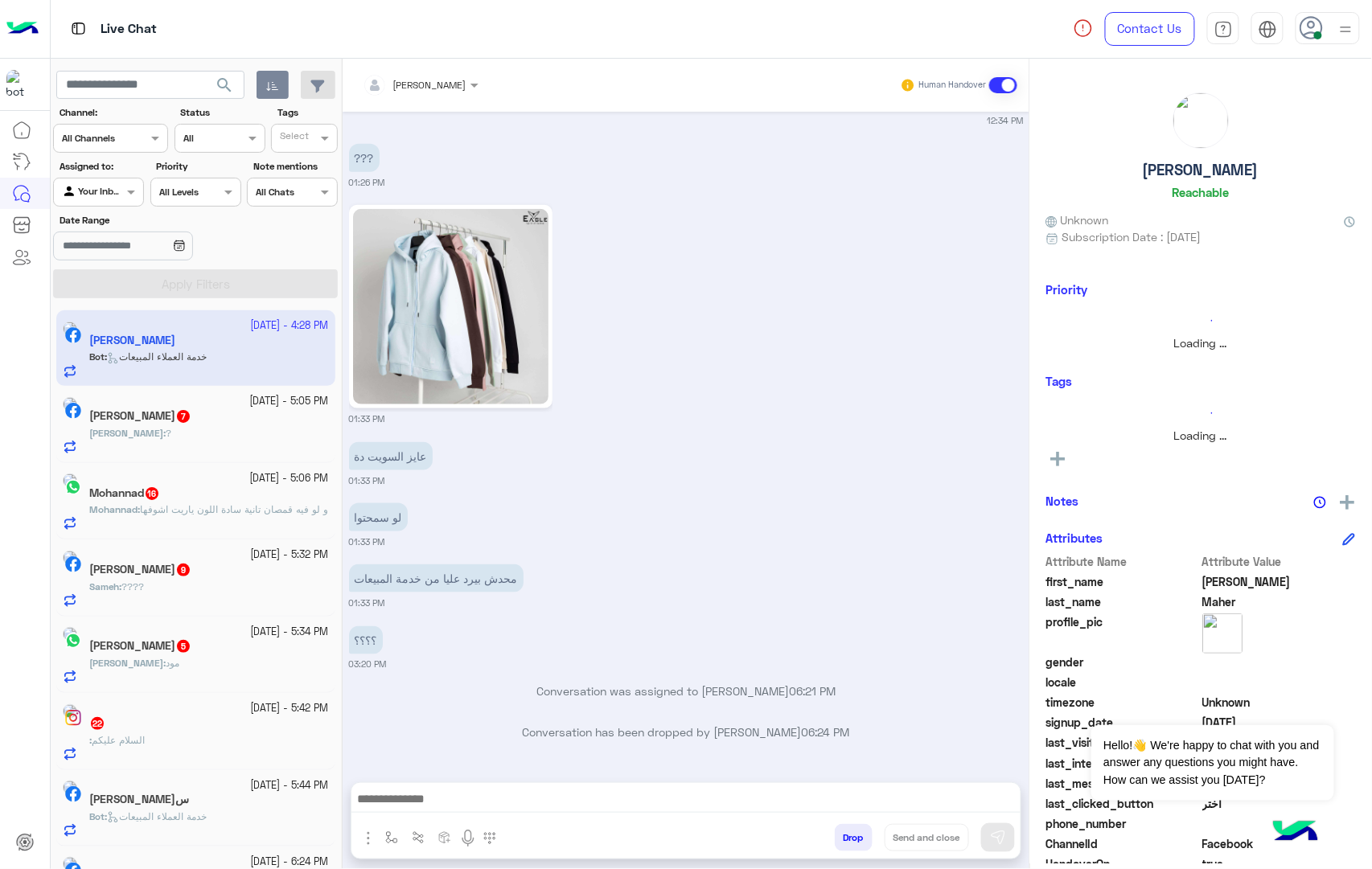
click at [846, 843] on button "Drop" at bounding box center [853, 837] width 38 height 28
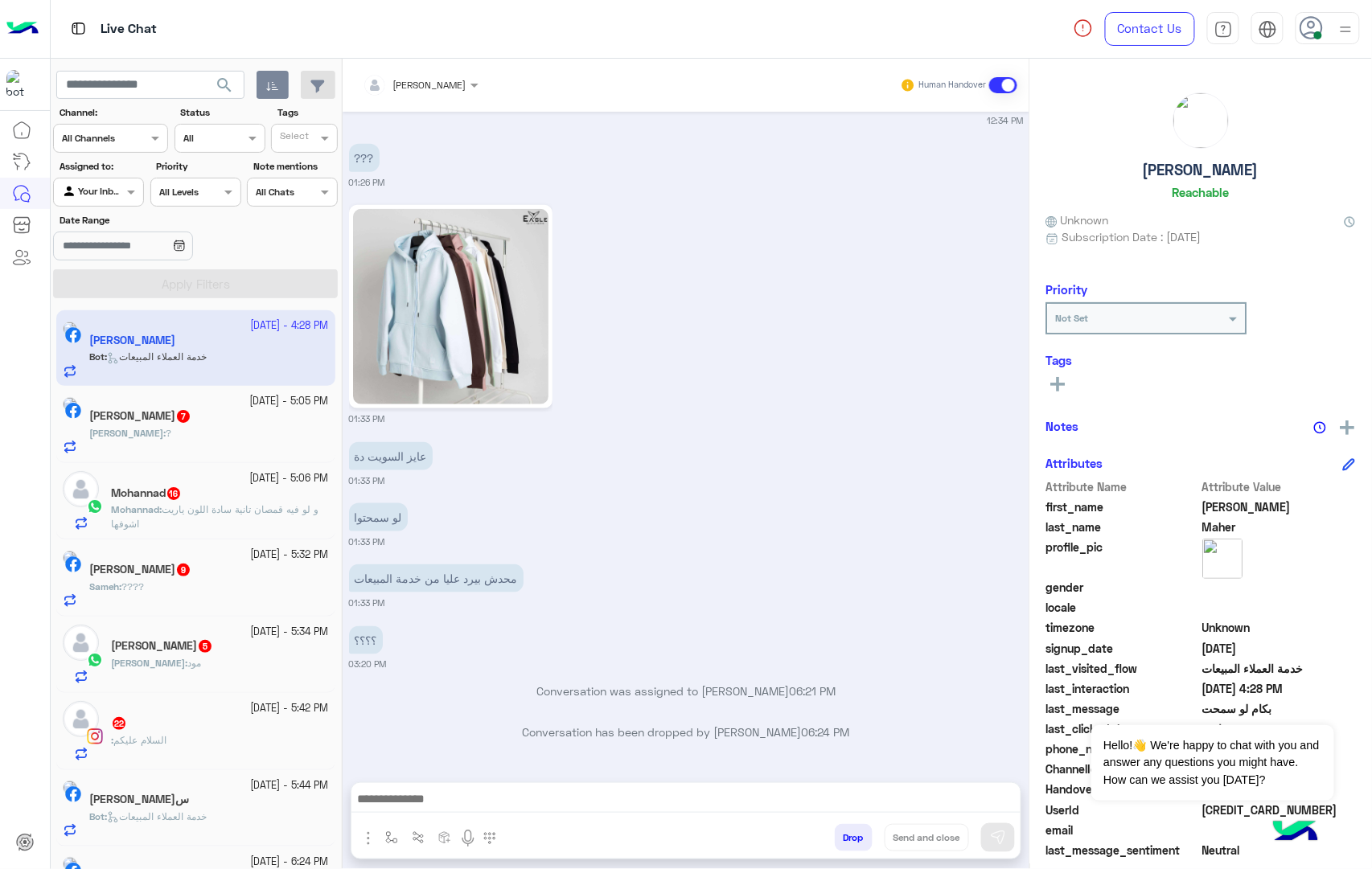
click at [846, 843] on button "Drop" at bounding box center [853, 837] width 38 height 28
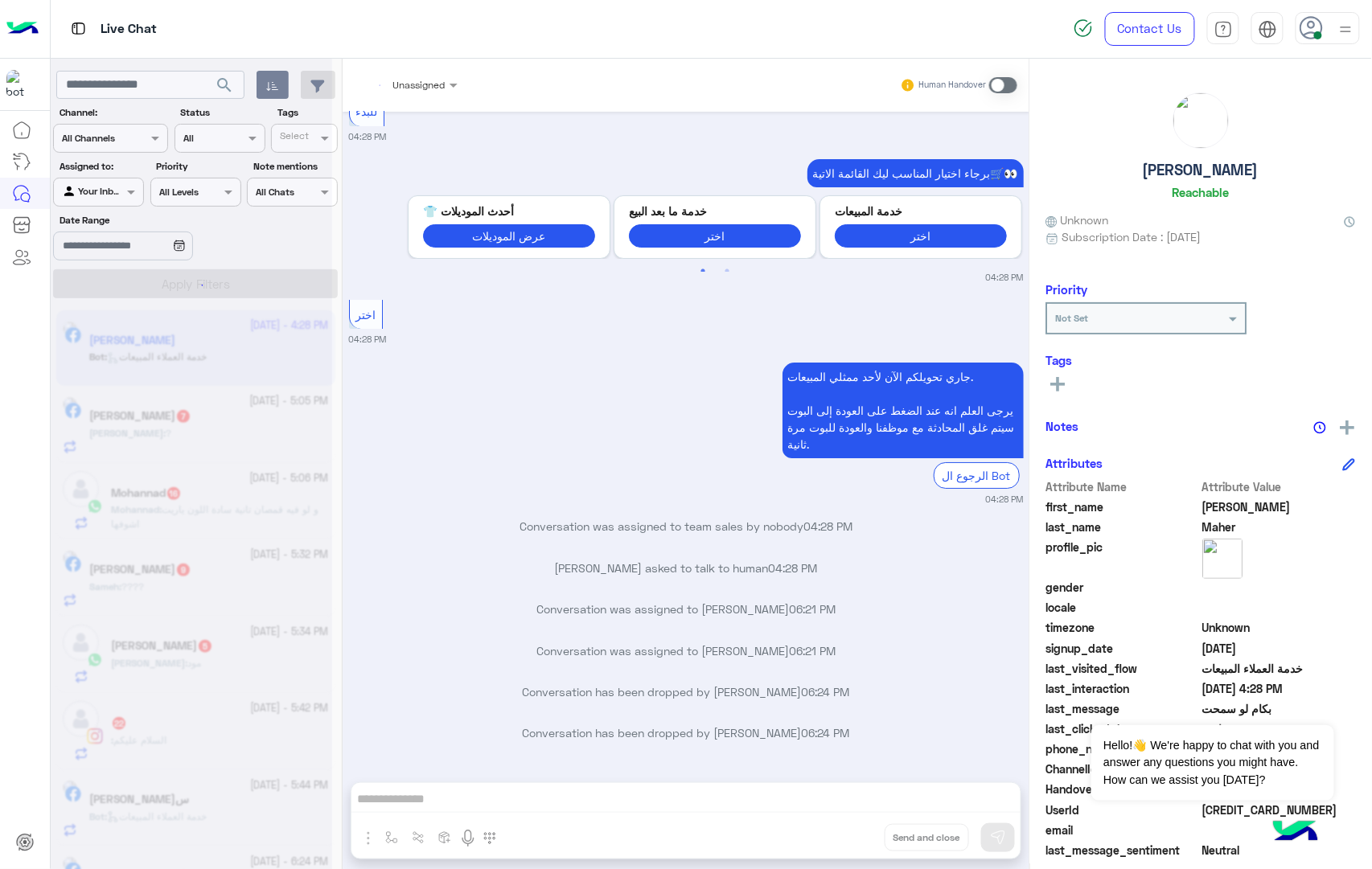
click at [846, 843] on div "Unassigned Human Handover Jul 15, 2025 فروع اسكندرية 11:19 AM 20شارع فؤاد بجوار…" at bounding box center [686, 466] width 687 height 816
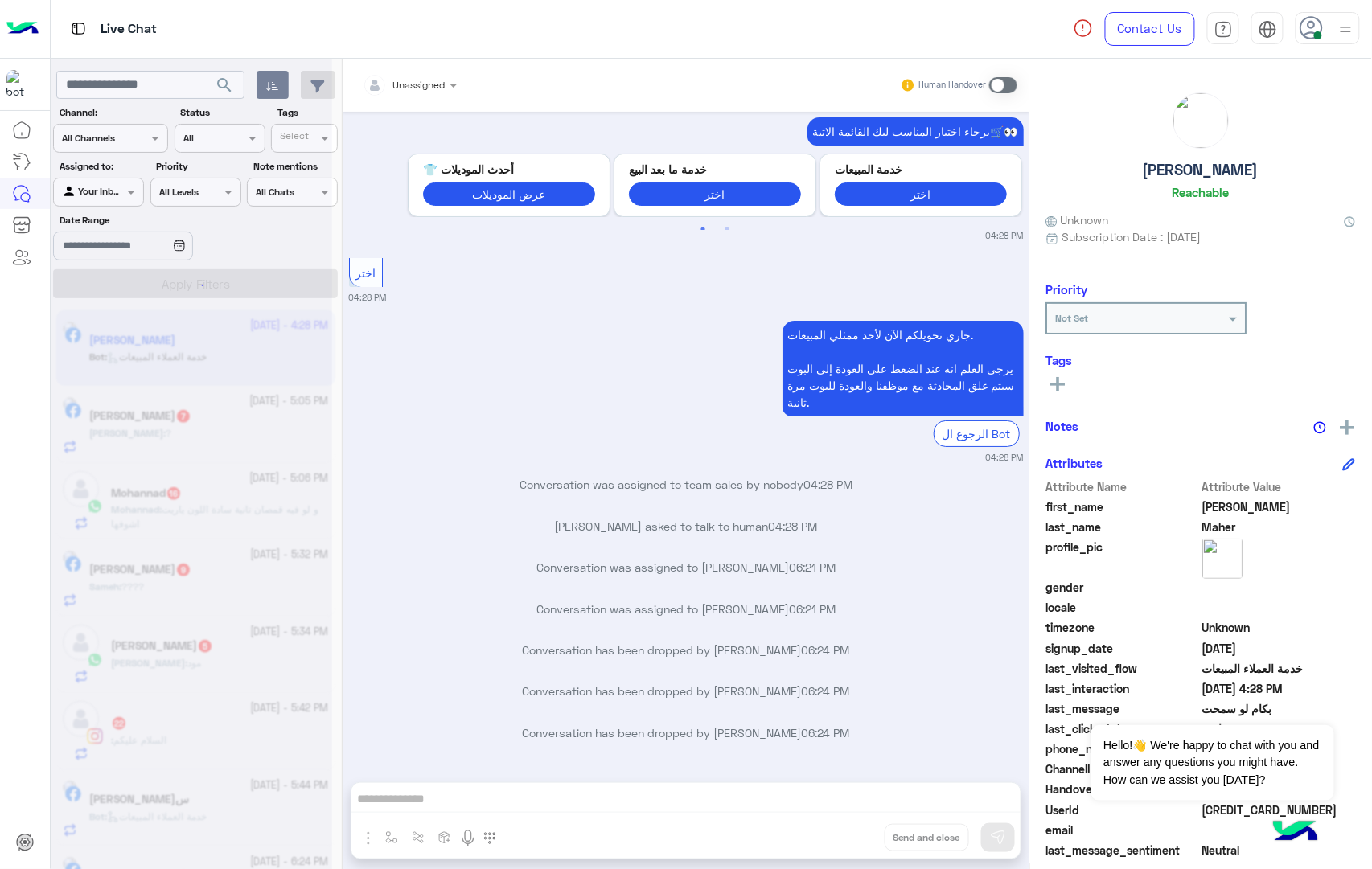
click at [846, 843] on div "Unassigned Human Handover Jul 15, 2025 فروع اسكندرية 11:19 AM 20شارع فؤاد بجوار…" at bounding box center [686, 466] width 687 height 816
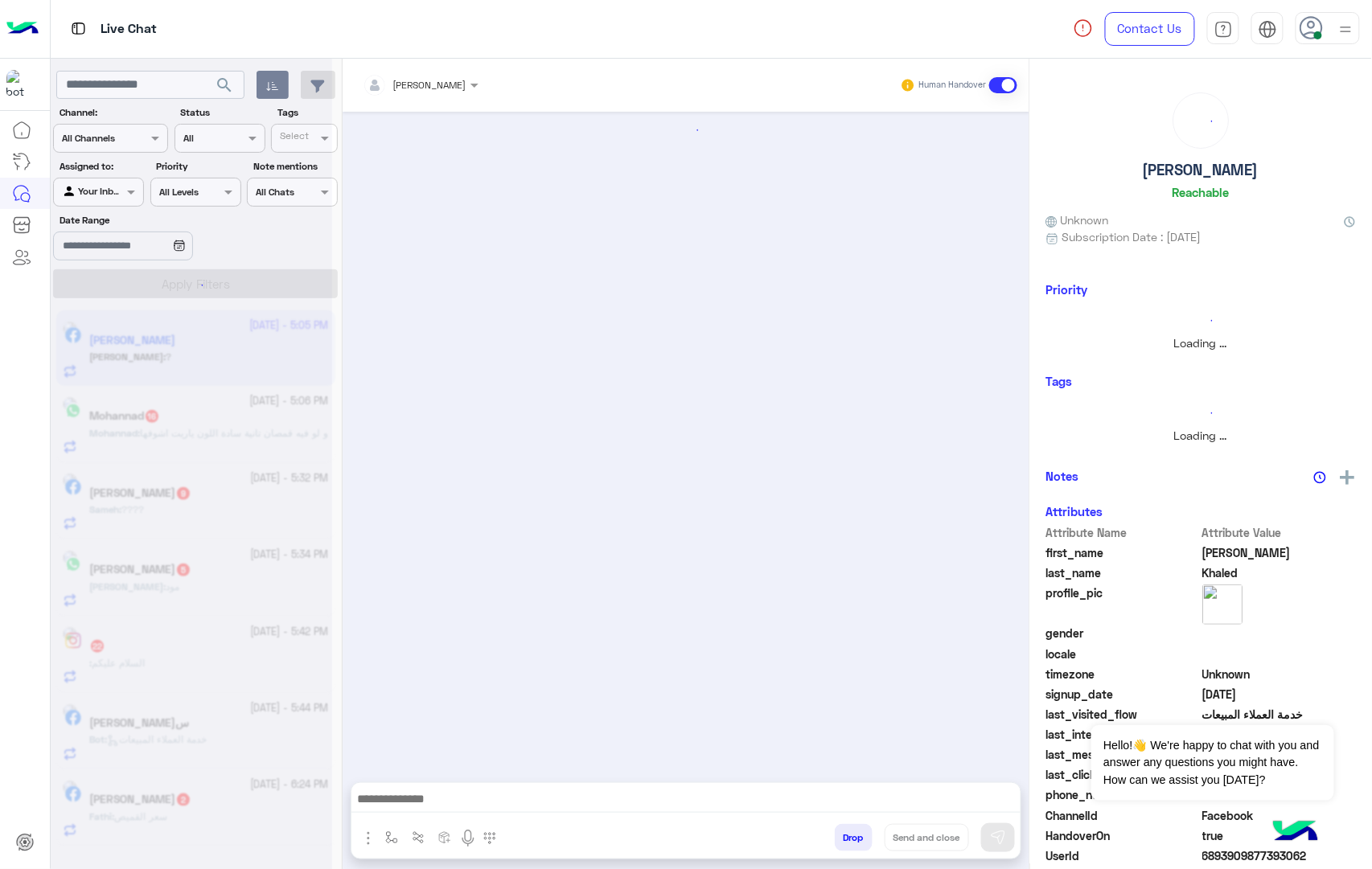
click at [846, 843] on button "Drop" at bounding box center [853, 837] width 38 height 28
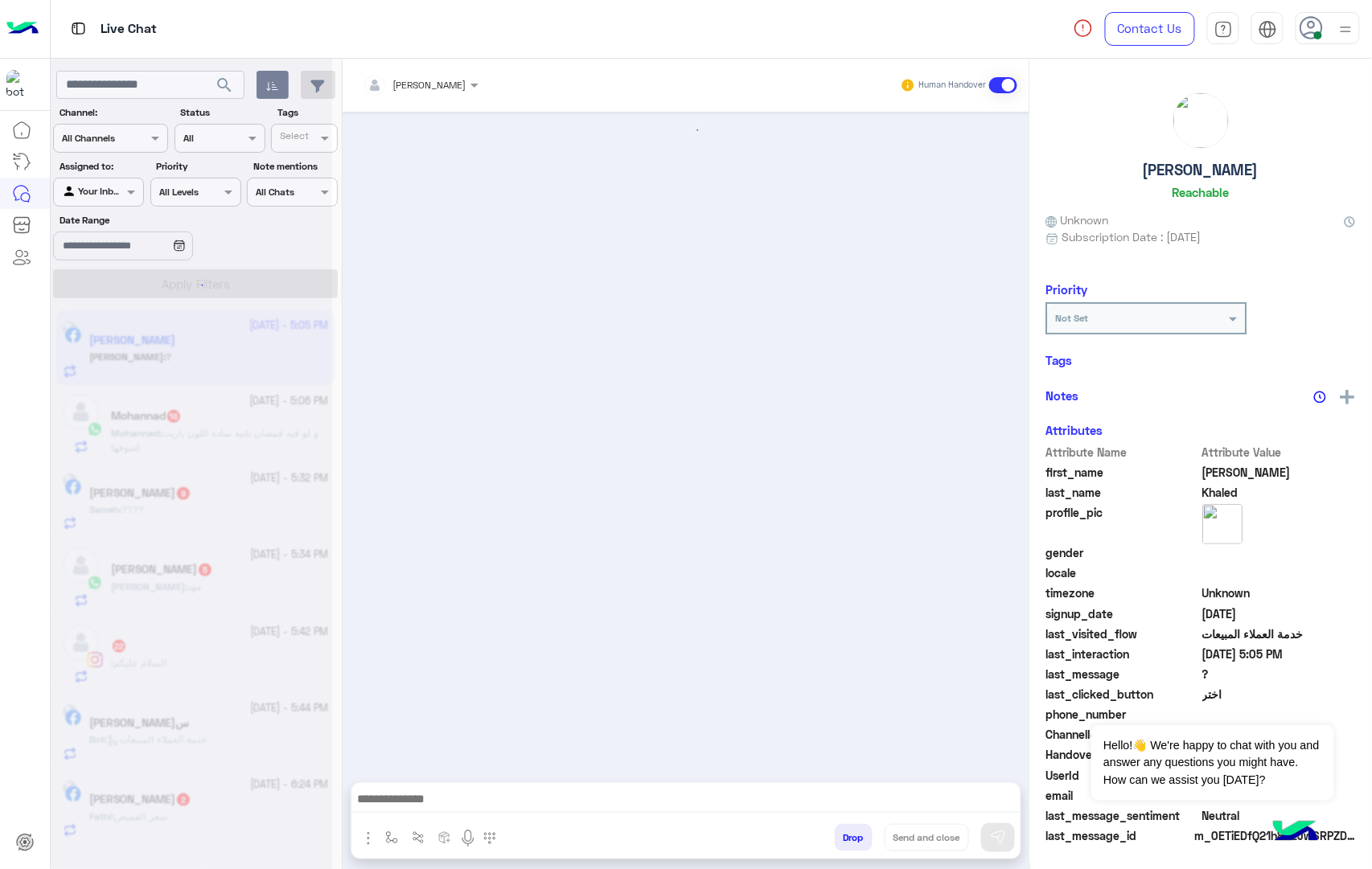
click at [846, 843] on button "Drop" at bounding box center [853, 837] width 38 height 28
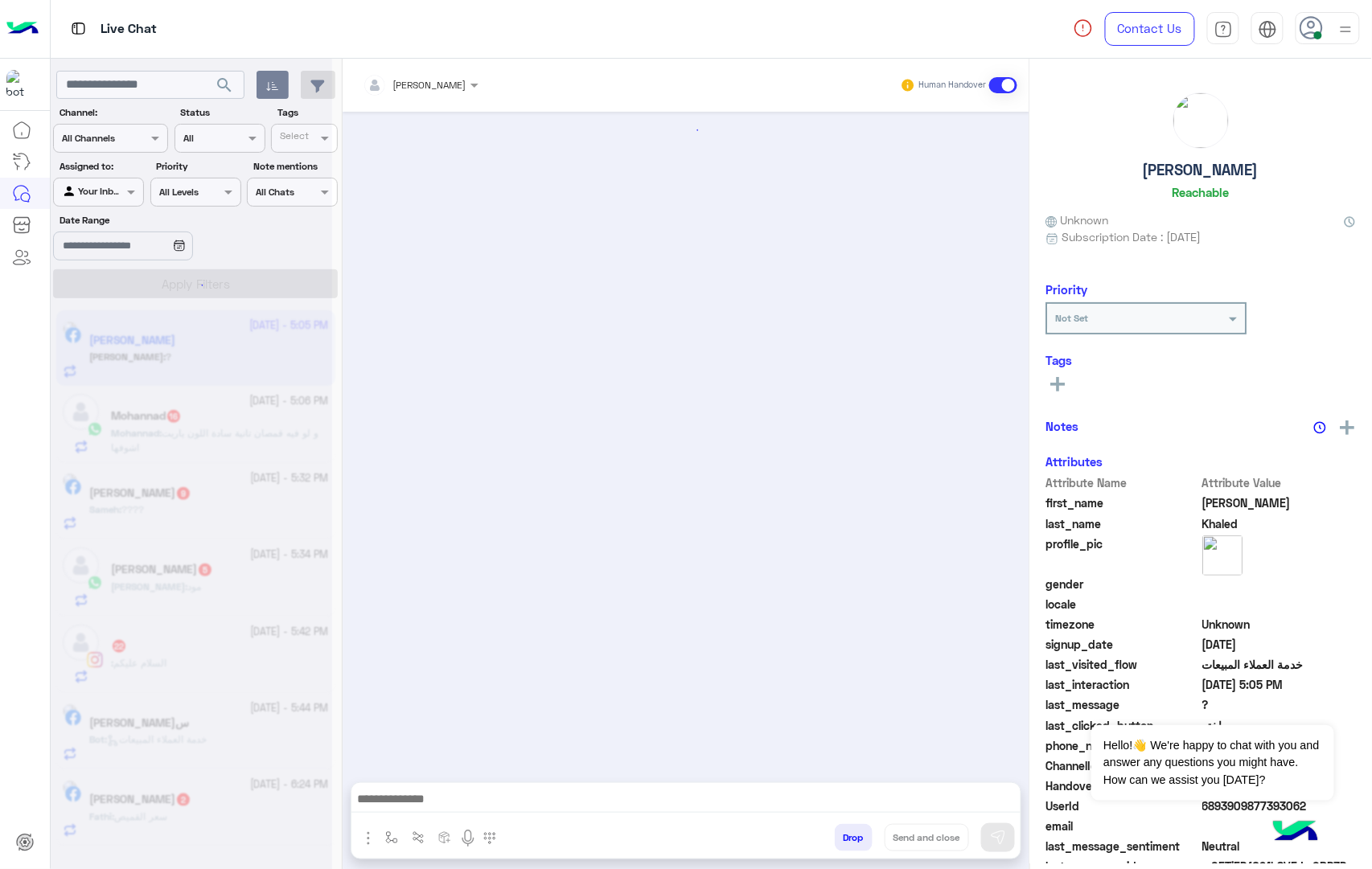
click at [846, 843] on button "Drop" at bounding box center [853, 837] width 38 height 28
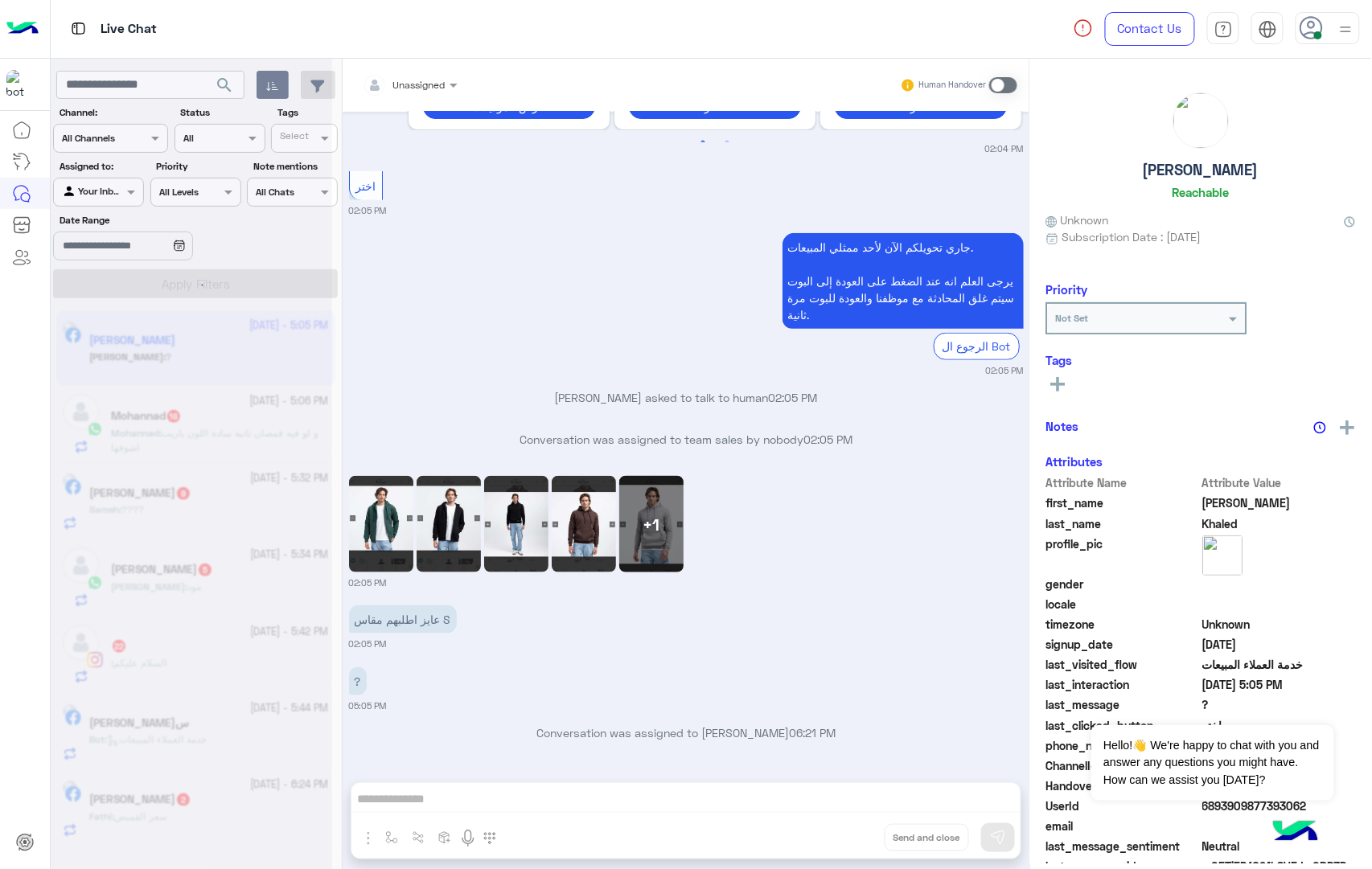
click at [846, 843] on div "Unassigned Human Handover Sep 12, 2025 10:57 PM موجود منه S ? 10:57 PM tr-159 o…" at bounding box center [686, 466] width 687 height 816
click at [0, 0] on button "Drop" at bounding box center [0, 0] width 0 height 0
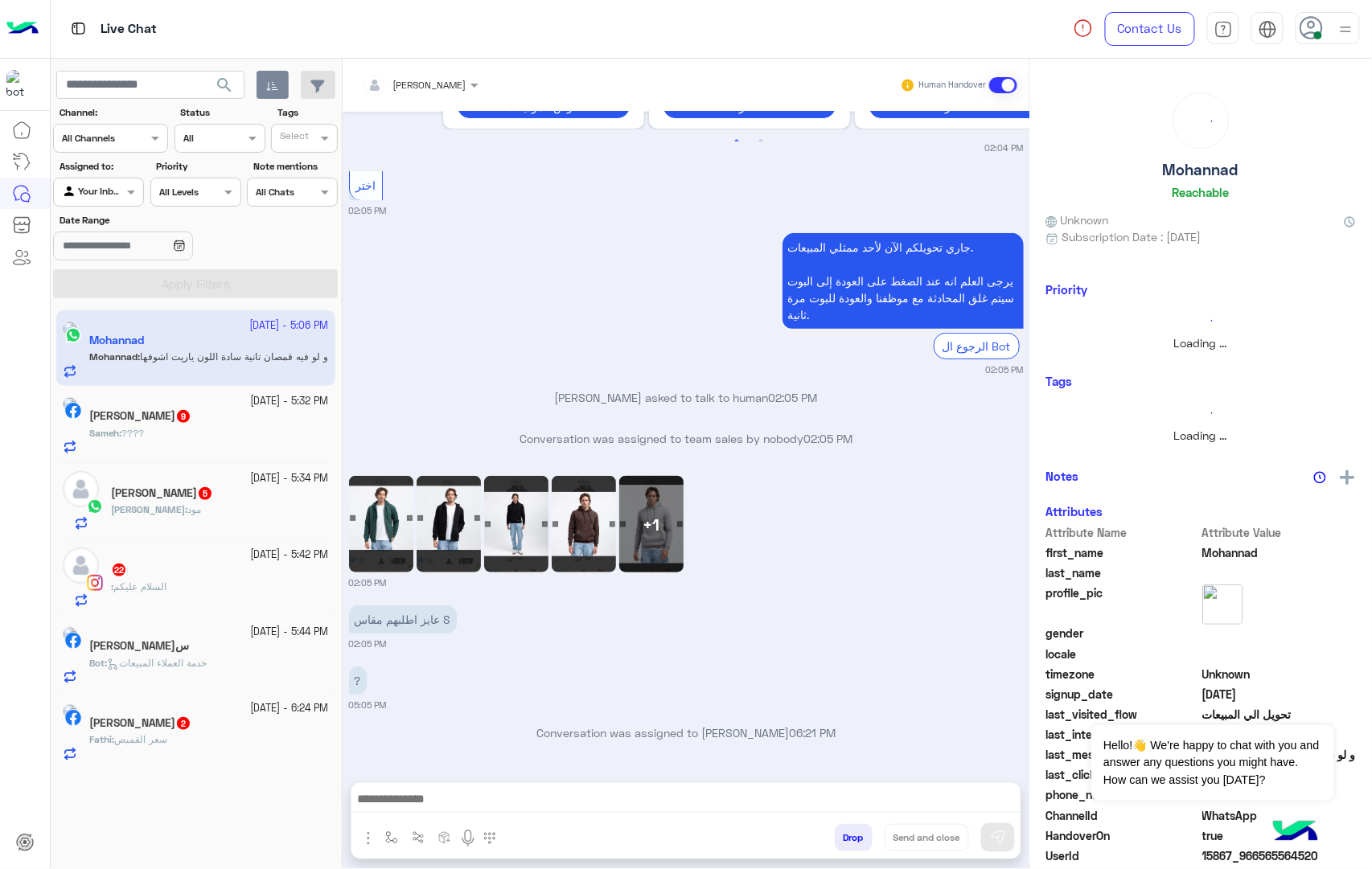
click at [846, 843] on button "Drop" at bounding box center [853, 837] width 38 height 28
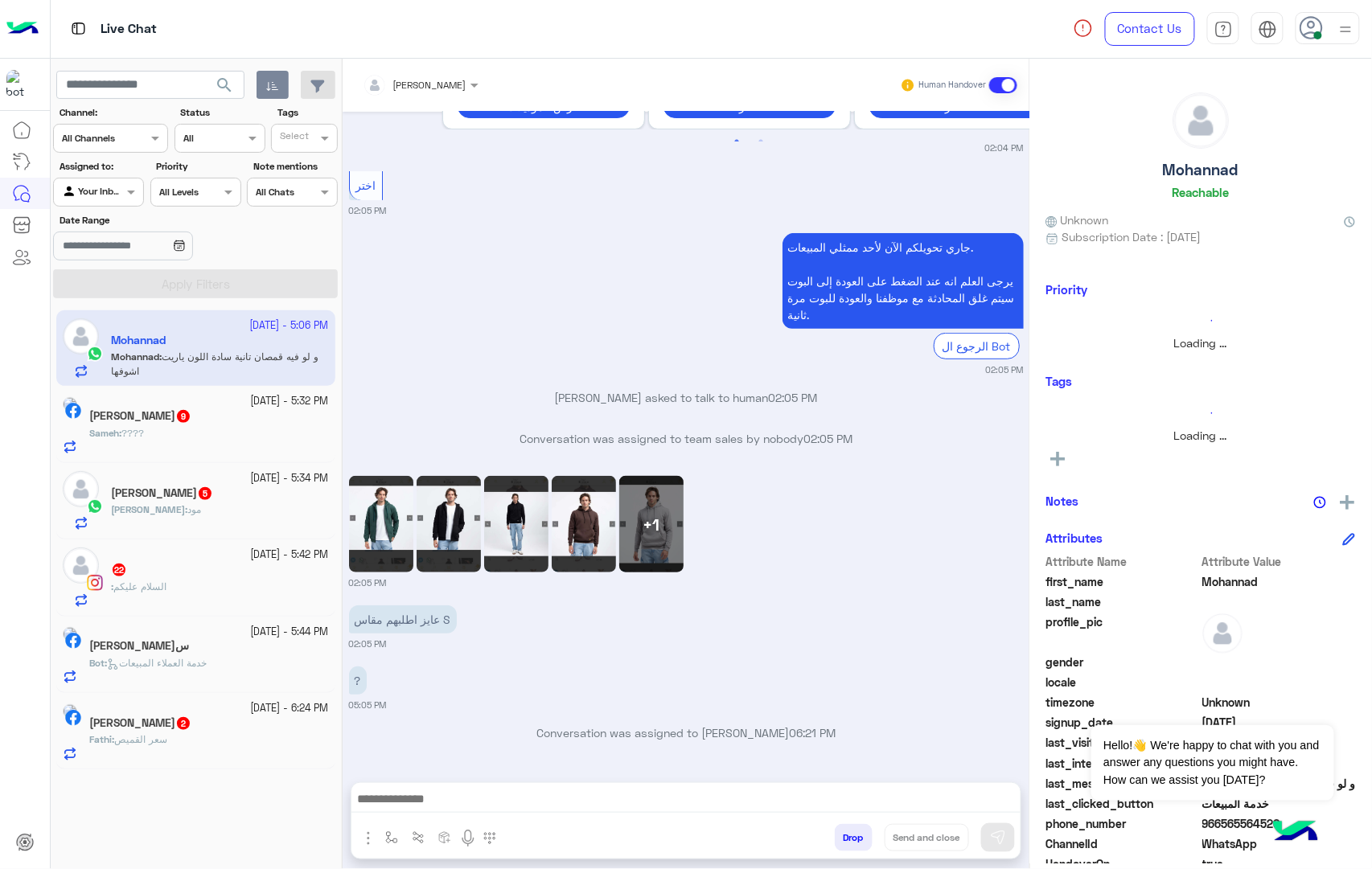
click at [846, 843] on button "Drop" at bounding box center [853, 837] width 38 height 28
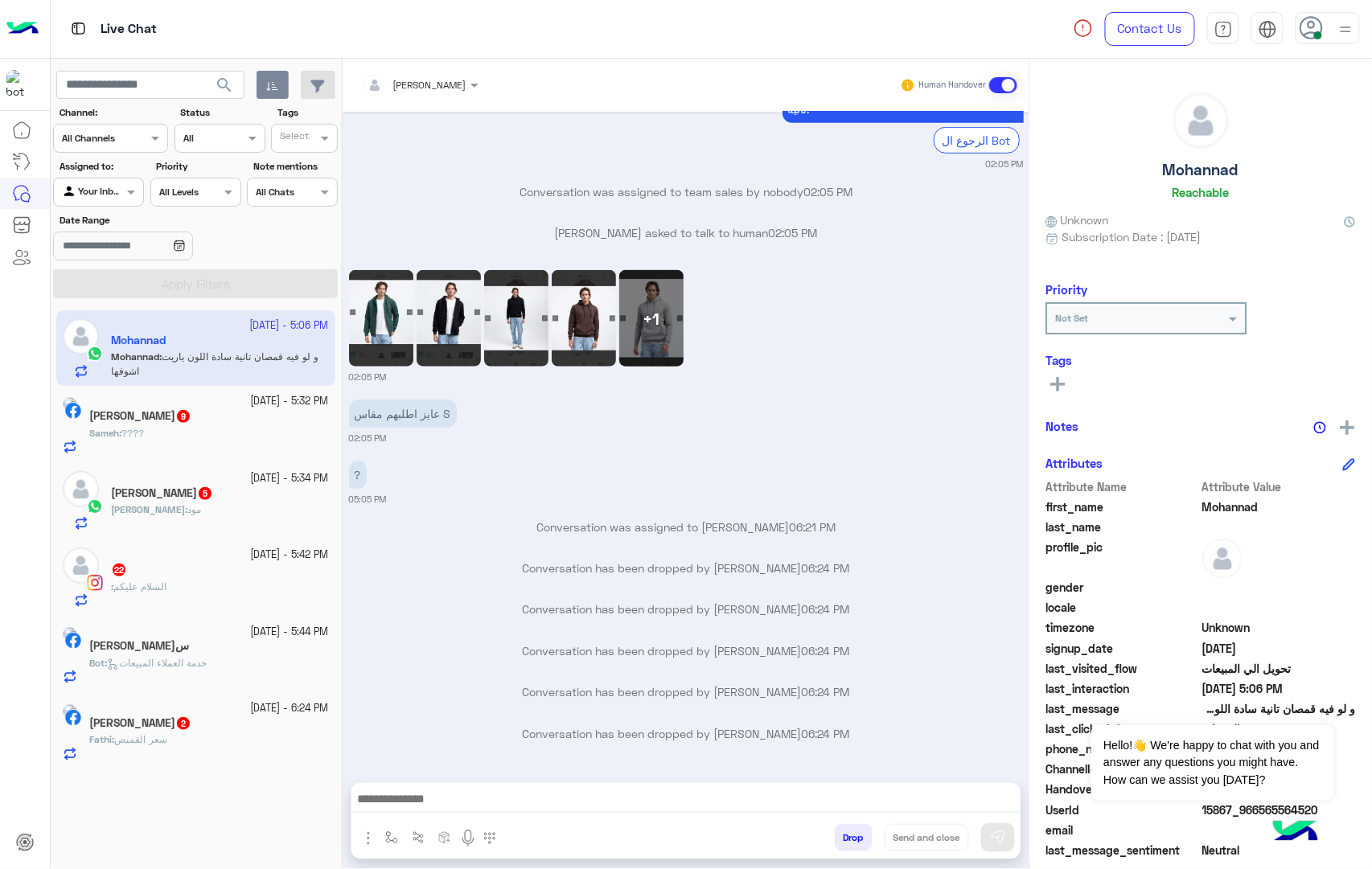
click at [846, 843] on button "Drop" at bounding box center [853, 837] width 38 height 28
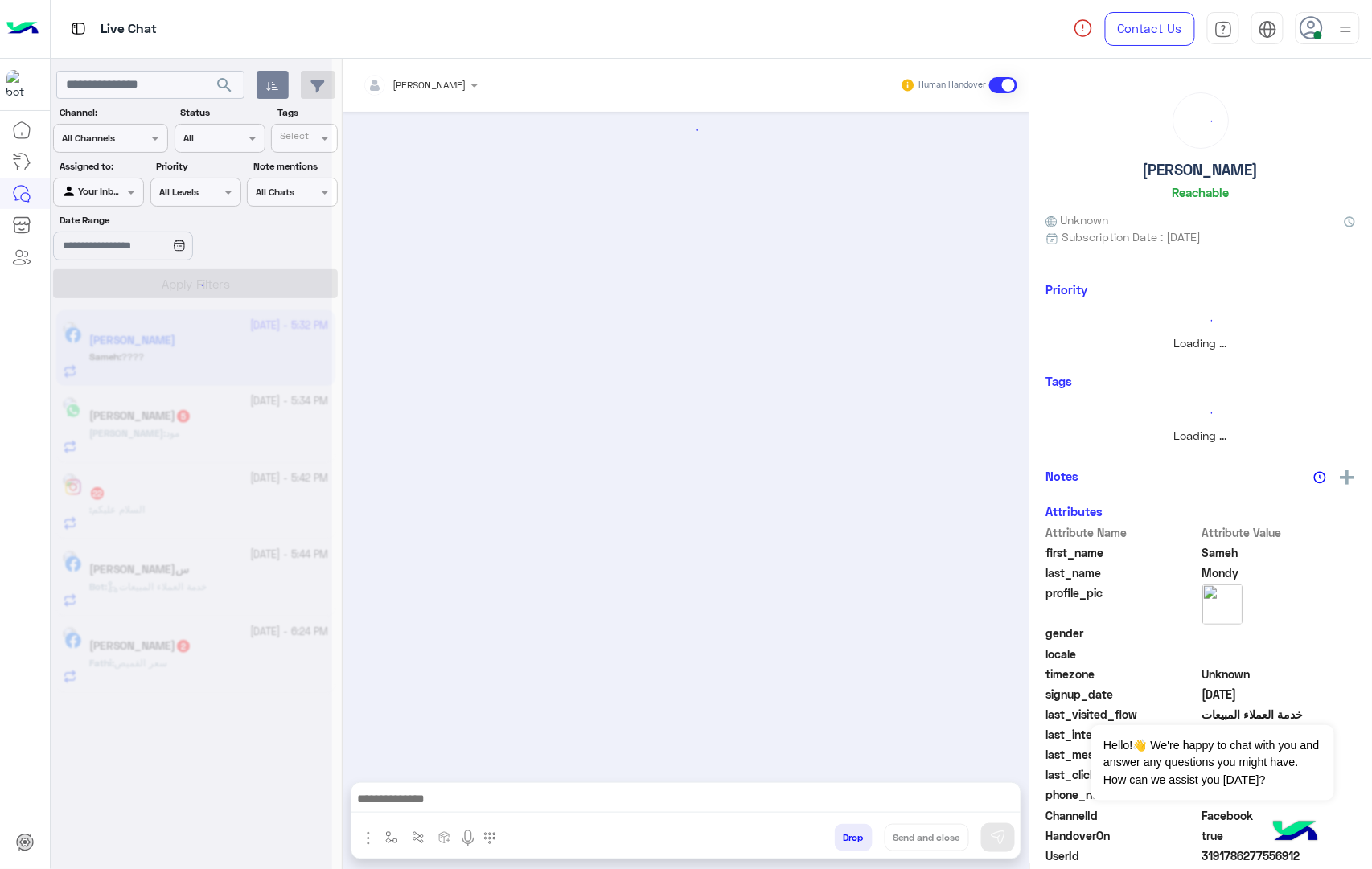
click at [846, 843] on button "Drop" at bounding box center [853, 837] width 38 height 28
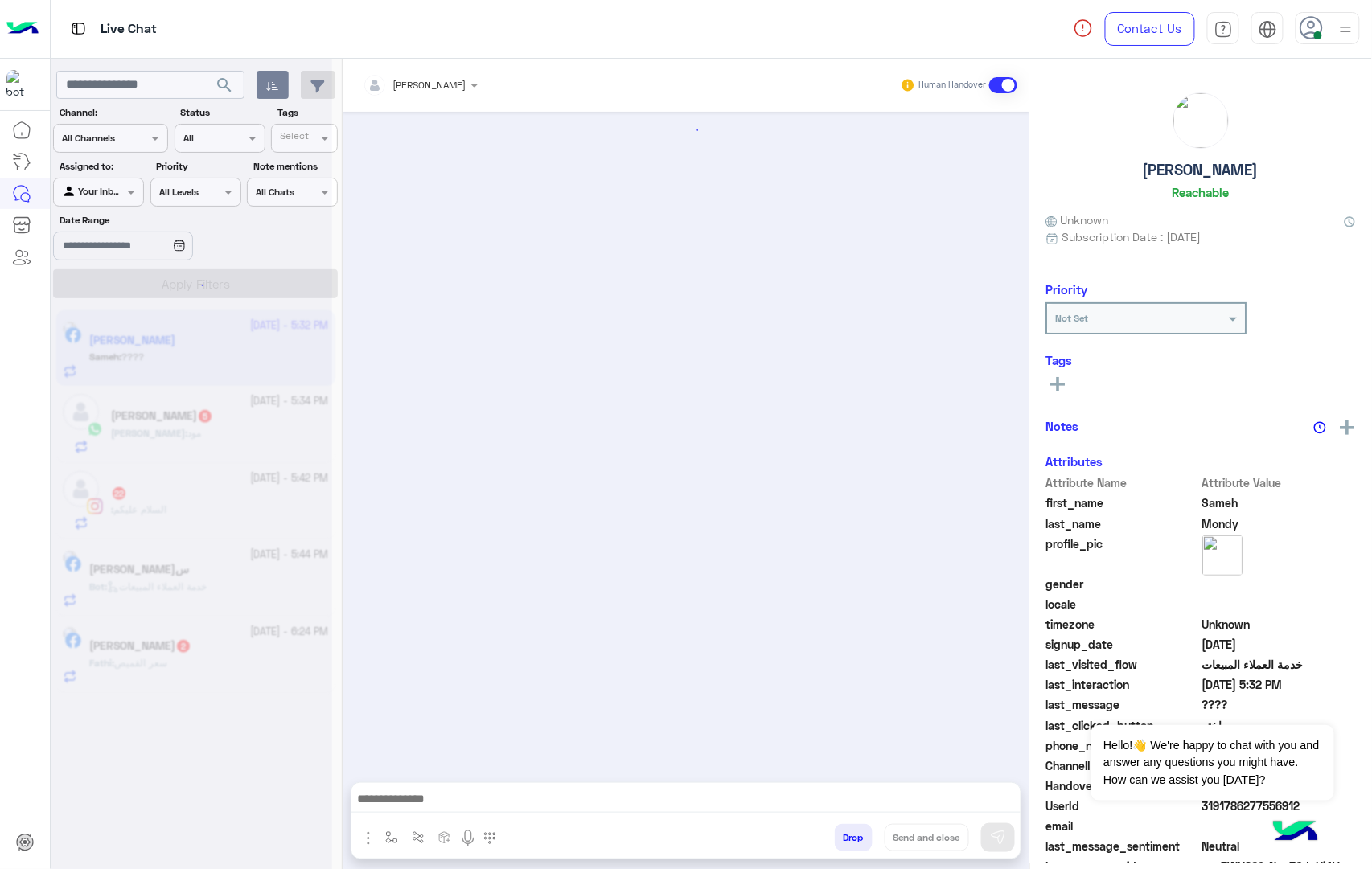
click at [846, 843] on button "Drop" at bounding box center [853, 837] width 38 height 28
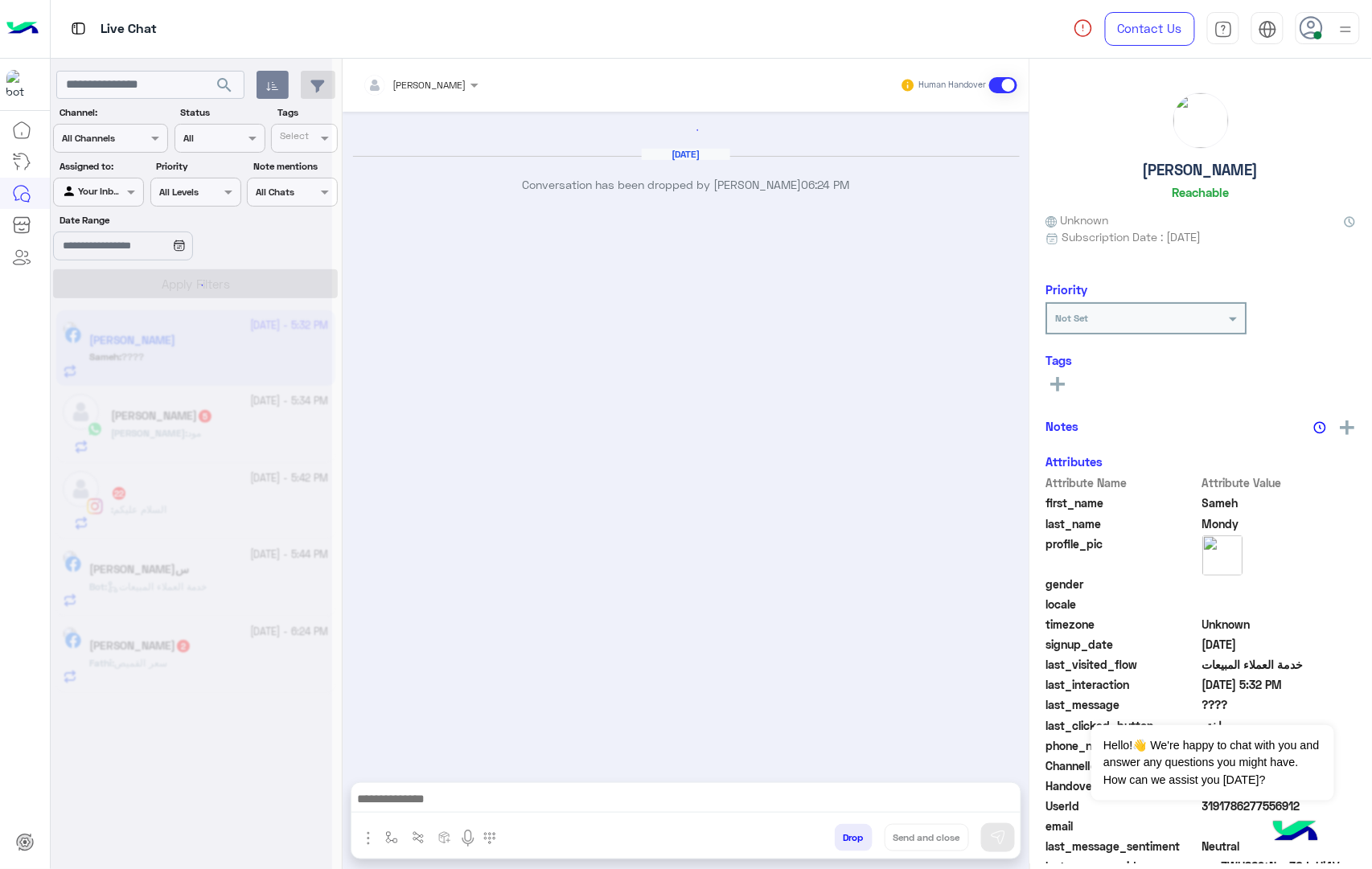
click at [846, 843] on button "Drop" at bounding box center [853, 837] width 38 height 28
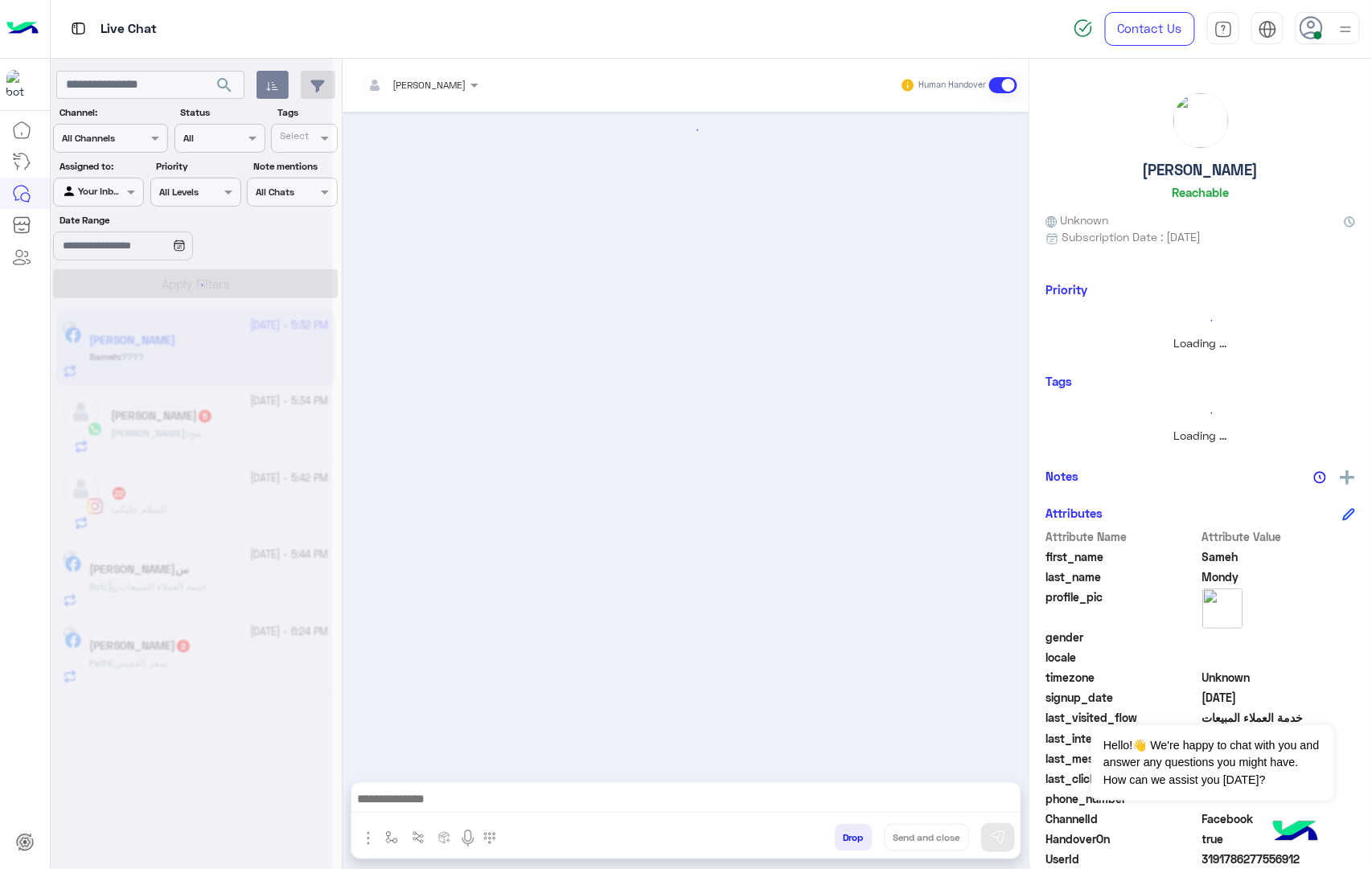
click at [846, 843] on button "Drop" at bounding box center [853, 837] width 38 height 28
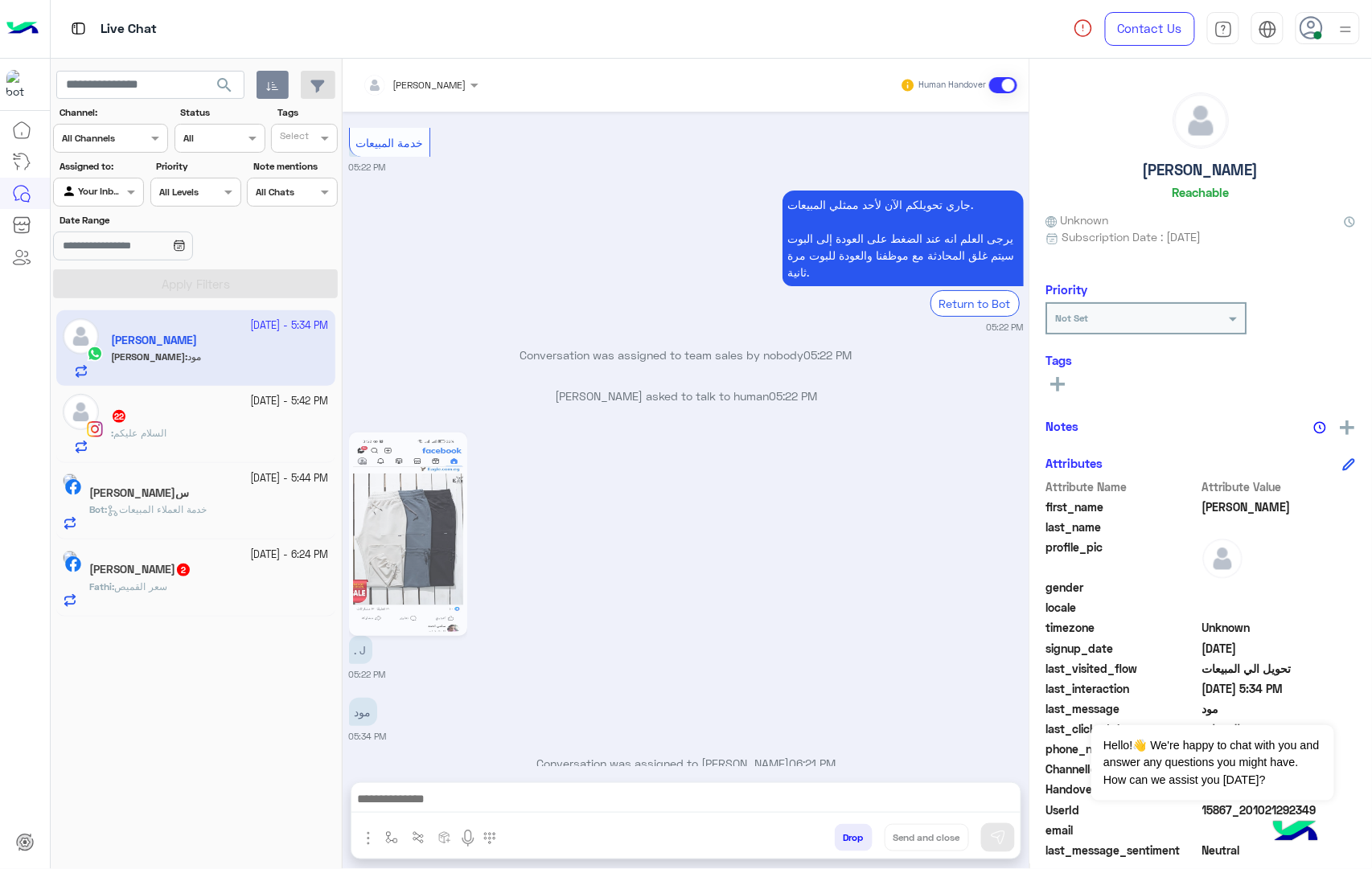
click at [846, 843] on button "Drop" at bounding box center [853, 837] width 38 height 28
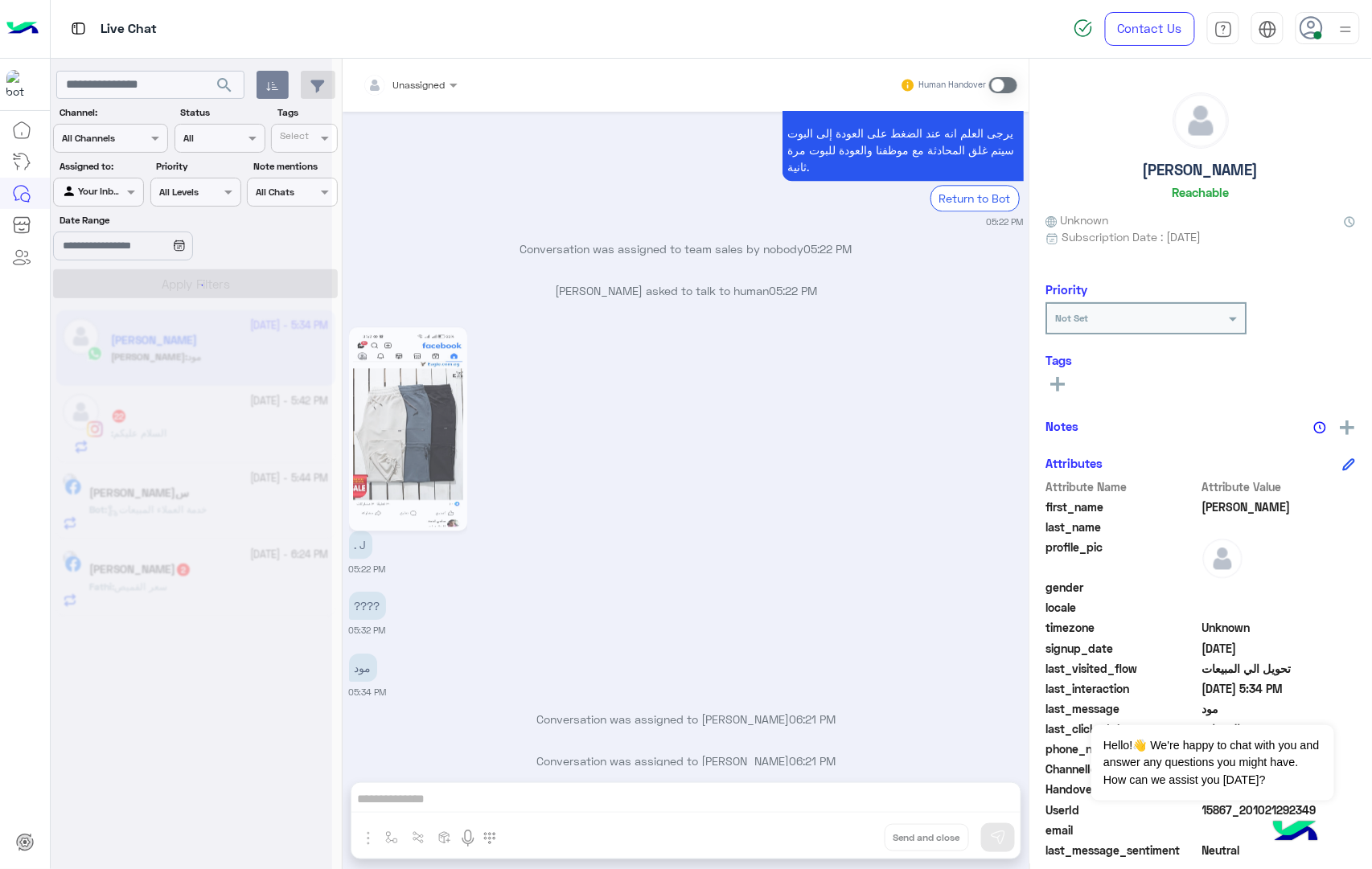
click at [846, 843] on div "Unassigned Human Handover Oct 1, 2025 Hassan asked to talk to human 11:42 AM Co…" at bounding box center [686, 466] width 687 height 816
click at [0, 0] on button "Drop" at bounding box center [0, 0] width 0 height 0
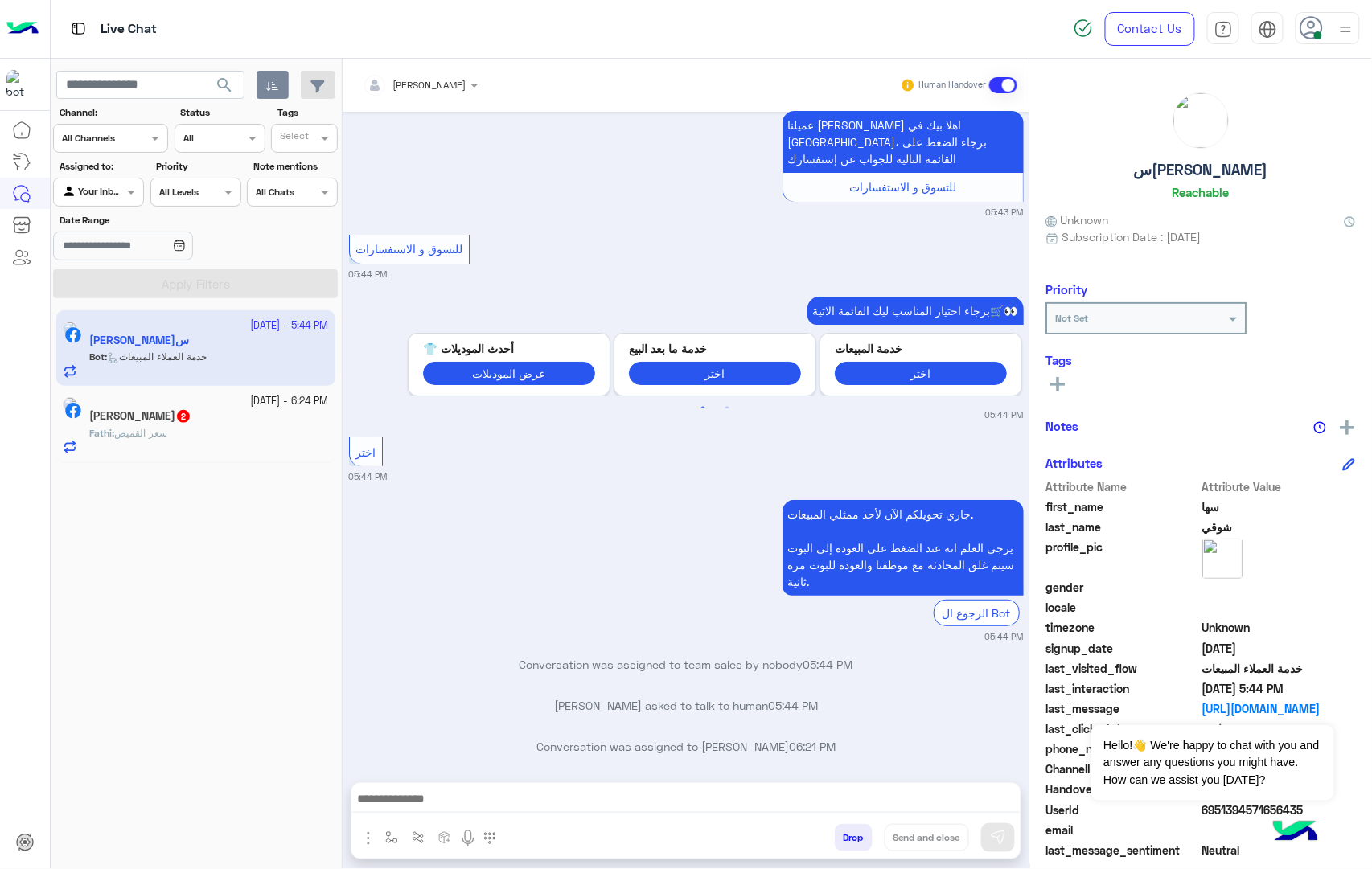
click at [846, 843] on button "Drop" at bounding box center [853, 837] width 38 height 28
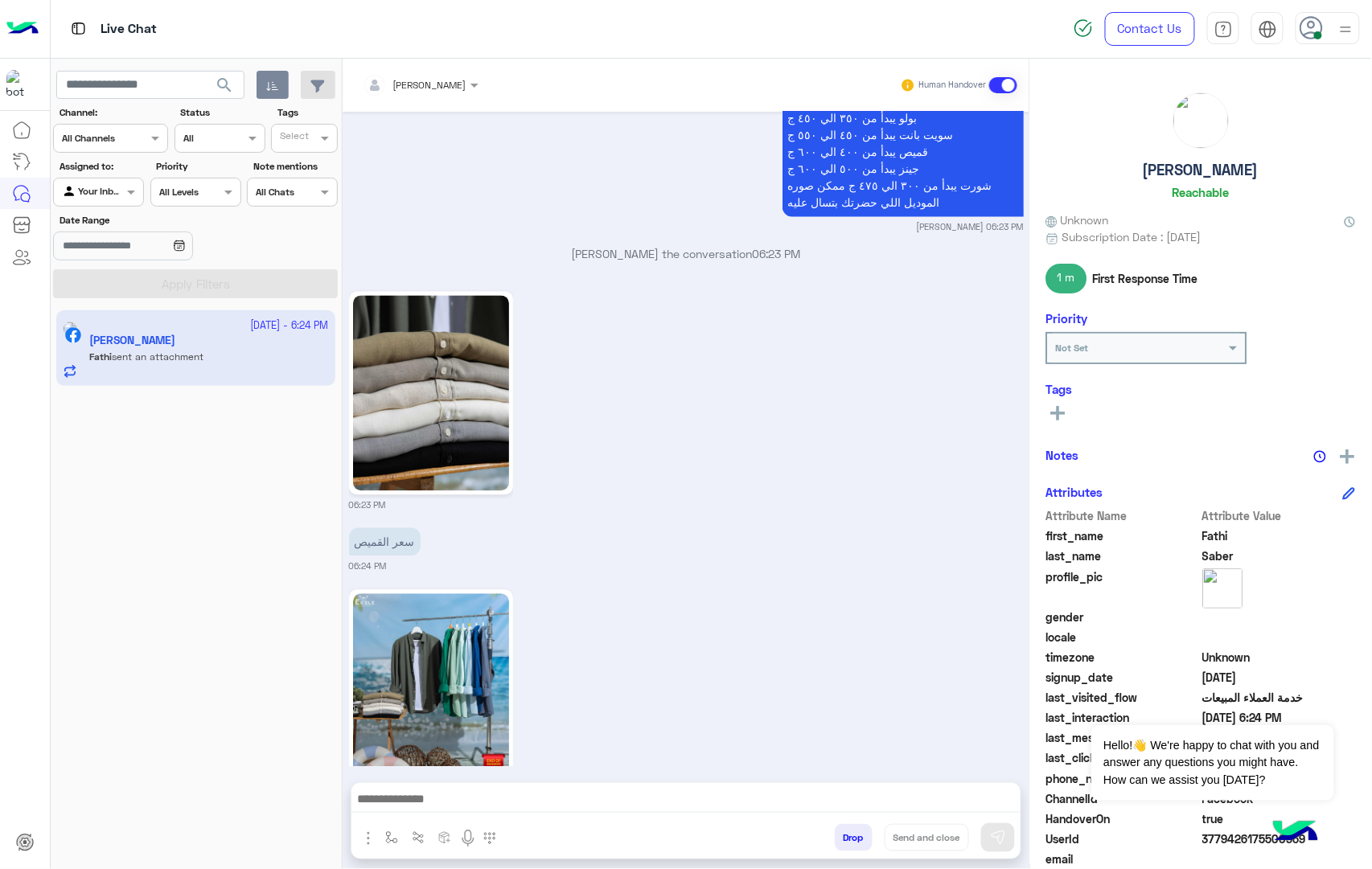
click at [467, 800] on textarea at bounding box center [685, 800] width 669 height 24
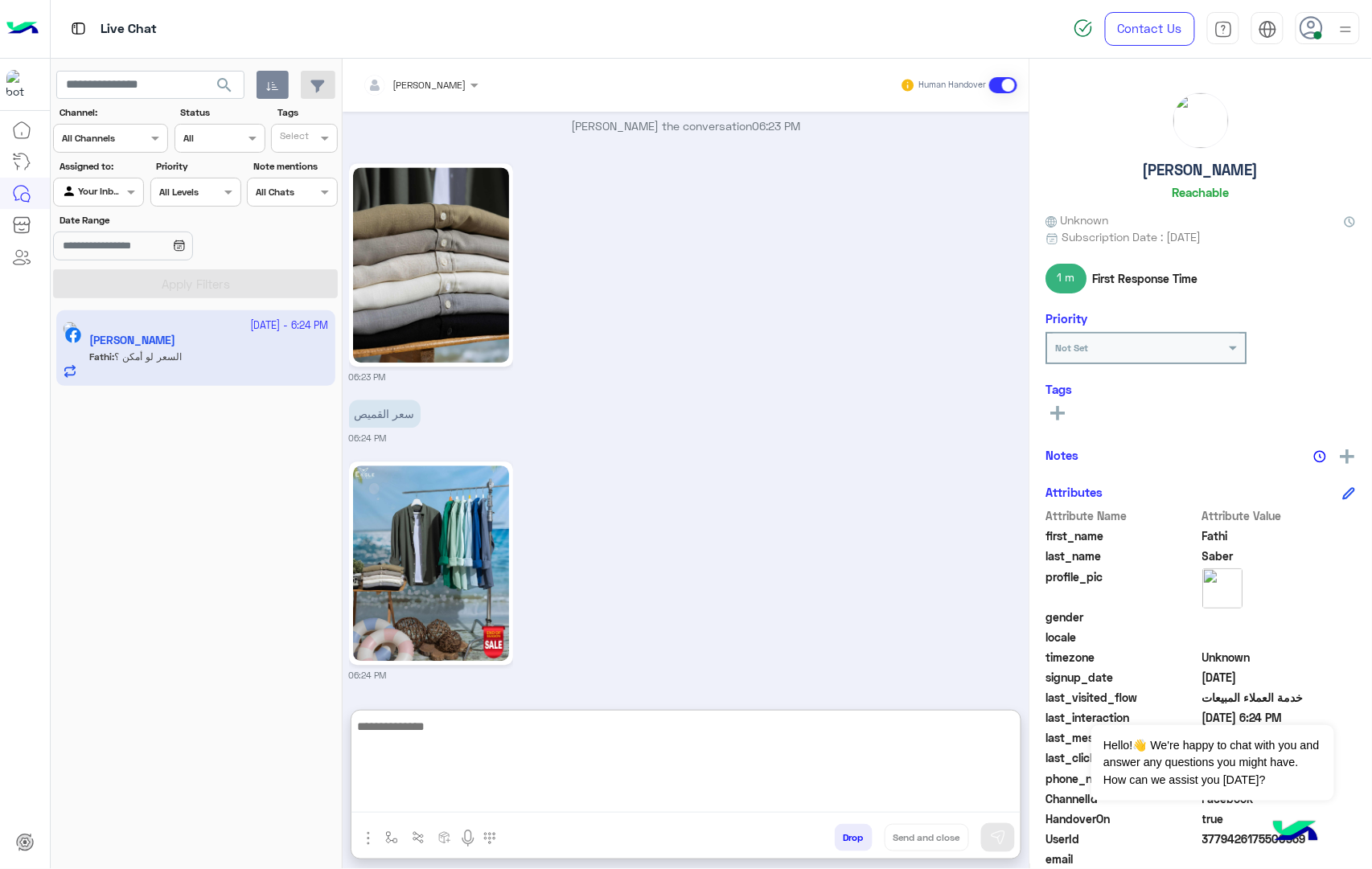
scroll to position [3290, 0]
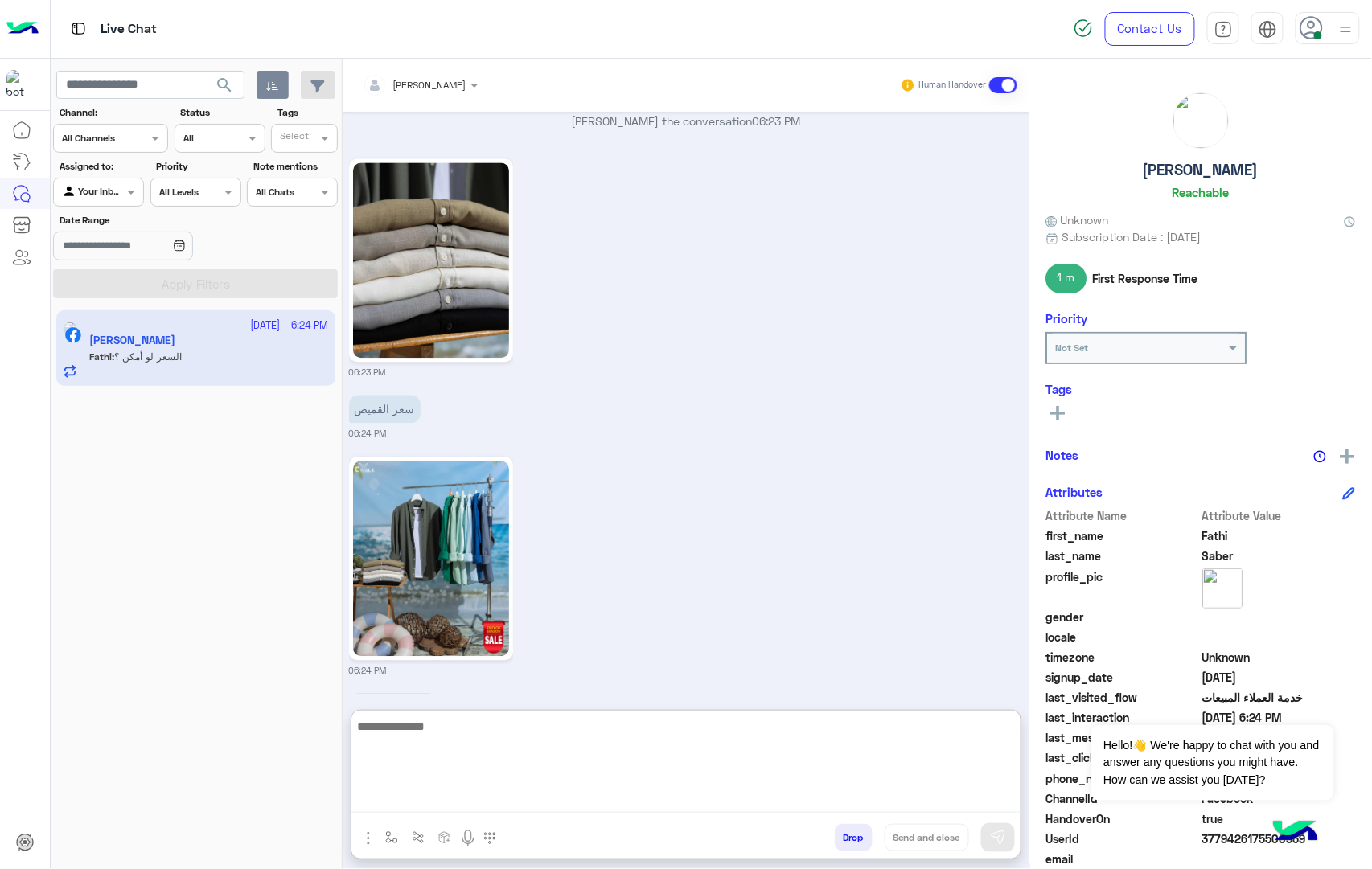
click at [471, 728] on textarea at bounding box center [685, 764] width 669 height 96
type textarea "***"
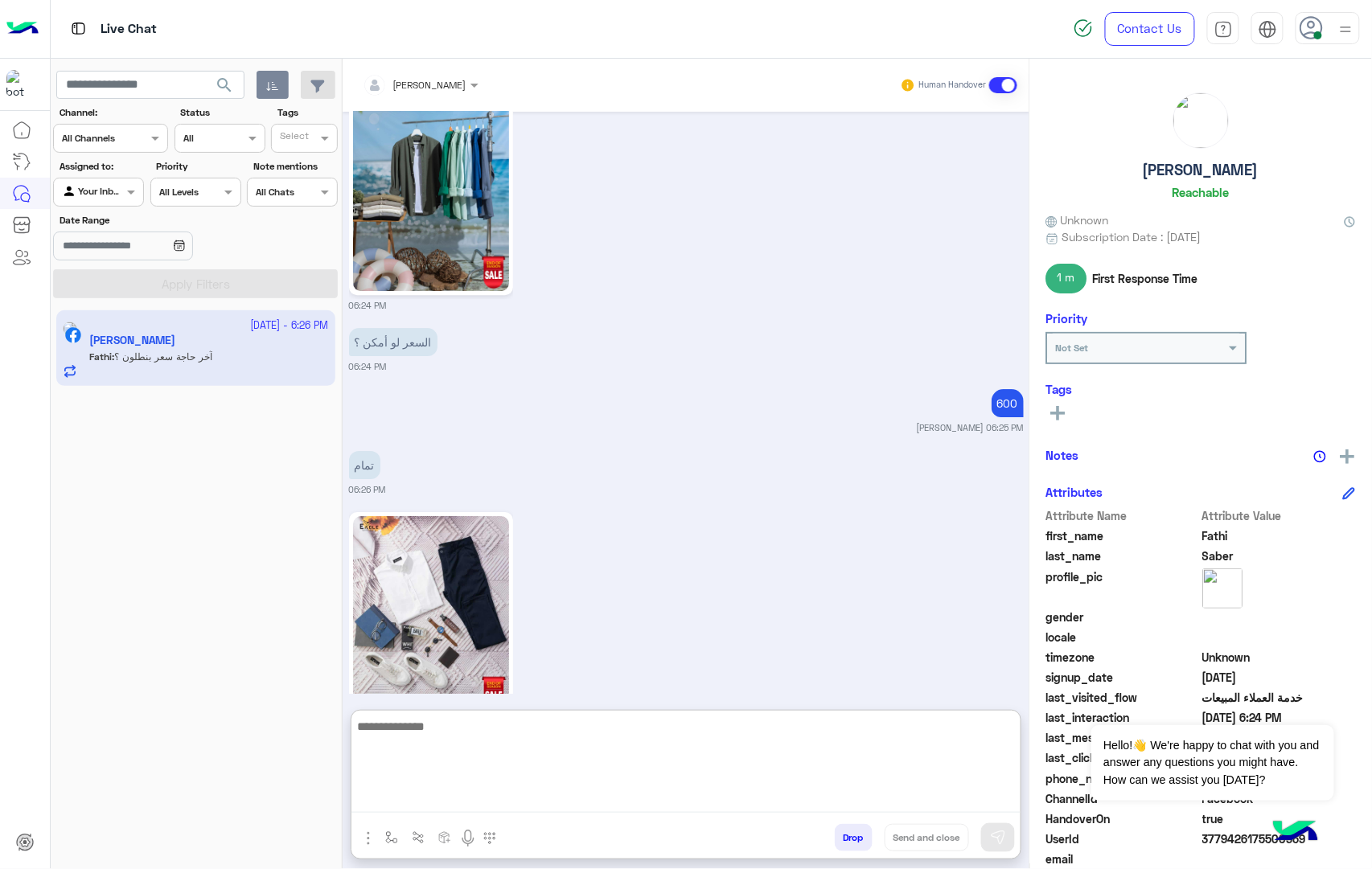
scroll to position [3727, 0]
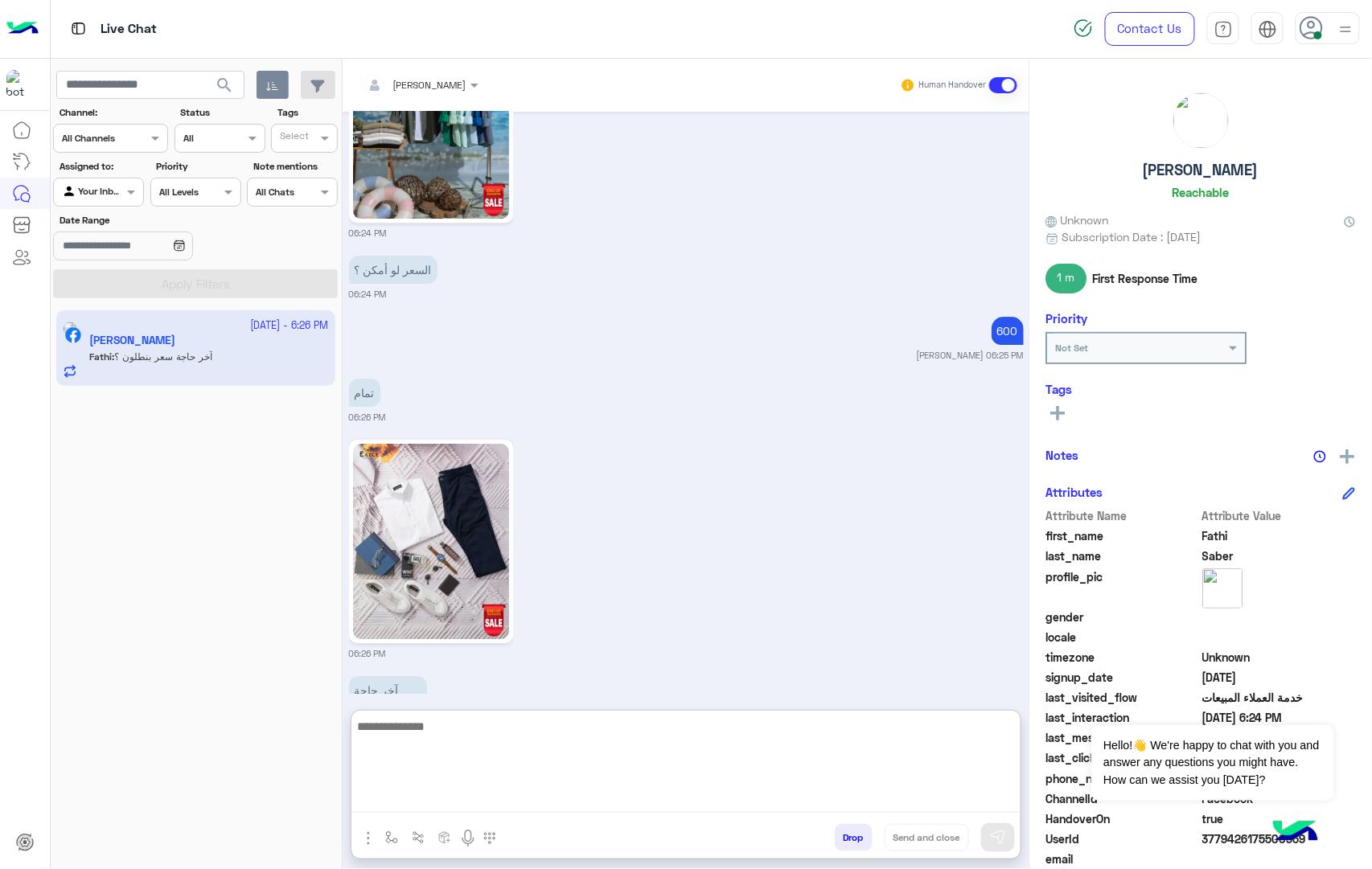
click at [446, 731] on textarea at bounding box center [685, 764] width 669 height 96
type textarea "***"
